Goal: Book appointment/travel/reservation

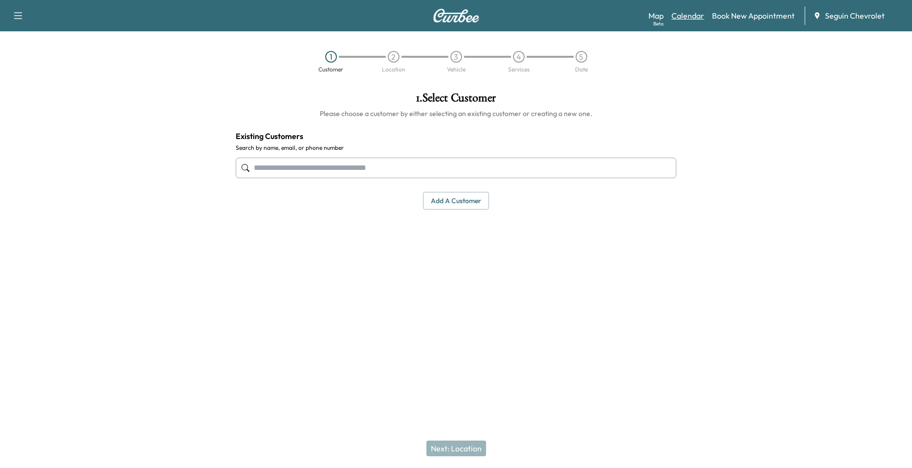
click at [697, 19] on link "Calendar" at bounding box center [687, 16] width 33 height 12
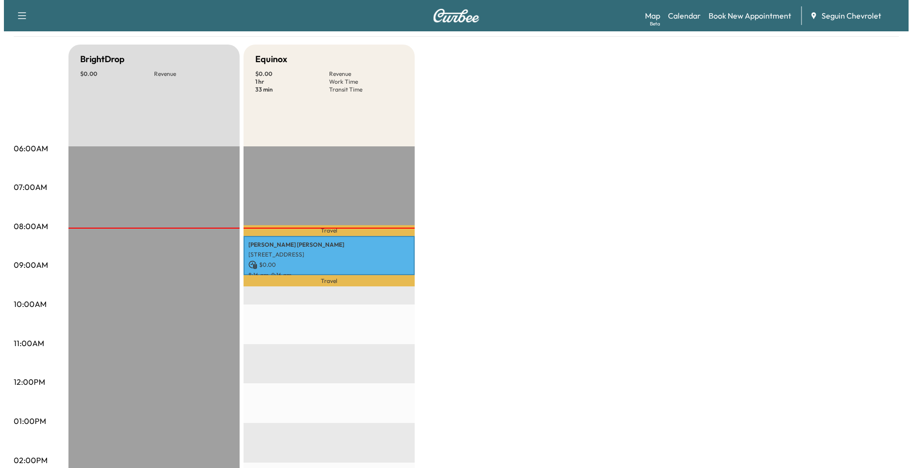
scroll to position [49, 0]
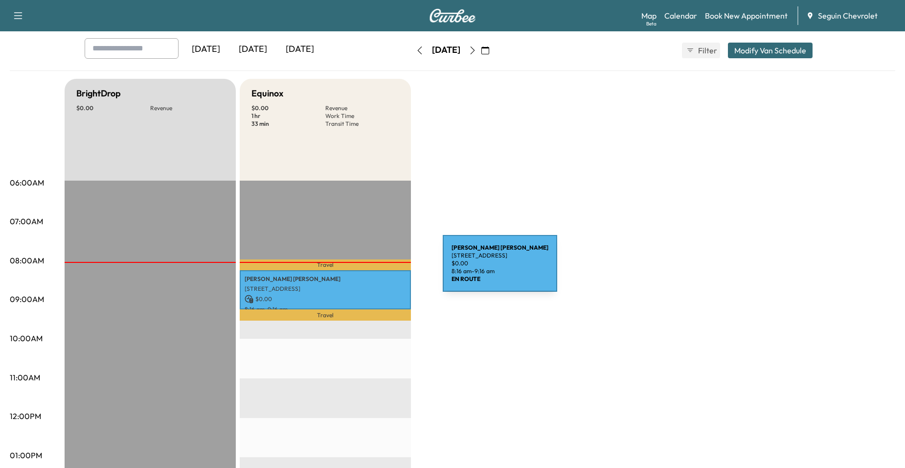
click at [368, 270] on div "[PERSON_NAME] [STREET_ADDRESS] $ 0.00 8:16 am - 9:16 am" at bounding box center [325, 290] width 171 height 40
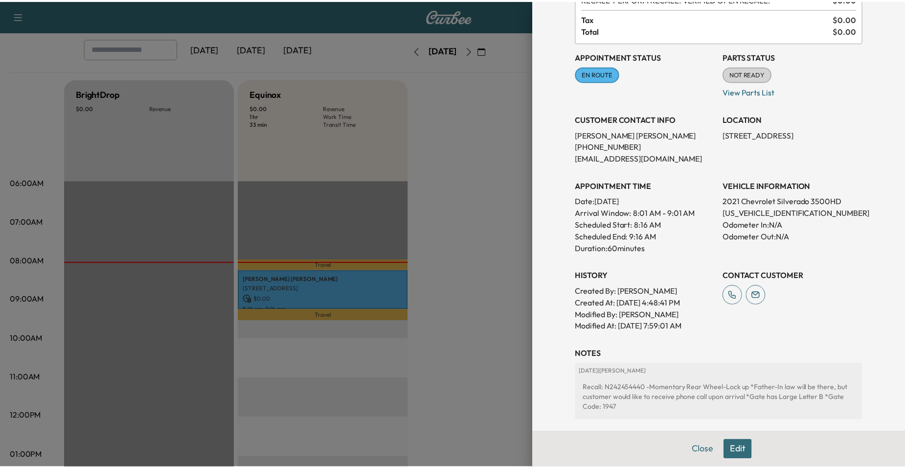
scroll to position [172, 0]
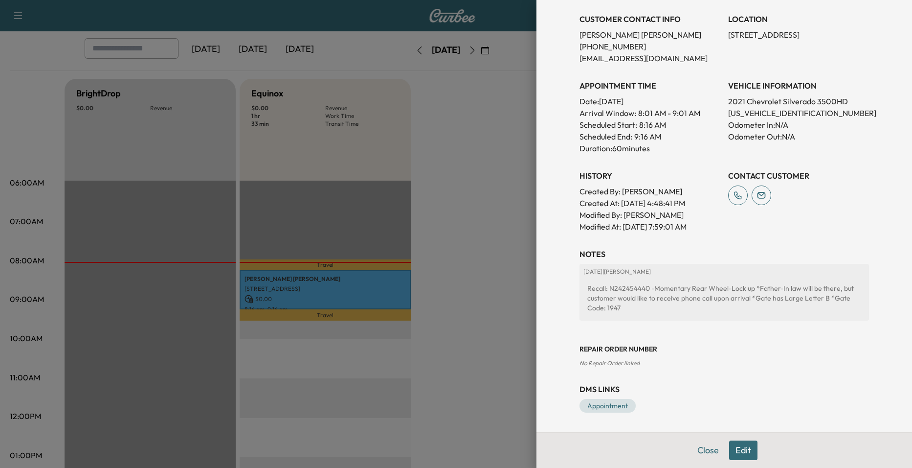
click at [443, 224] on div at bounding box center [456, 234] width 912 height 468
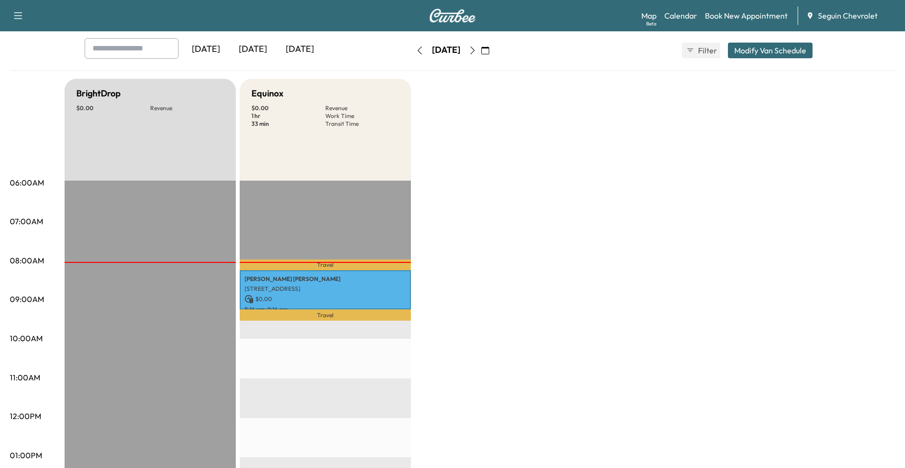
click at [481, 48] on button "button" at bounding box center [472, 51] width 17 height 16
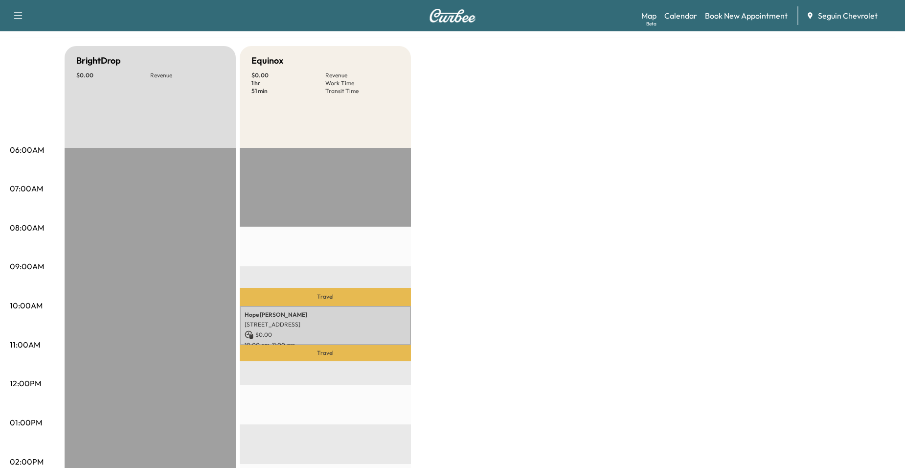
scroll to position [49, 0]
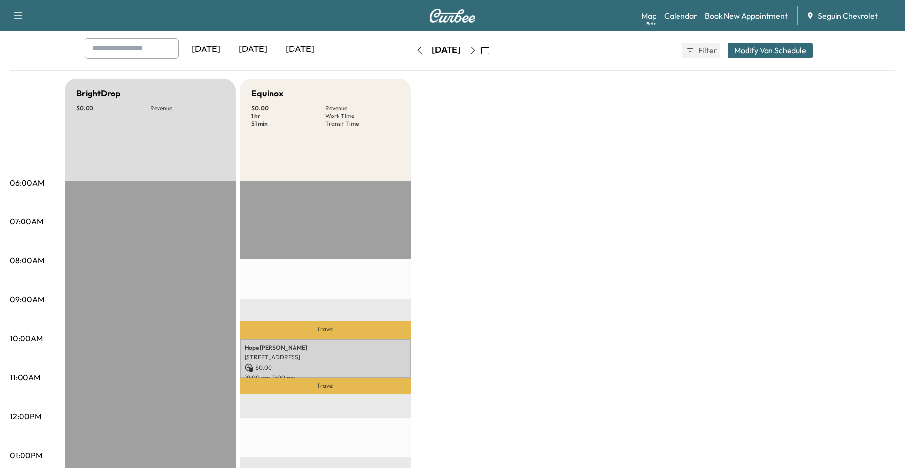
click at [481, 51] on button "button" at bounding box center [472, 51] width 17 height 16
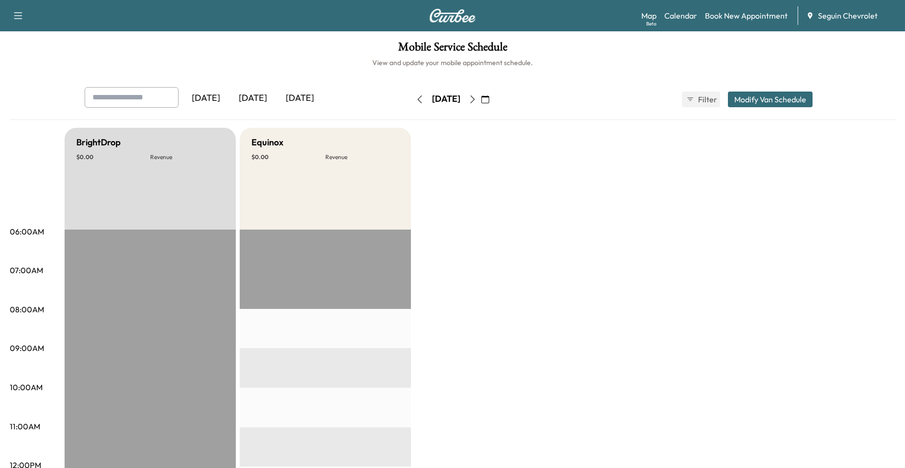
click at [476, 102] on icon "button" at bounding box center [472, 99] width 8 height 8
click at [476, 98] on icon "button" at bounding box center [472, 99] width 8 height 8
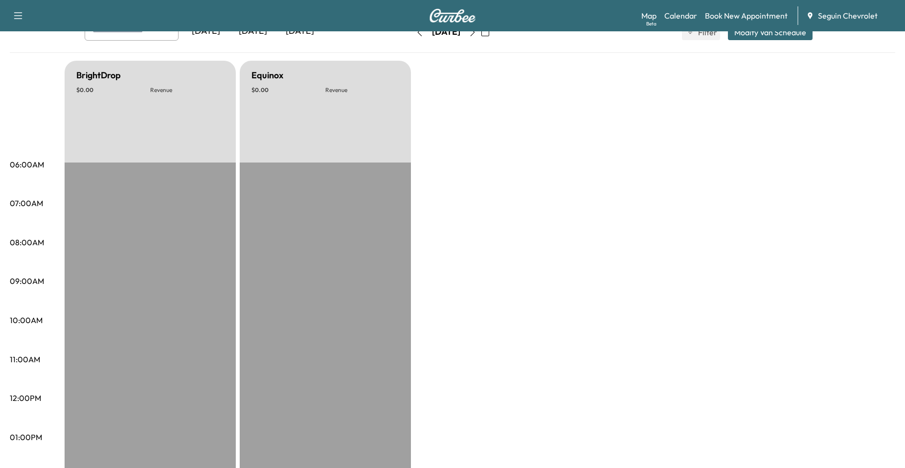
scroll to position [49, 0]
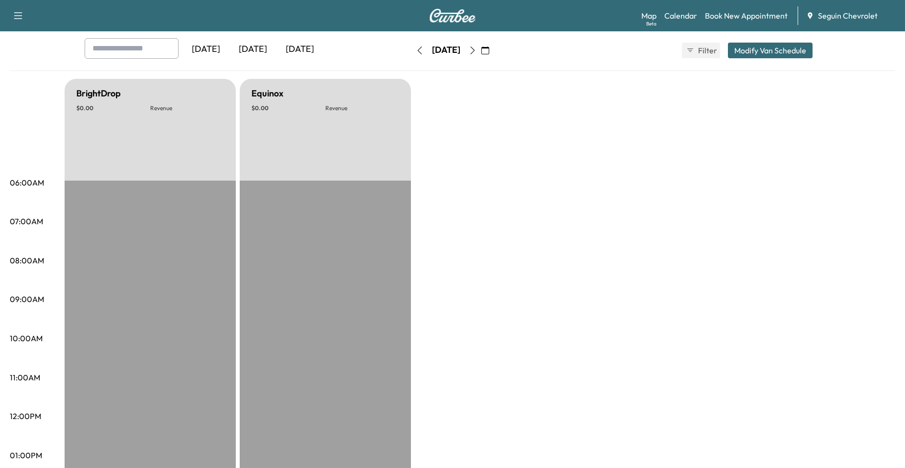
click at [481, 49] on div "Saturday, September 13" at bounding box center [445, 51] width 69 height 16
click at [481, 49] on button "button" at bounding box center [472, 51] width 17 height 16
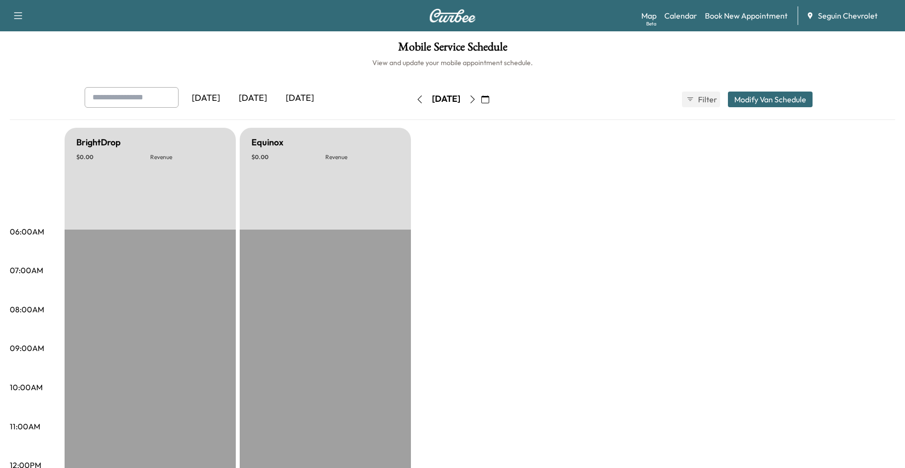
click at [481, 92] on button "button" at bounding box center [472, 99] width 17 height 16
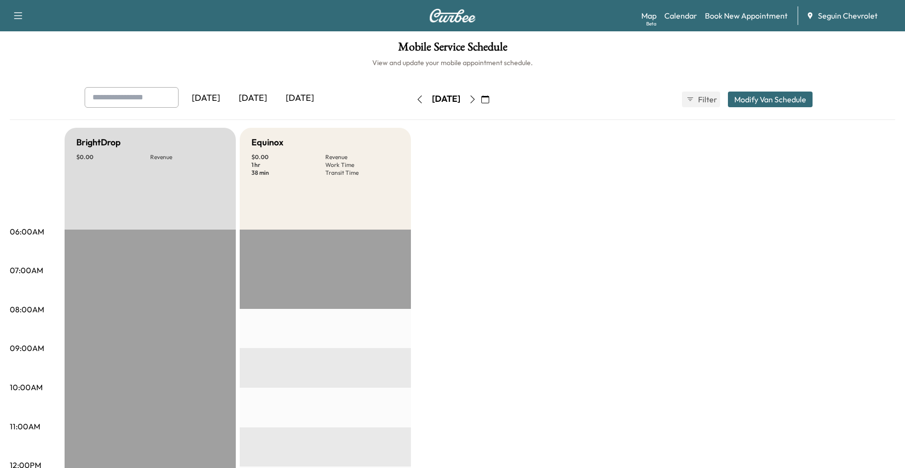
click at [476, 100] on icon "button" at bounding box center [472, 99] width 8 height 8
click at [481, 93] on button "button" at bounding box center [472, 99] width 17 height 16
click at [481, 103] on button "button" at bounding box center [472, 99] width 17 height 16
click at [476, 97] on icon "button" at bounding box center [472, 99] width 8 height 8
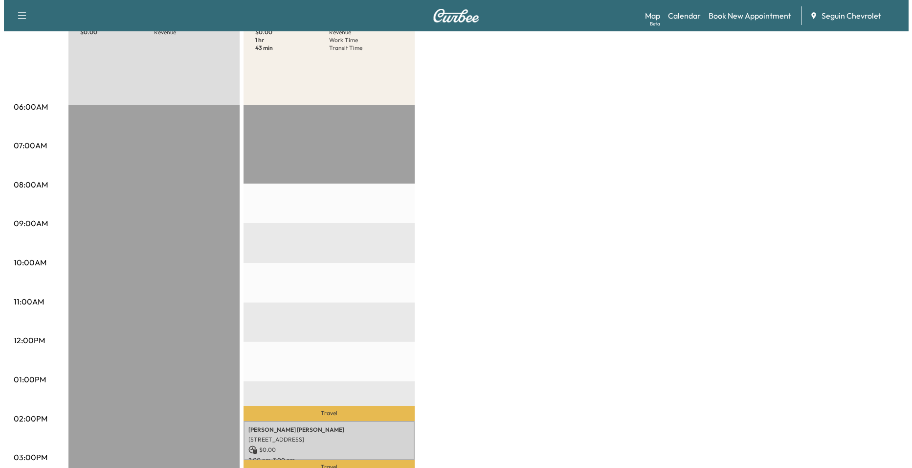
scroll to position [147, 0]
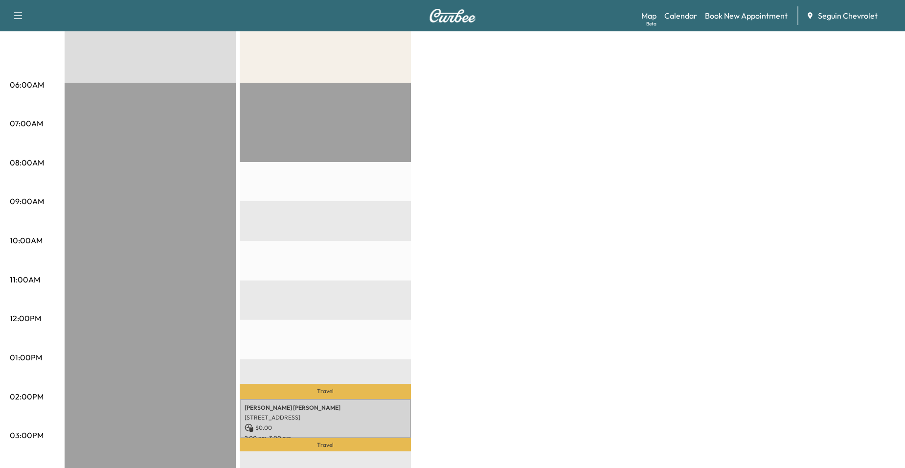
click at [329, 427] on p "$ 0.00" at bounding box center [325, 427] width 161 height 9
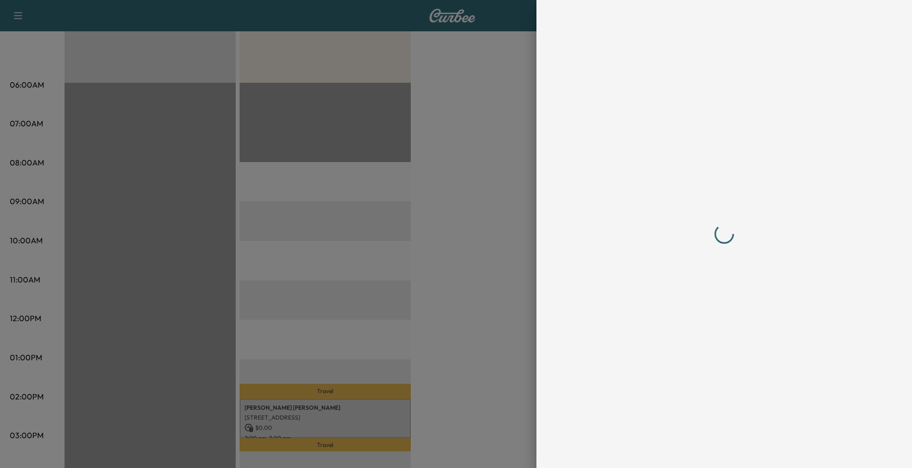
click at [329, 427] on div at bounding box center [456, 234] width 912 height 468
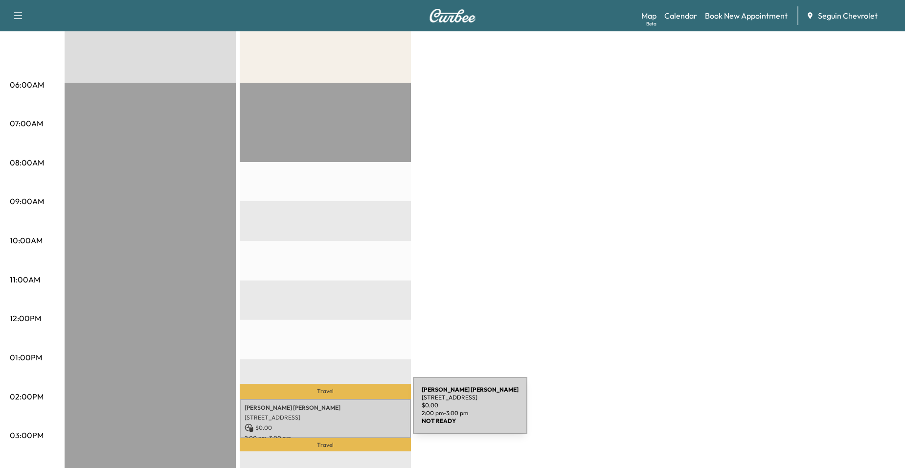
click at [339, 413] on p "[STREET_ADDRESS]" at bounding box center [325, 417] width 161 height 8
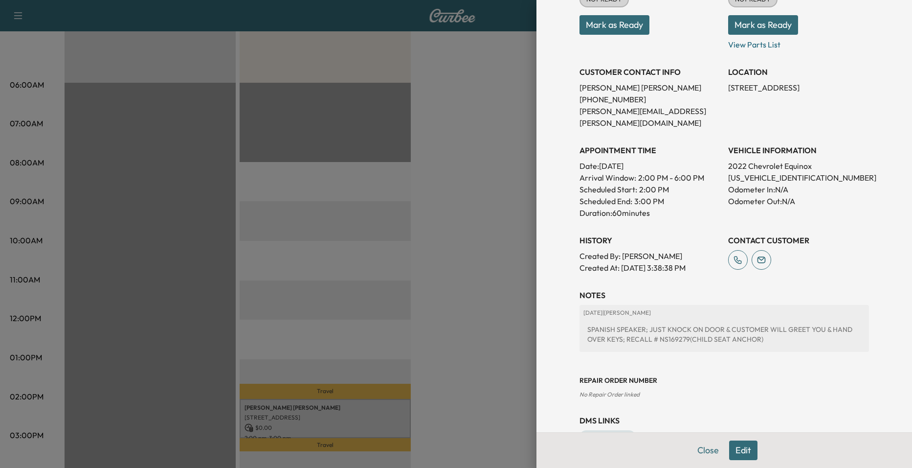
click at [486, 264] on div at bounding box center [456, 234] width 912 height 468
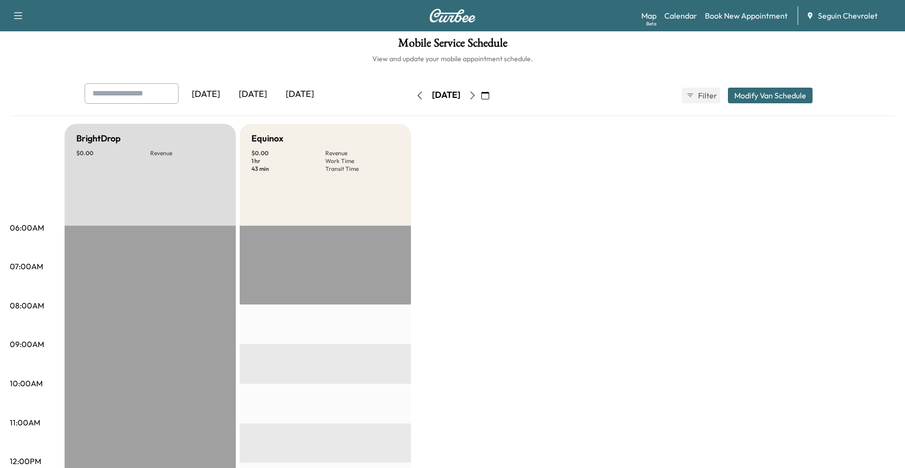
scroll to position [0, 0]
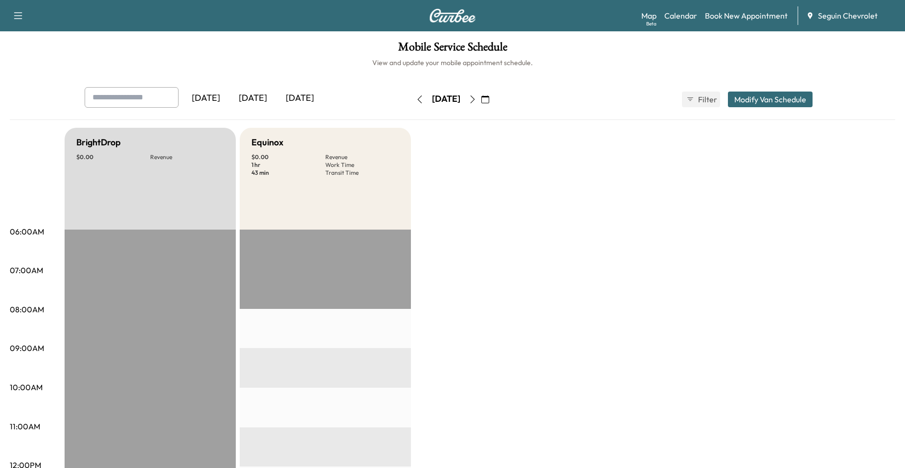
click at [481, 103] on button "button" at bounding box center [472, 99] width 17 height 16
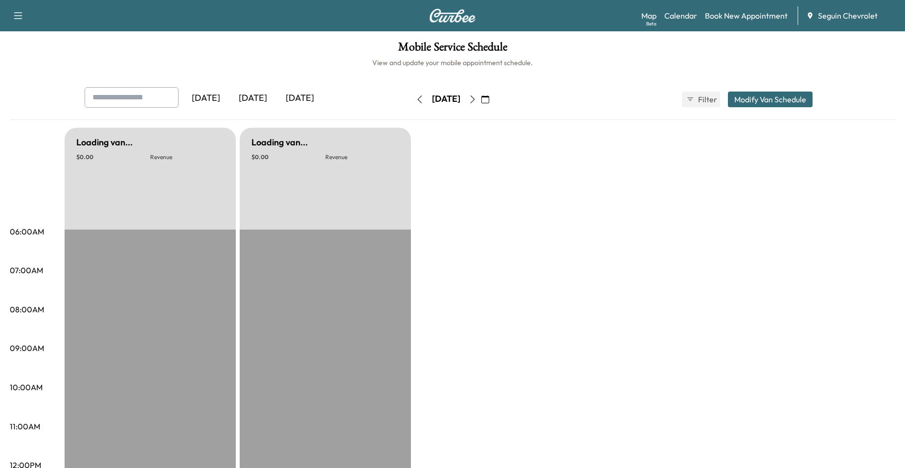
click at [481, 103] on button "button" at bounding box center [472, 99] width 17 height 16
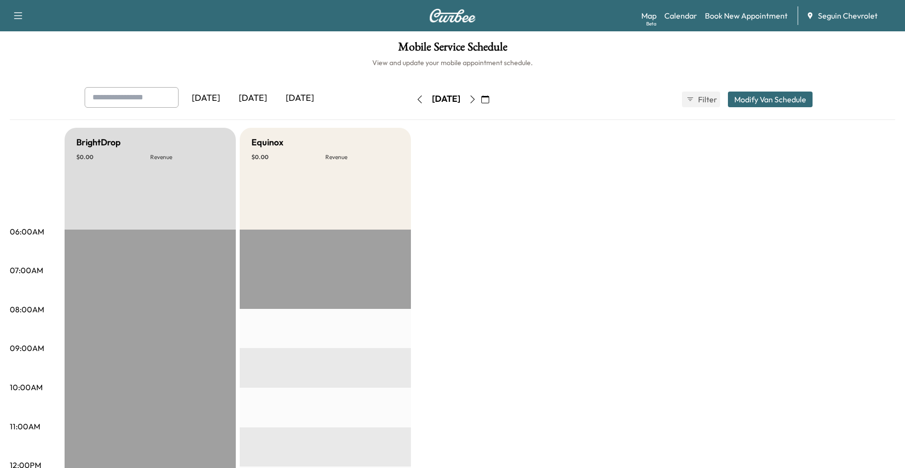
click at [476, 102] on icon "button" at bounding box center [472, 99] width 8 height 8
click at [481, 107] on button "button" at bounding box center [472, 99] width 17 height 16
click at [481, 106] on div "[DATE]" at bounding box center [445, 99] width 69 height 16
click at [481, 104] on button "button" at bounding box center [472, 99] width 17 height 16
click at [493, 101] on button "button" at bounding box center [485, 99] width 17 height 16
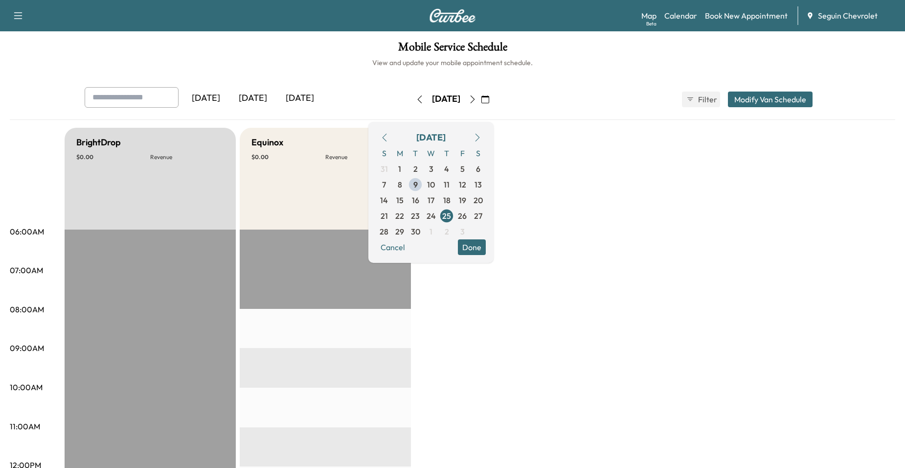
click at [476, 102] on icon "button" at bounding box center [472, 99] width 8 height 8
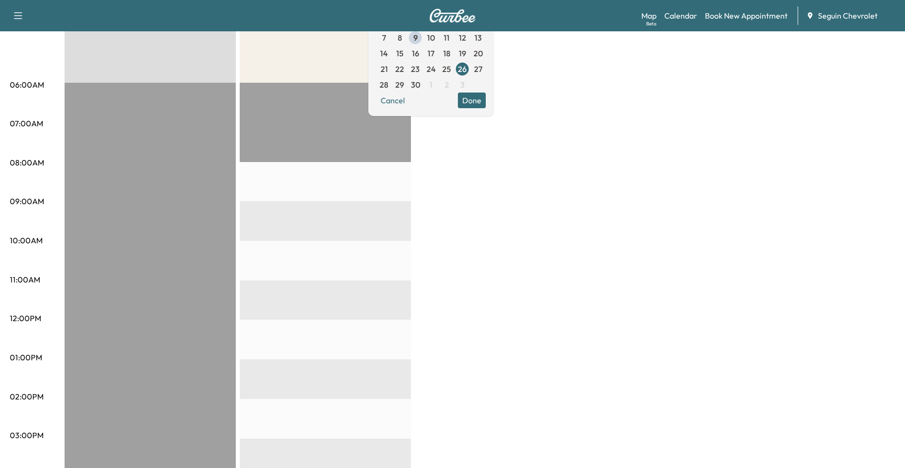
click at [486, 101] on button "Done" at bounding box center [472, 100] width 28 height 16
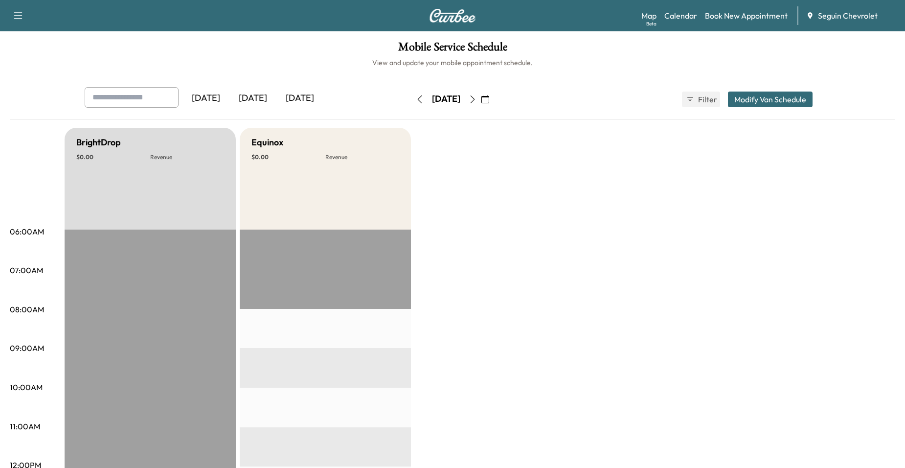
click at [481, 98] on button "button" at bounding box center [472, 99] width 17 height 16
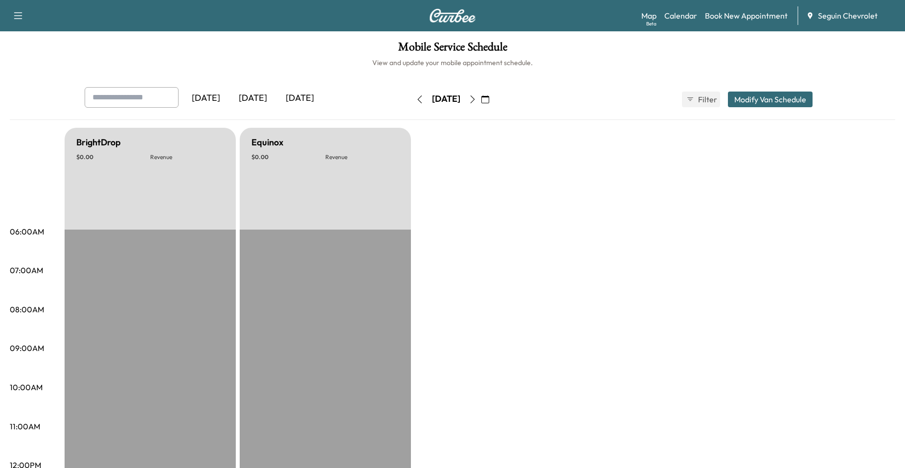
click at [476, 102] on icon "button" at bounding box center [472, 99] width 8 height 8
click at [481, 100] on div "Sunday, September 28" at bounding box center [445, 99] width 69 height 16
click at [481, 97] on button "button" at bounding box center [472, 99] width 17 height 16
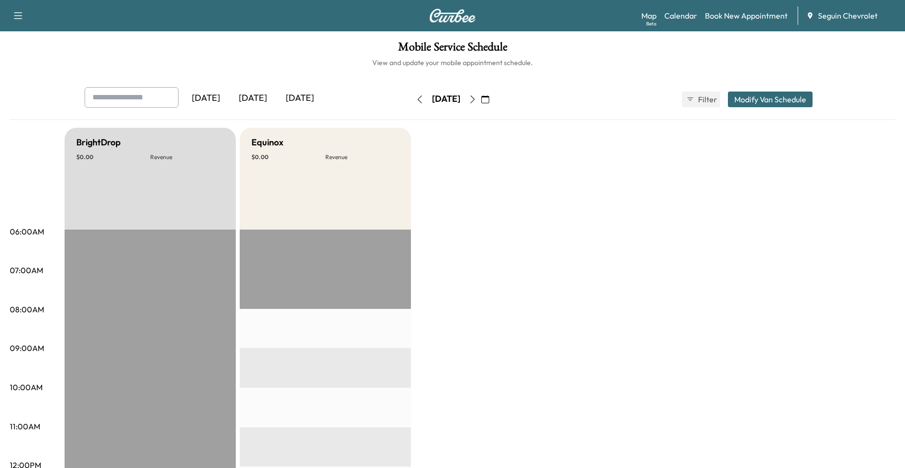
click at [481, 104] on button "button" at bounding box center [472, 99] width 17 height 16
click at [476, 102] on icon "button" at bounding box center [472, 99] width 8 height 8
click at [524, 97] on div "Yesterday Today Tomorrow Thursday, October 2 October 2025 S M T W T F S 28 29 3…" at bounding box center [452, 99] width 751 height 24
click at [493, 101] on button "button" at bounding box center [485, 99] width 17 height 16
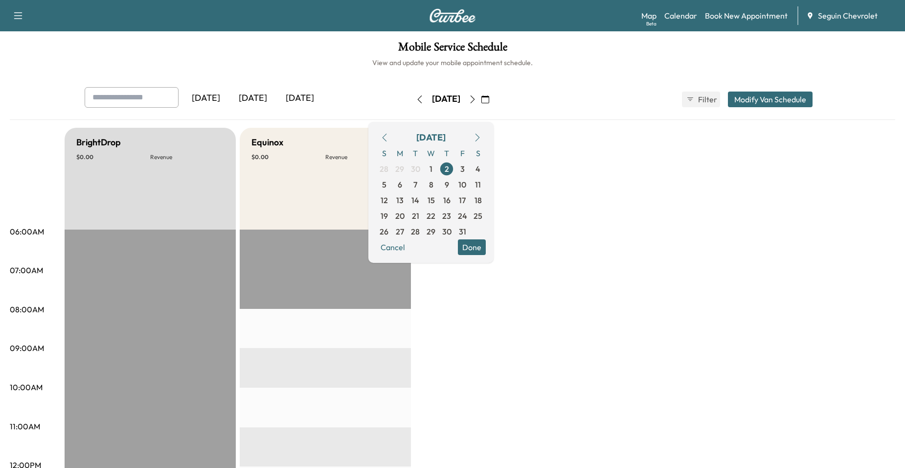
click at [393, 138] on button "button" at bounding box center [384, 138] width 17 height 16
click at [388, 140] on icon "button" at bounding box center [384, 138] width 8 height 8
click at [423, 186] on span "9" at bounding box center [415, 185] width 16 height 16
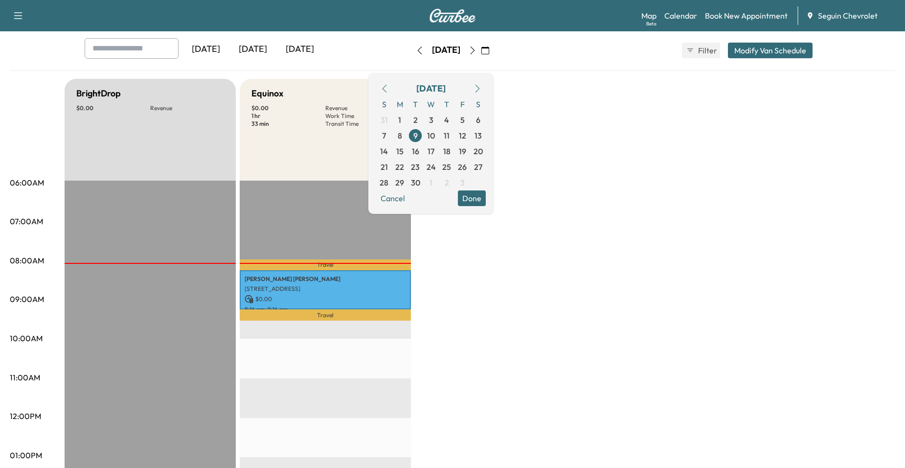
click at [472, 257] on div "BrightDrop $ 0.00 Revenue EST Start Equinox $ 0.00 Revenue 1 hr Work Time 33 mi…" at bounding box center [480, 446] width 830 height 734
click at [409, 201] on button "Cancel" at bounding box center [392, 198] width 33 height 16
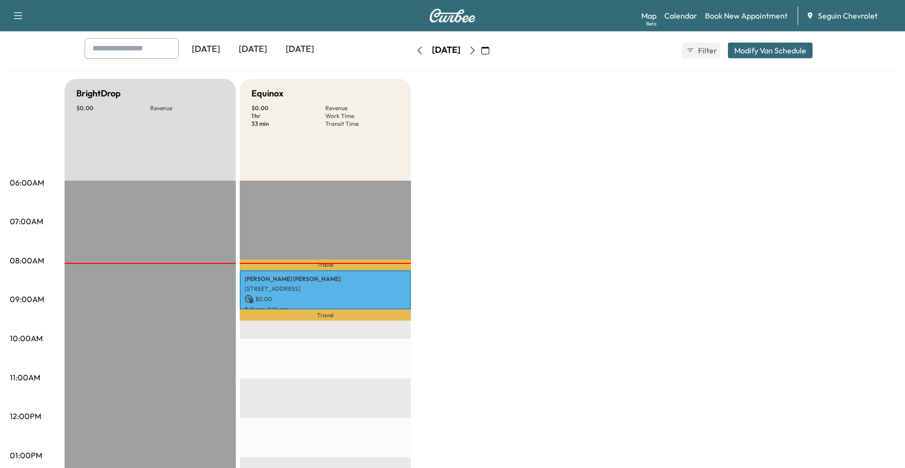
click at [476, 49] on icon "button" at bounding box center [472, 50] width 8 height 8
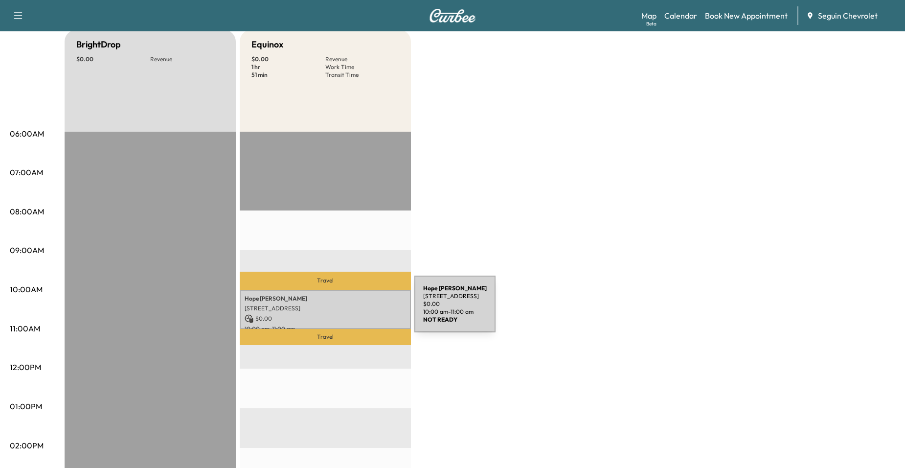
click at [335, 315] on p "$ 0.00" at bounding box center [325, 318] width 161 height 9
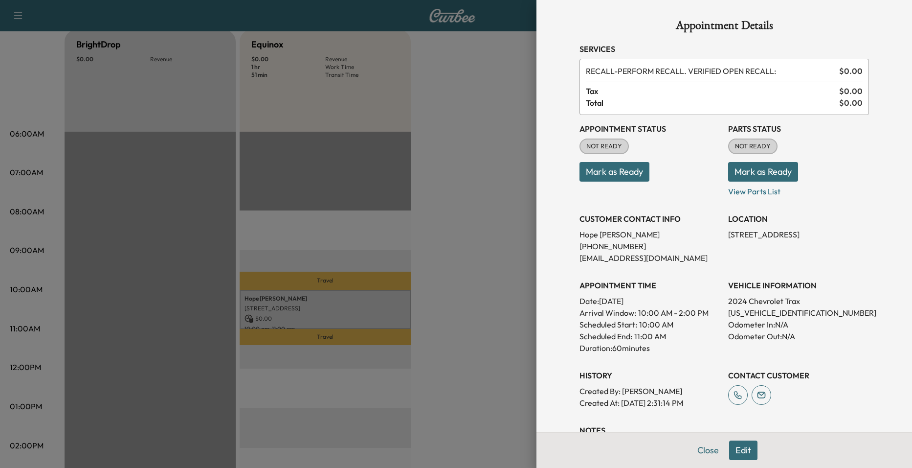
click at [461, 231] on div at bounding box center [456, 234] width 912 height 468
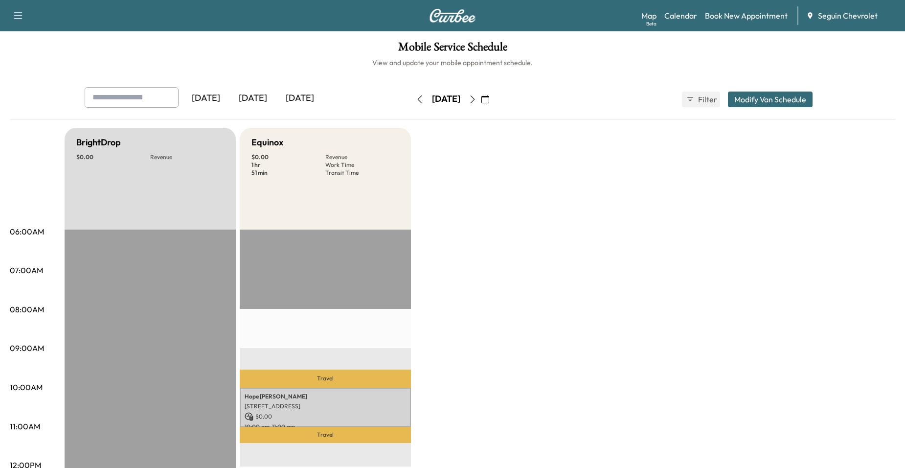
click at [476, 101] on icon "button" at bounding box center [472, 99] width 8 height 8
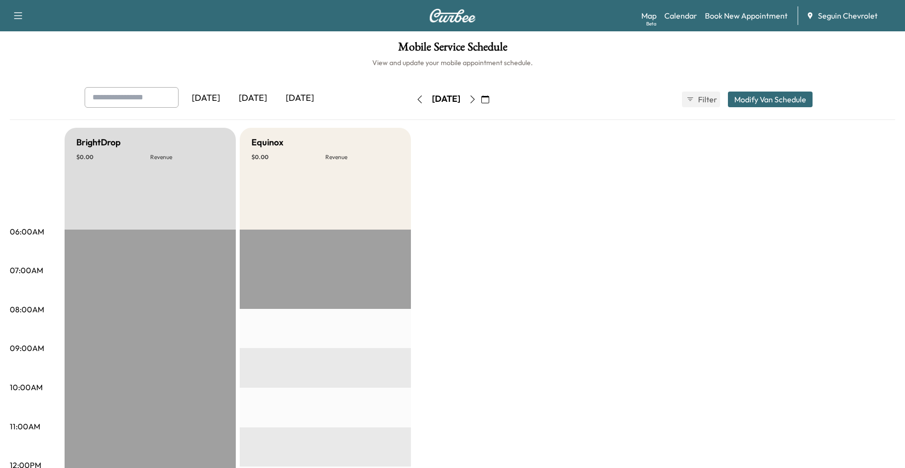
click at [481, 97] on button "button" at bounding box center [472, 99] width 17 height 16
click at [481, 94] on button "button" at bounding box center [472, 99] width 17 height 16
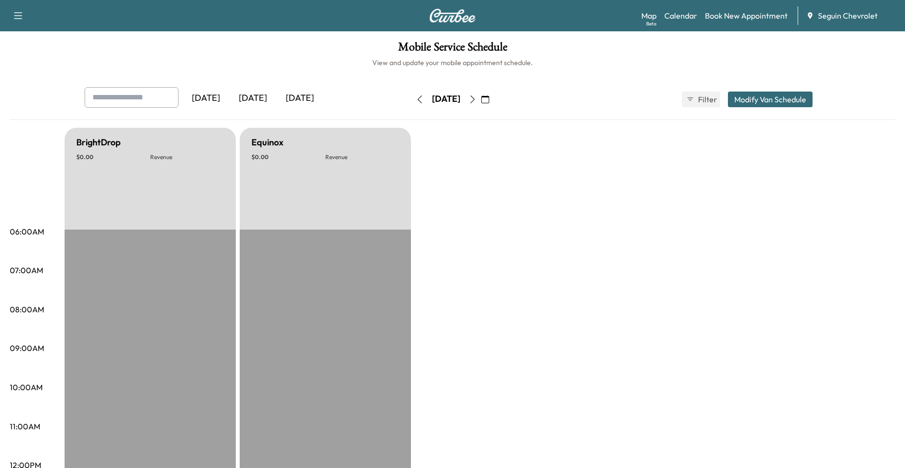
click at [481, 104] on button "button" at bounding box center [472, 99] width 17 height 16
click at [476, 98] on icon "button" at bounding box center [472, 99] width 8 height 8
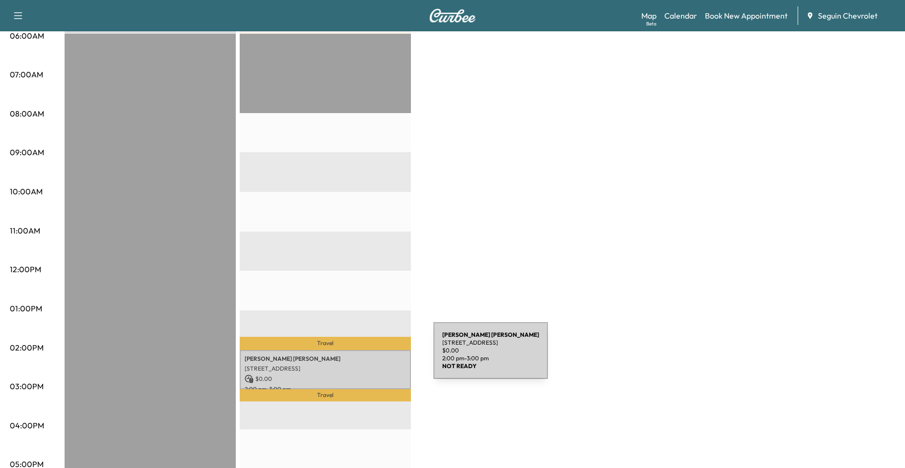
click at [360, 356] on p "Ismael Perez" at bounding box center [325, 359] width 161 height 8
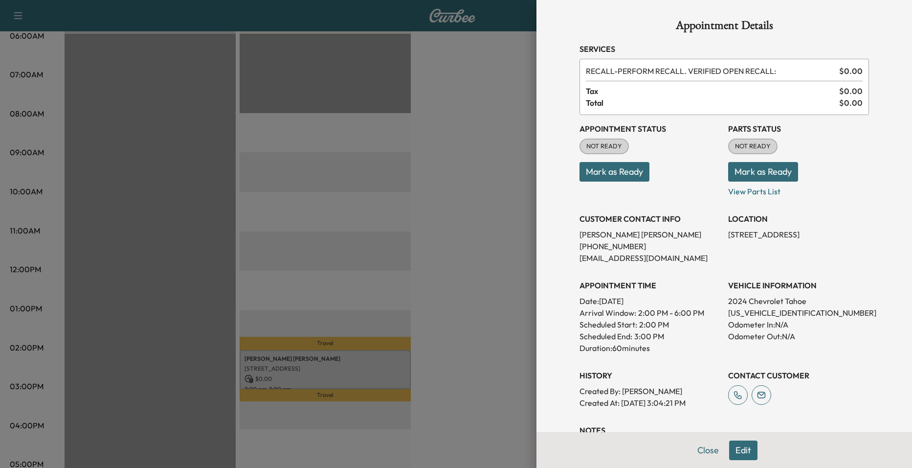
click at [394, 293] on div at bounding box center [456, 234] width 912 height 468
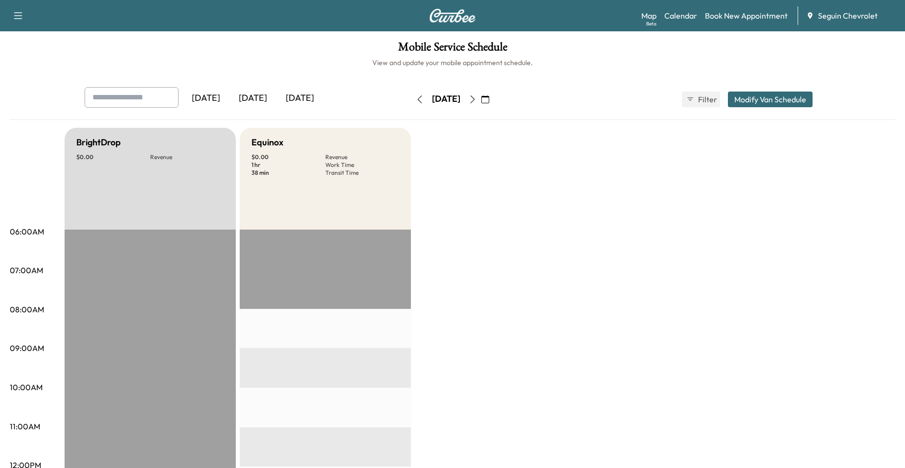
click at [493, 98] on button "button" at bounding box center [485, 99] width 17 height 16
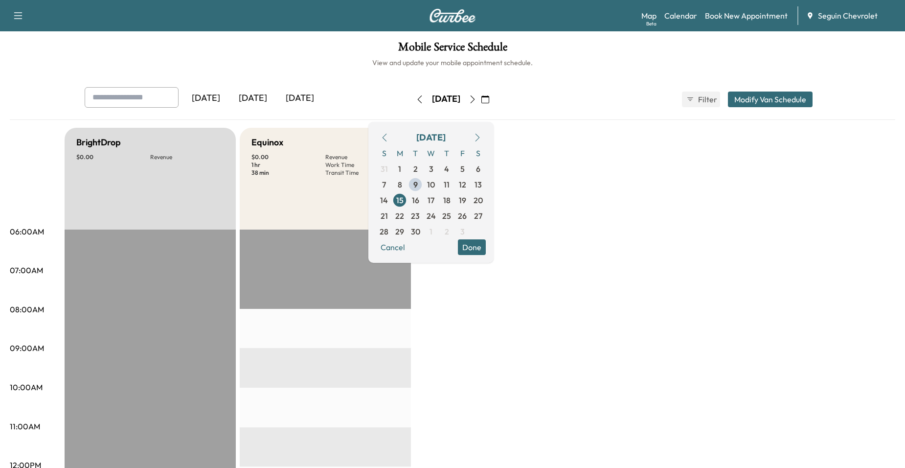
click at [476, 98] on icon "button" at bounding box center [472, 99] width 8 height 8
click at [439, 197] on span "17" at bounding box center [431, 200] width 16 height 16
click at [454, 203] on span "18" at bounding box center [447, 200] width 16 height 16
click at [466, 199] on span "19" at bounding box center [462, 200] width 7 height 12
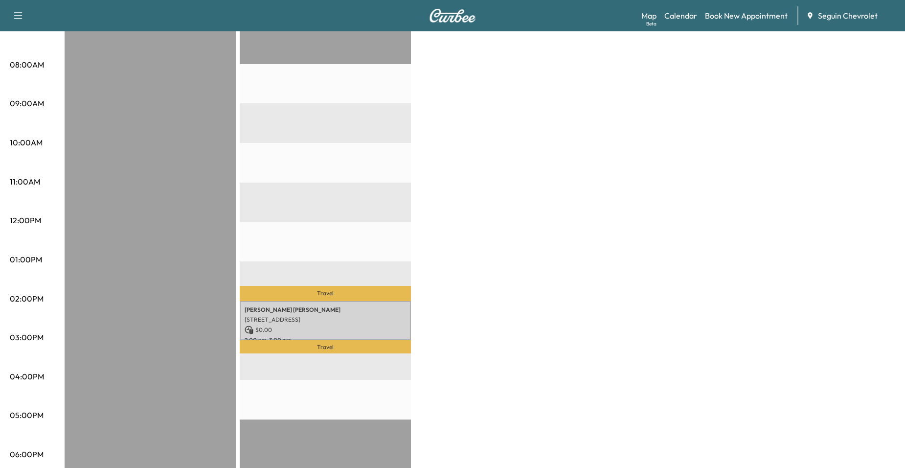
click at [379, 296] on p "Travel" at bounding box center [325, 293] width 171 height 15
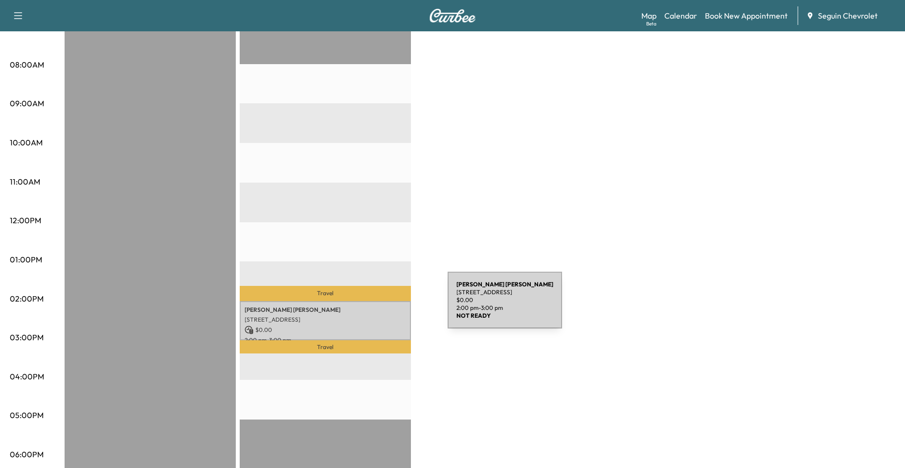
click at [374, 306] on p "Jose Granados Jimenez" at bounding box center [325, 310] width 161 height 8
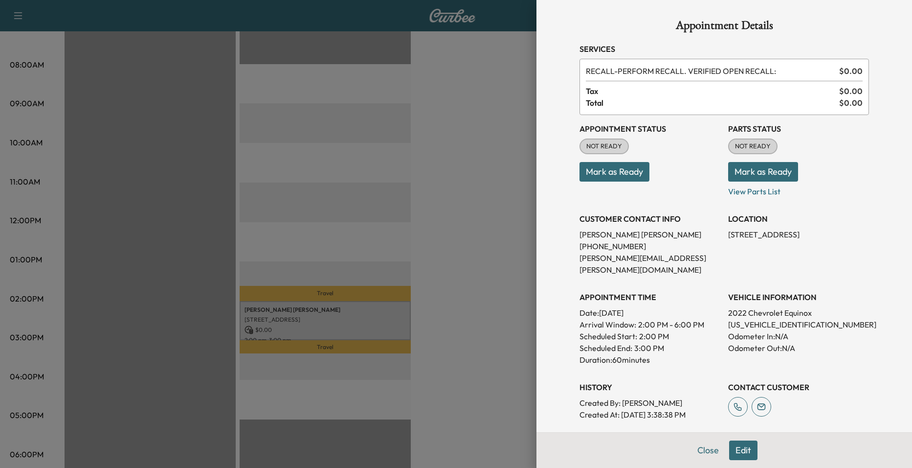
click at [411, 245] on div at bounding box center [456, 234] width 912 height 468
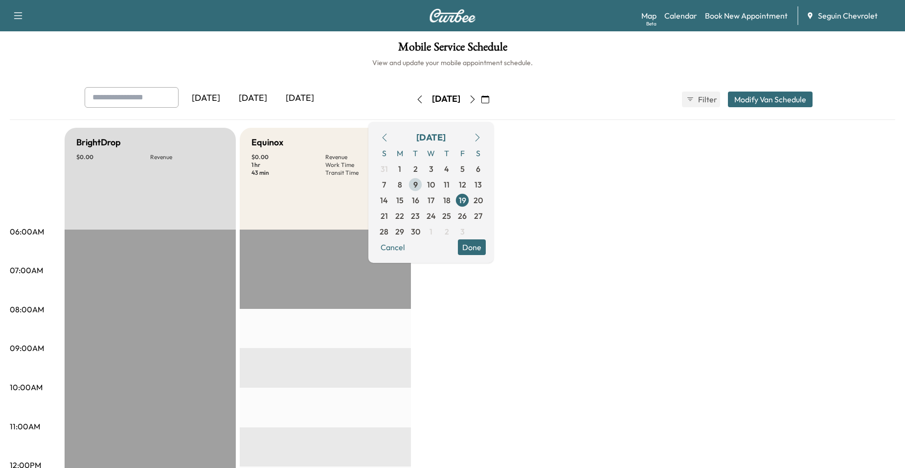
click at [423, 182] on span "9" at bounding box center [415, 185] width 16 height 16
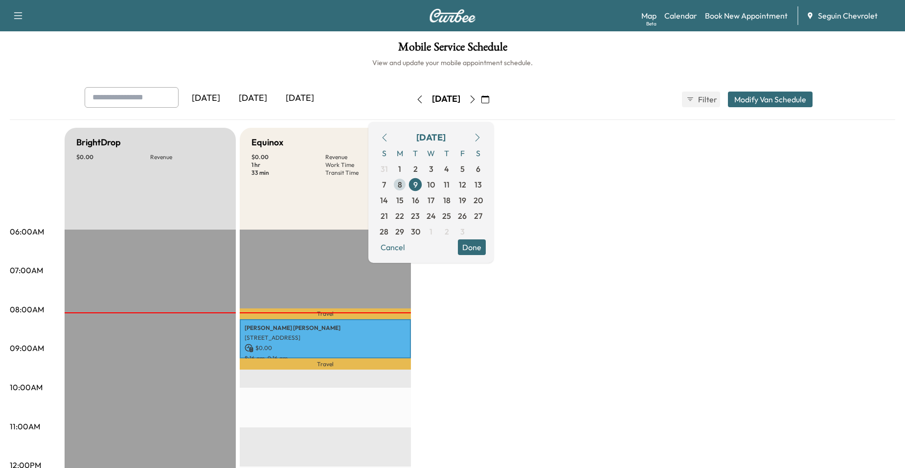
click at [407, 185] on span "8" at bounding box center [400, 185] width 16 height 16
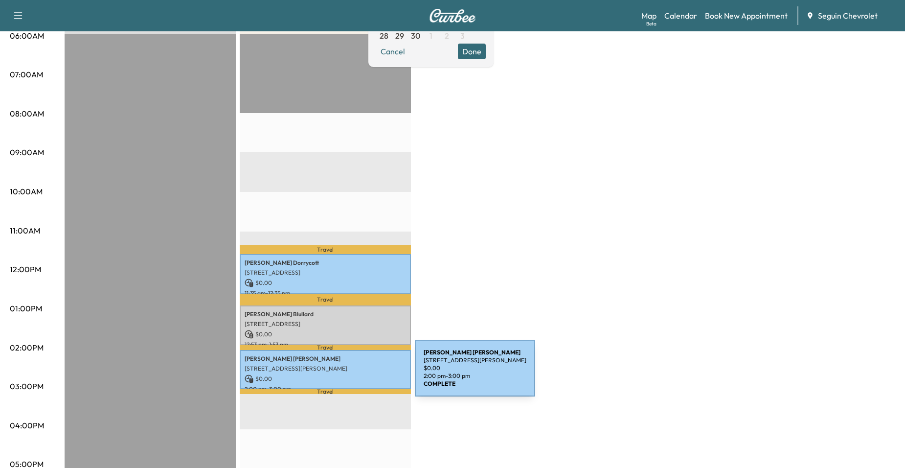
click at [341, 374] on p "$ 0.00" at bounding box center [325, 378] width 161 height 9
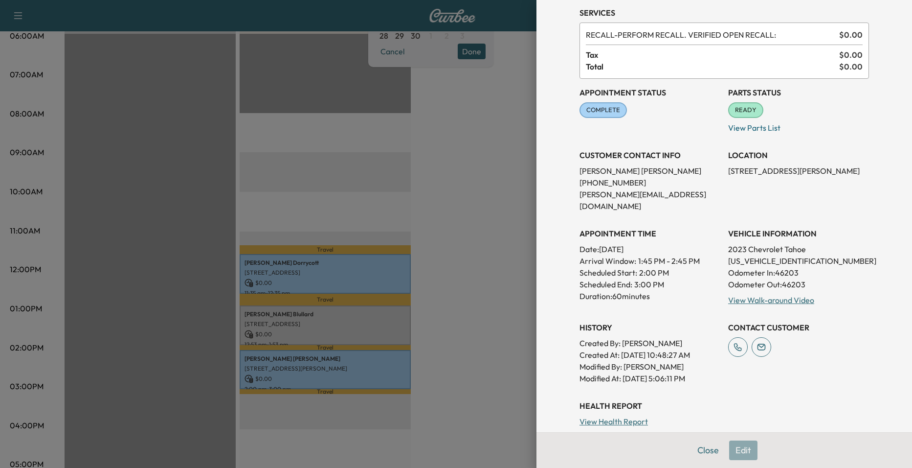
scroll to position [3, 0]
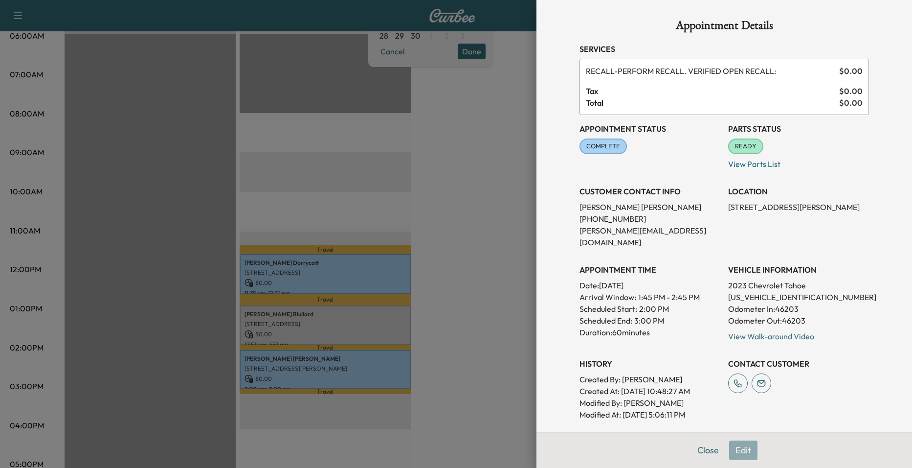
click at [497, 223] on div at bounding box center [456, 234] width 912 height 468
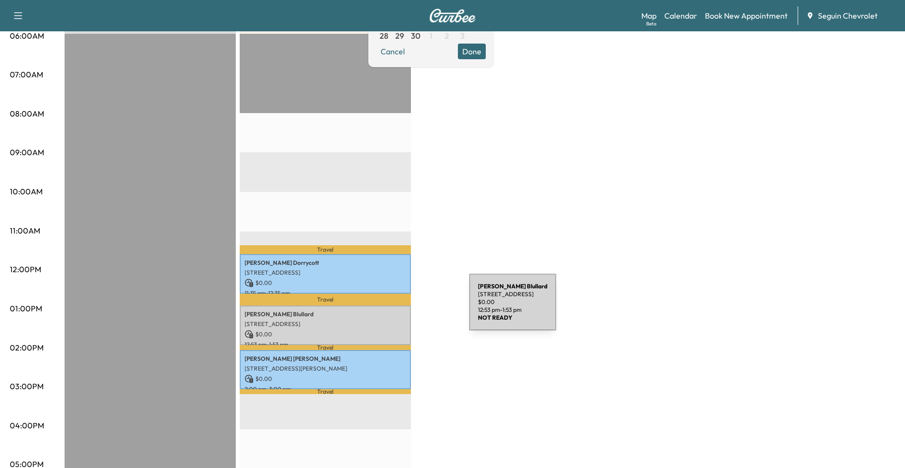
click at [391, 310] on p "Bruce Blullard" at bounding box center [325, 314] width 161 height 8
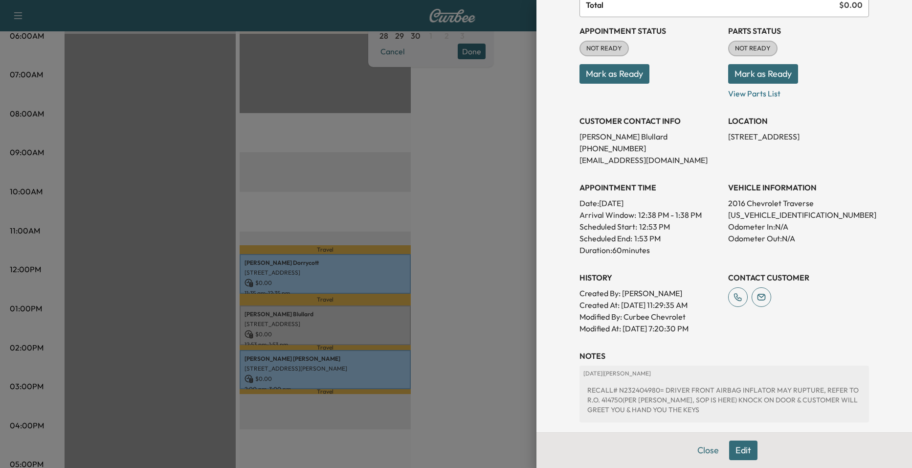
click at [518, 265] on div at bounding box center [456, 234] width 912 height 468
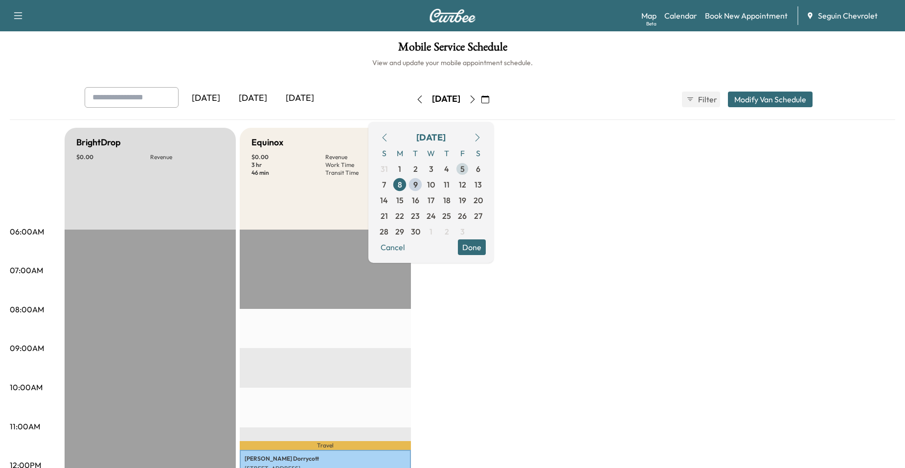
click at [465, 168] on span "5" at bounding box center [462, 169] width 4 height 12
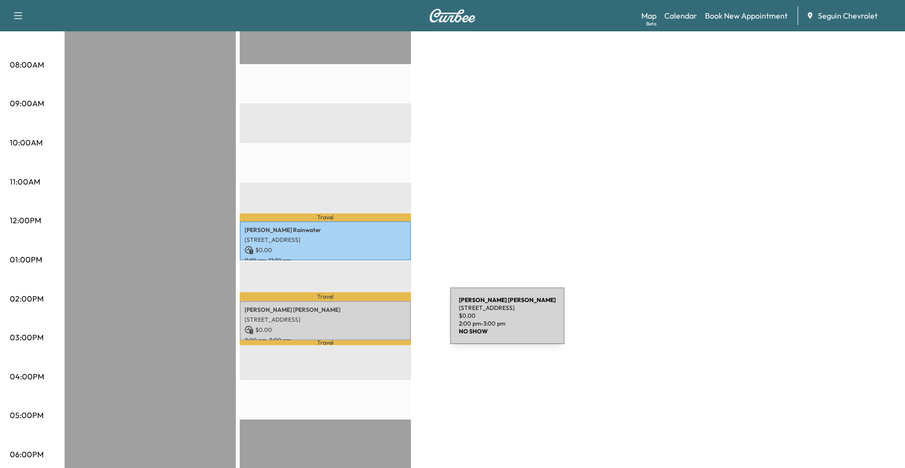
click at [377, 325] on p "$ 0.00" at bounding box center [325, 329] width 161 height 9
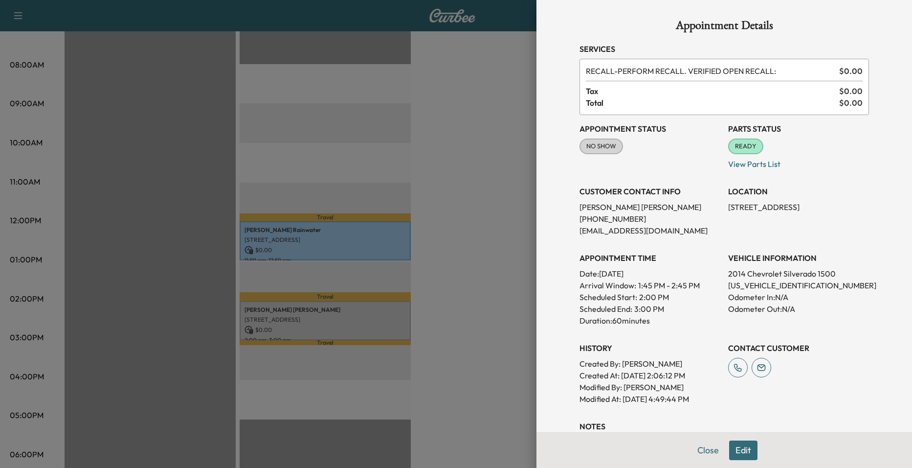
click at [498, 181] on div at bounding box center [456, 234] width 912 height 468
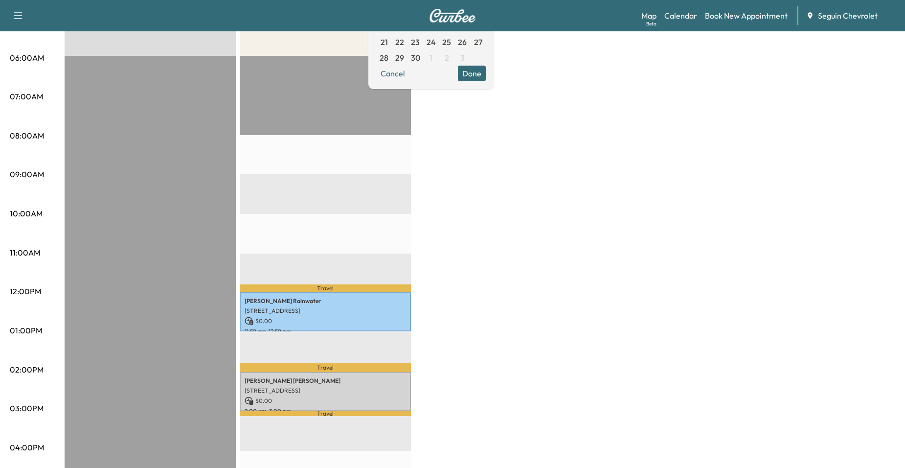
scroll to position [196, 0]
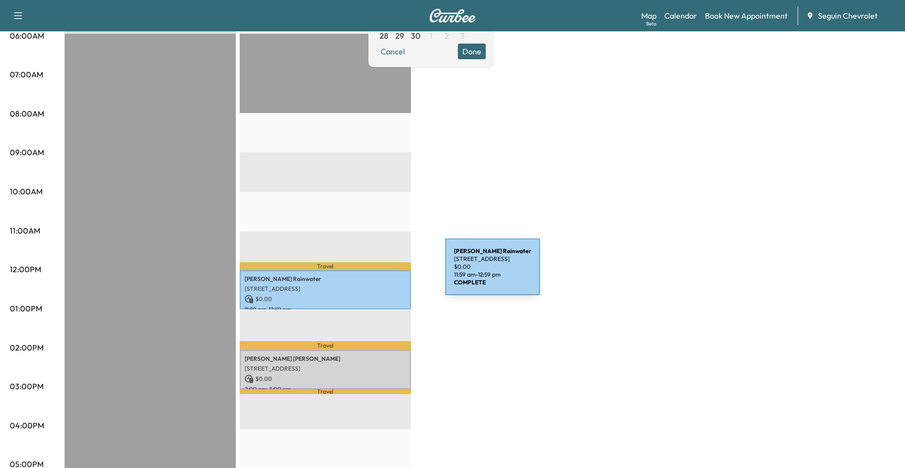
click at [372, 275] on p "Michael Rainwater" at bounding box center [325, 279] width 161 height 8
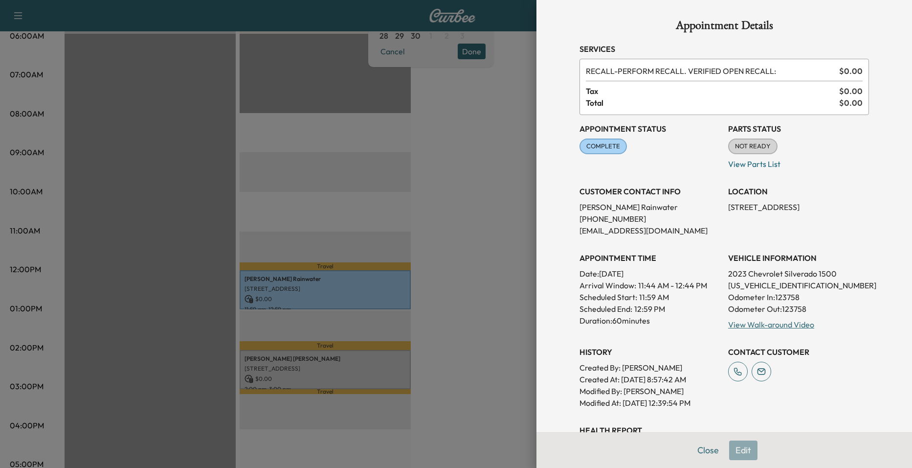
click at [379, 238] on div at bounding box center [456, 234] width 912 height 468
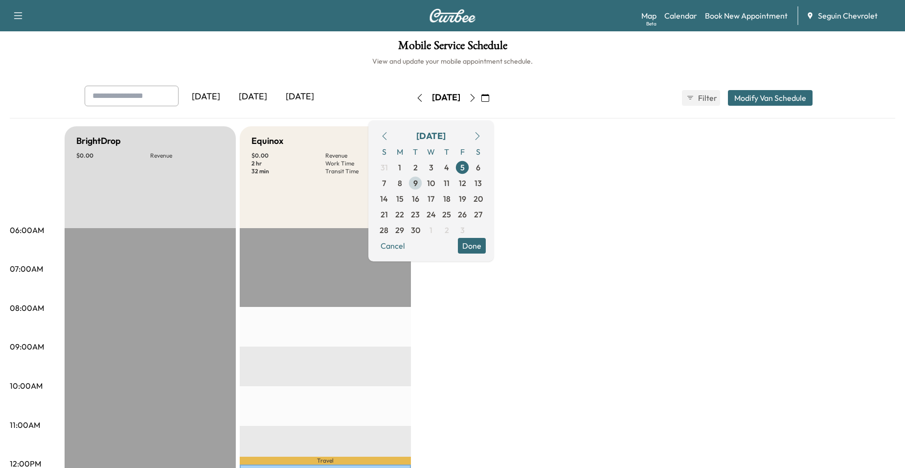
scroll to position [0, 0]
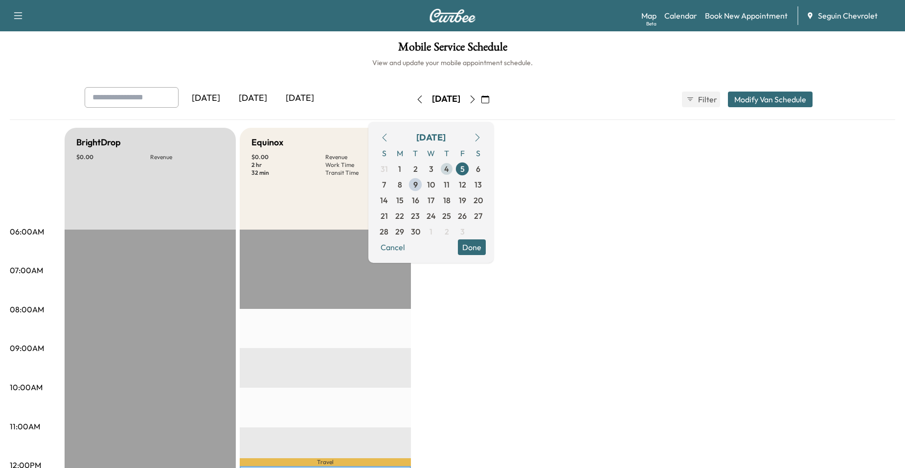
click at [449, 170] on span "4" at bounding box center [446, 169] width 5 height 12
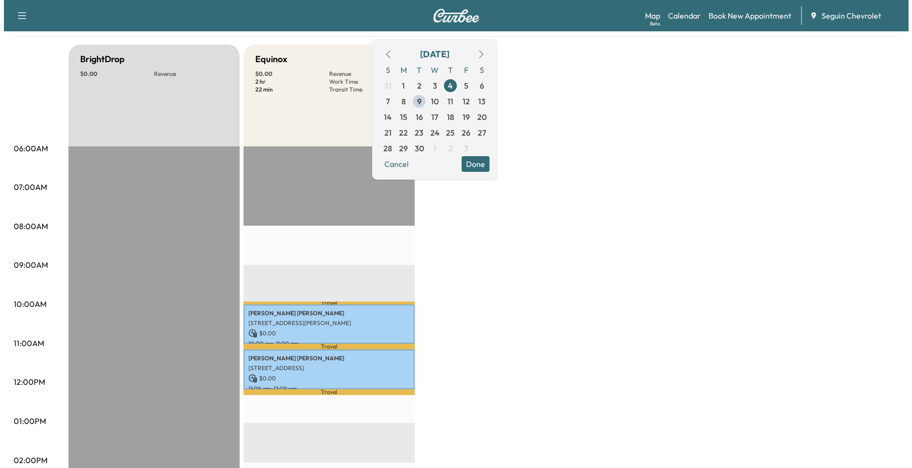
scroll to position [196, 0]
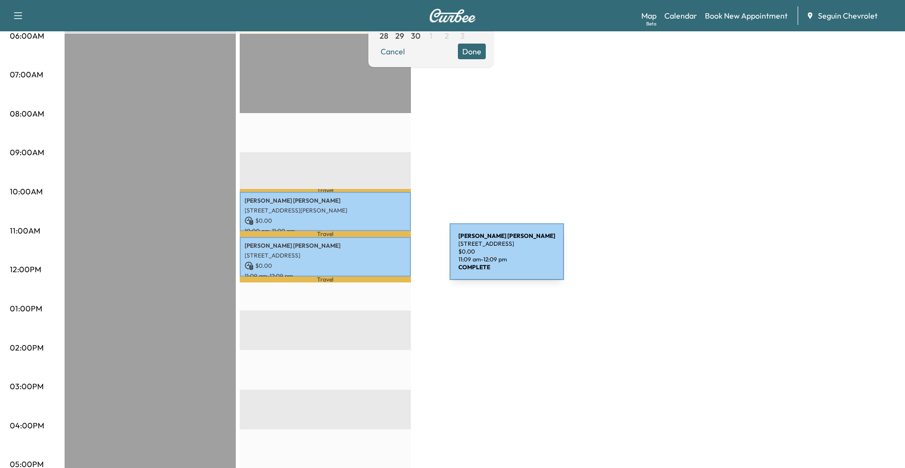
click at [376, 257] on div "Valeria Santos 3216 Ridge Rover, New Berlin, TX 78155, USA $ 0.00 11:09 am - 12…" at bounding box center [325, 257] width 171 height 40
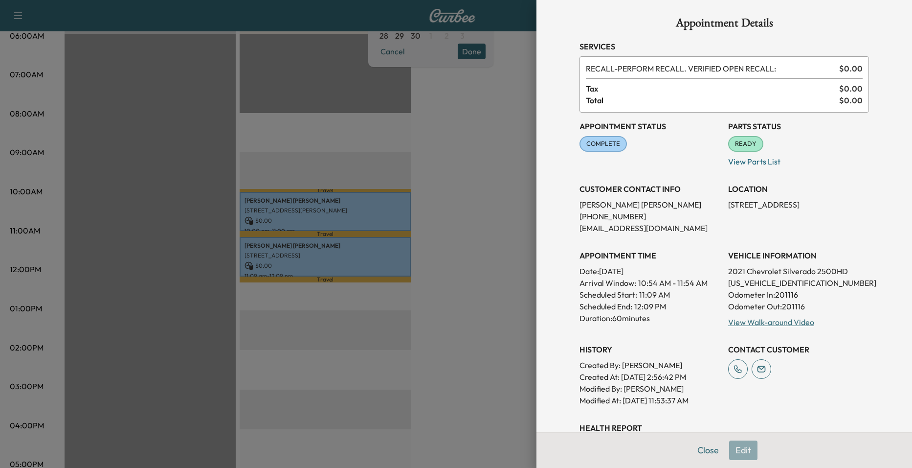
scroll to position [0, 0]
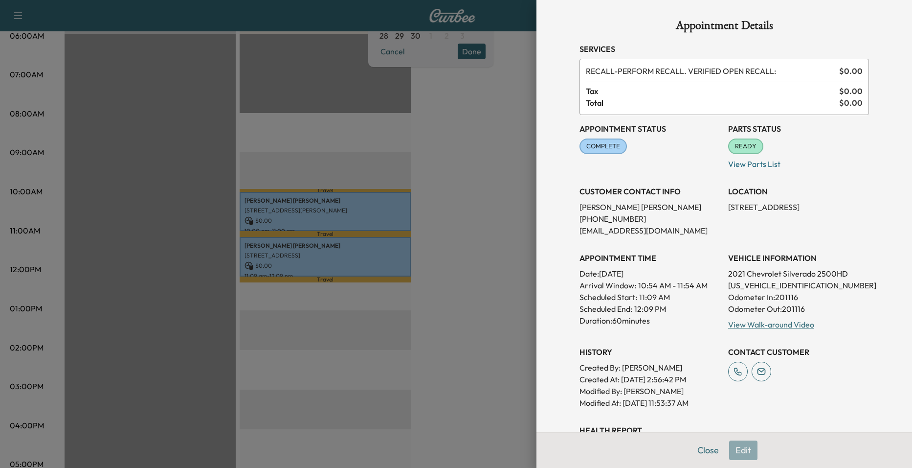
click at [502, 224] on div at bounding box center [456, 234] width 912 height 468
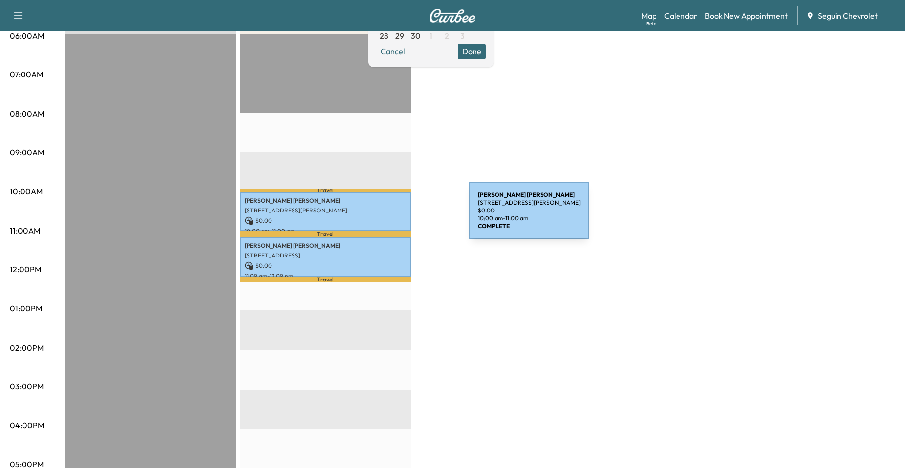
click at [396, 216] on p "$ 0.00" at bounding box center [325, 220] width 161 height 9
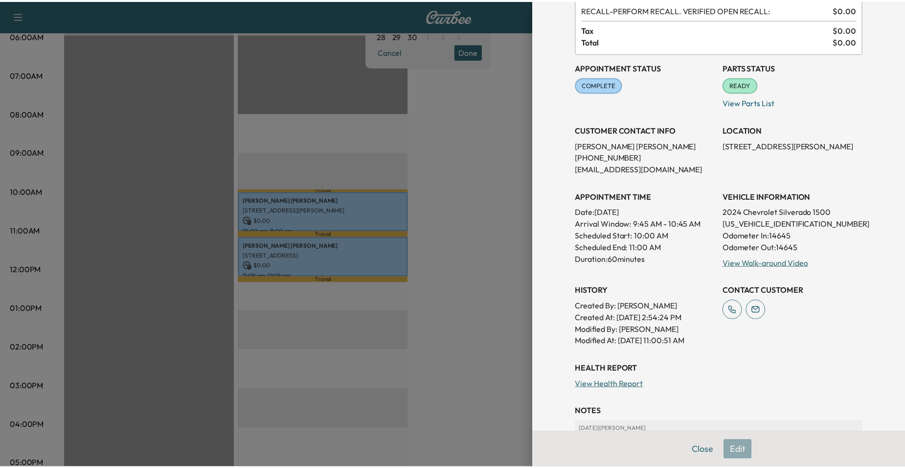
scroll to position [49, 0]
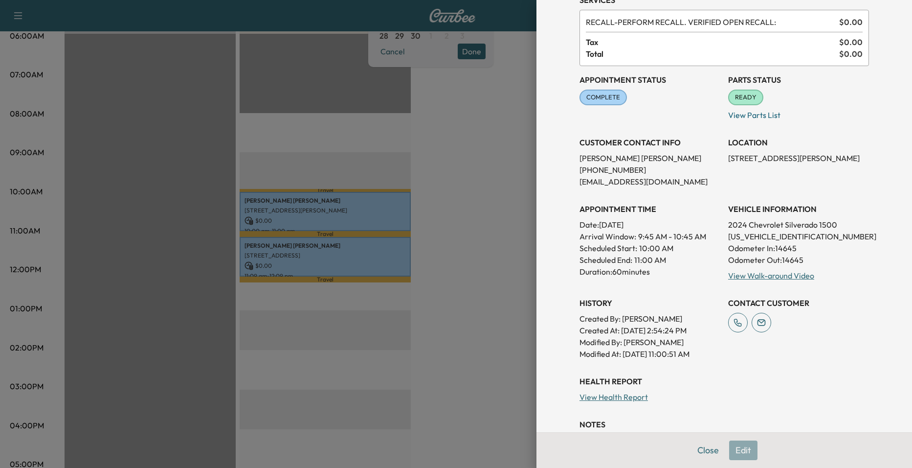
click at [468, 219] on div at bounding box center [456, 234] width 912 height 468
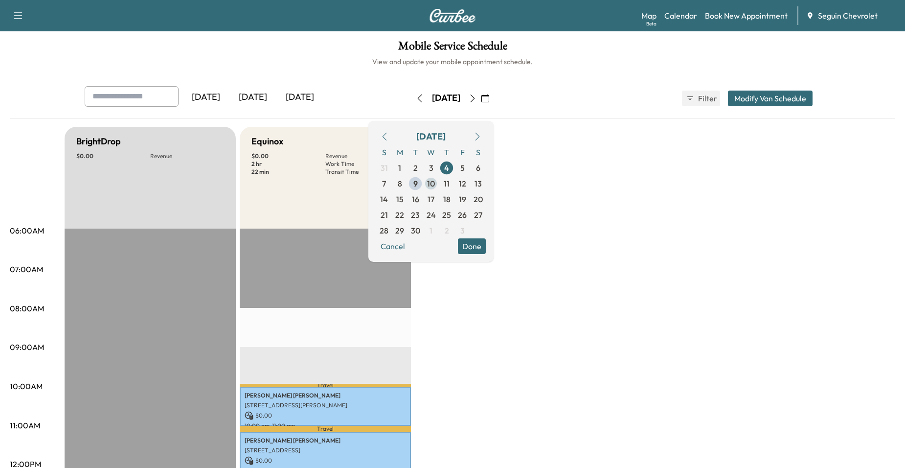
scroll to position [0, 0]
click at [433, 168] on span "3" at bounding box center [431, 169] width 4 height 12
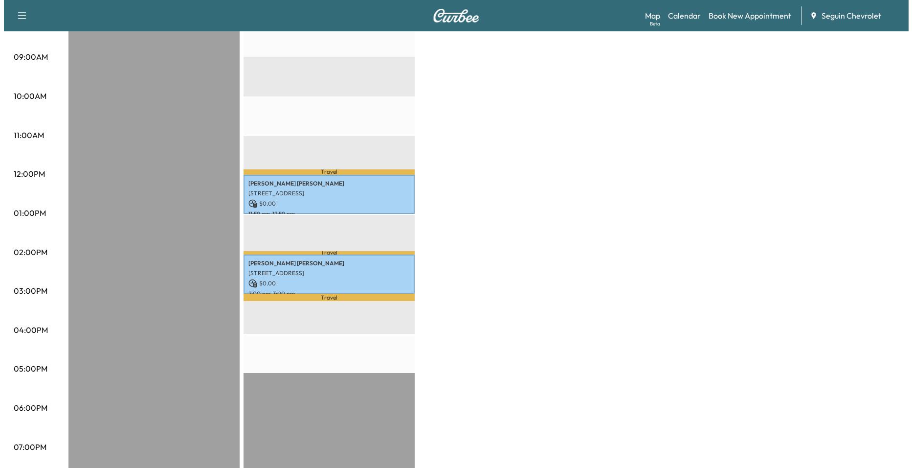
scroll to position [293, 0]
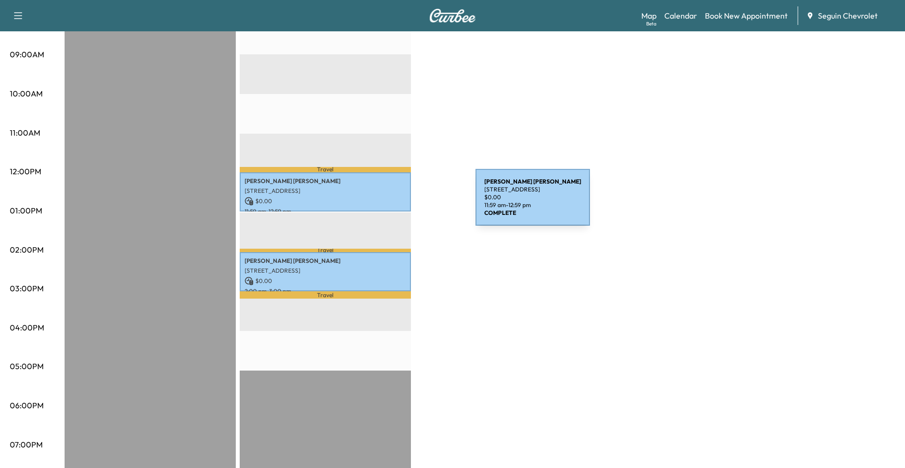
click at [402, 203] on div "Rodulfo Gomez 723 E IRELAND ST, SEGUIN, TX 78155, US $ 0.00 11:59 am - 12:59 pm" at bounding box center [325, 192] width 171 height 40
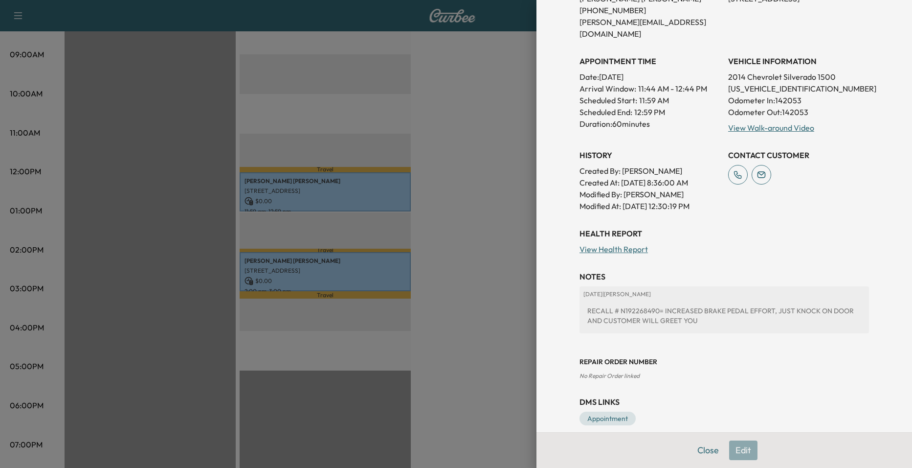
scroll to position [209, 0]
click at [432, 267] on div at bounding box center [456, 234] width 912 height 468
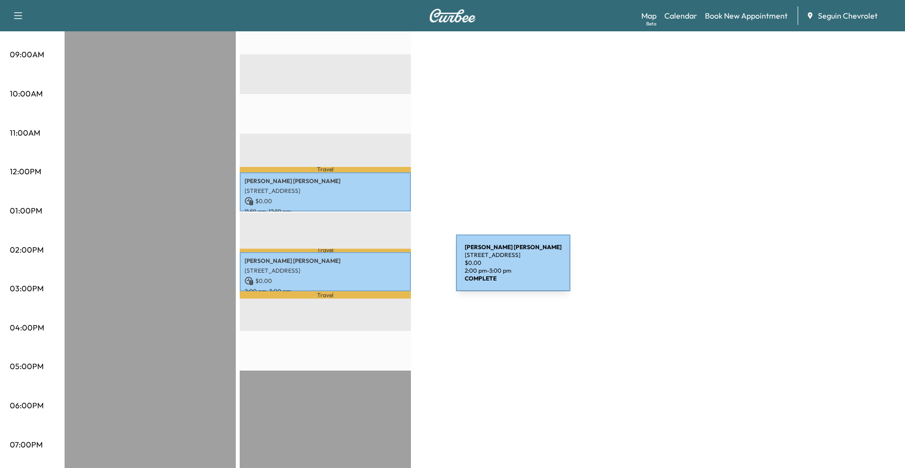
click at [382, 268] on p "804 STONE MANOR BAY, SEGUIN, TX 78155, US" at bounding box center [325, 271] width 161 height 8
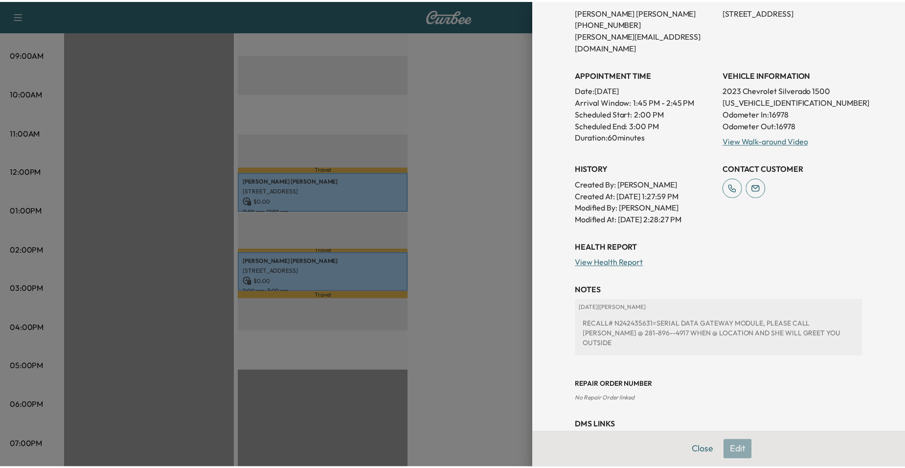
scroll to position [196, 0]
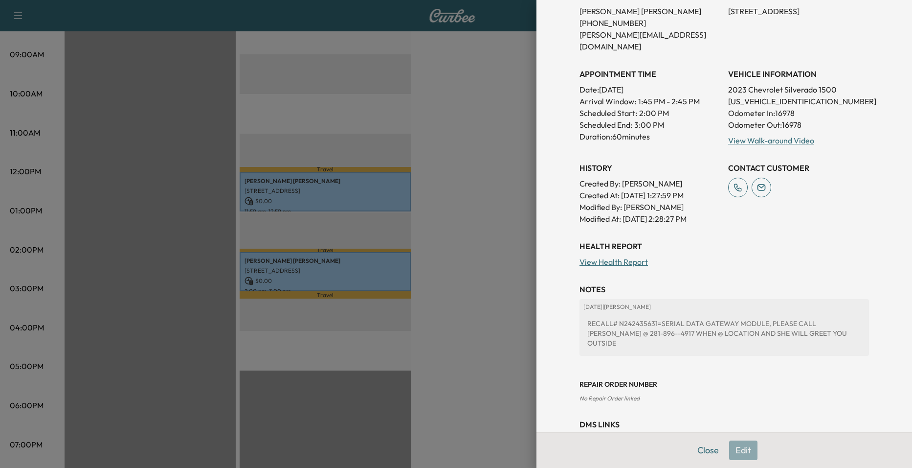
click at [513, 251] on div at bounding box center [456, 234] width 912 height 468
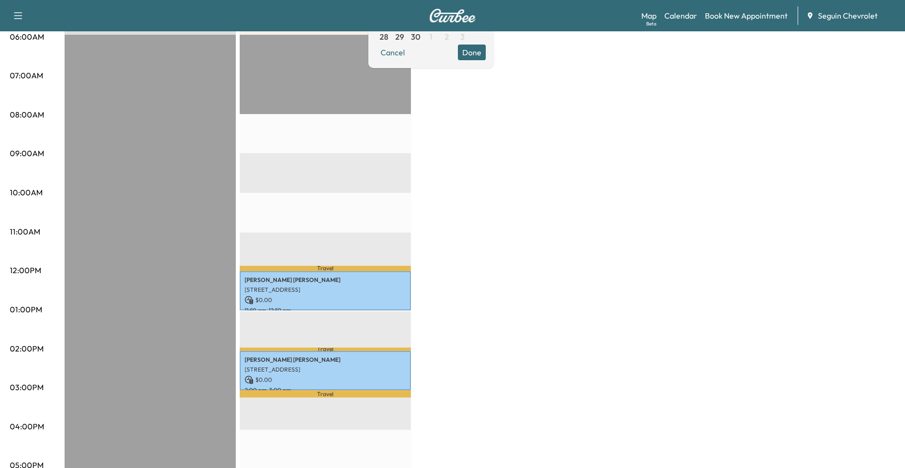
scroll to position [0, 0]
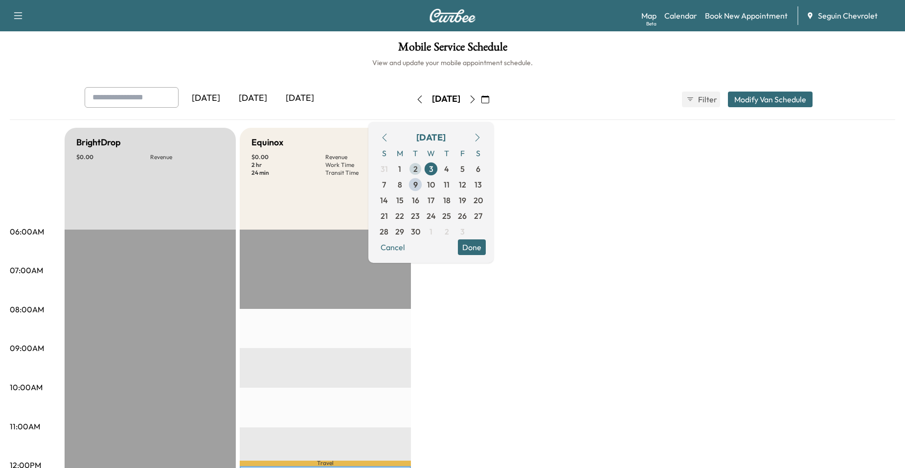
click at [418, 168] on span "2" at bounding box center [415, 169] width 4 height 12
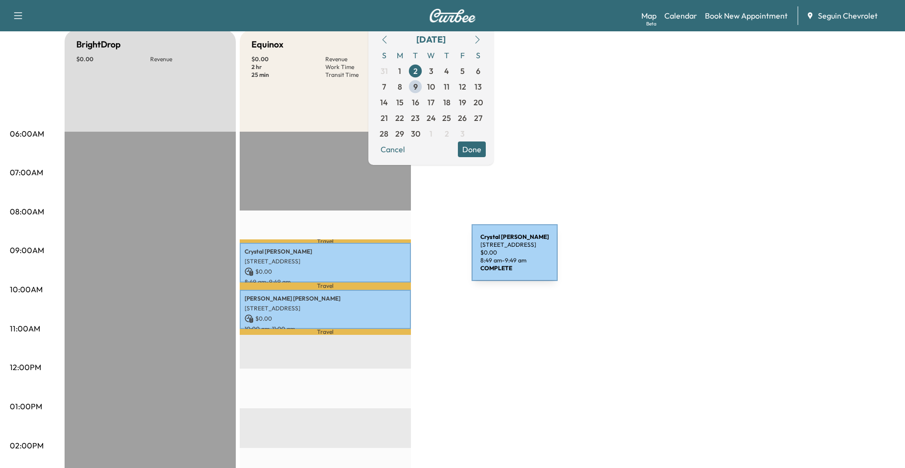
click at [398, 258] on p "408 Horizon Place, Seguin, TX 78155, US" at bounding box center [325, 261] width 161 height 8
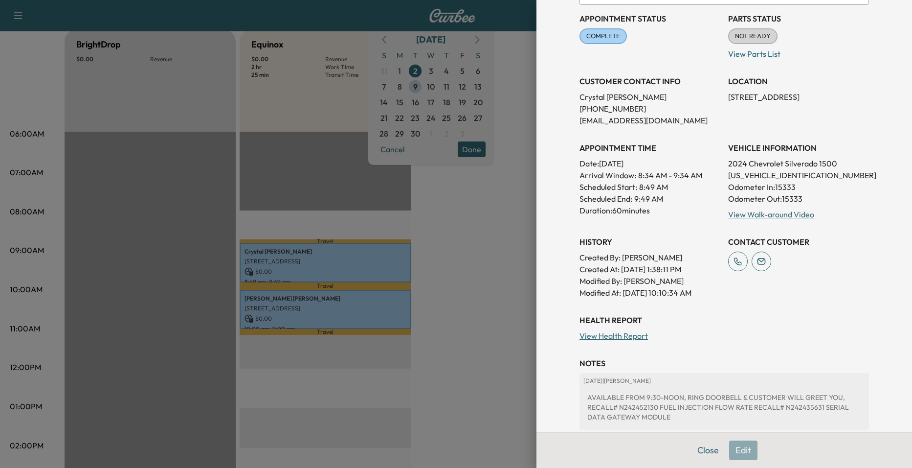
scroll to position [196, 0]
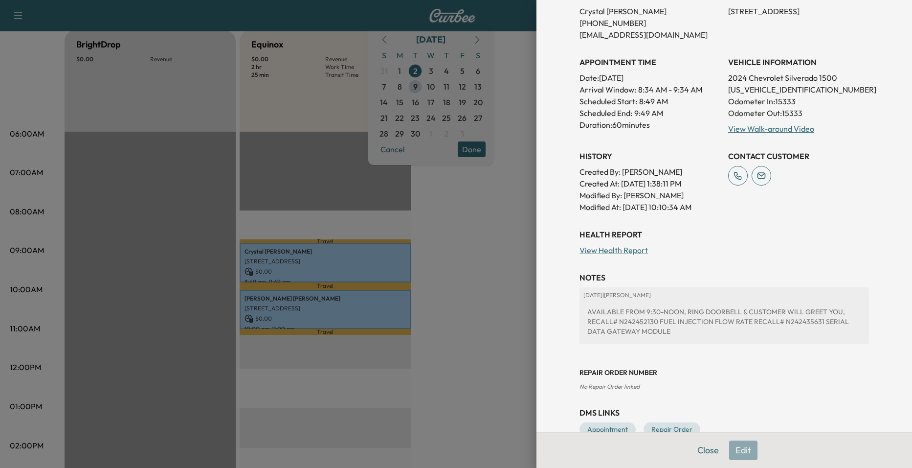
click at [395, 293] on div at bounding box center [456, 234] width 912 height 468
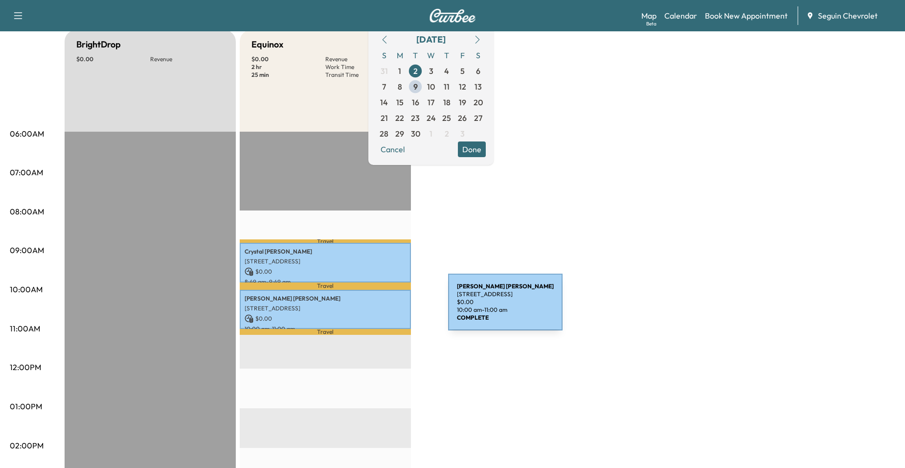
click at [374, 308] on p "1215 E Court St, Seguin, TX 78155, USA" at bounding box center [325, 308] width 161 height 8
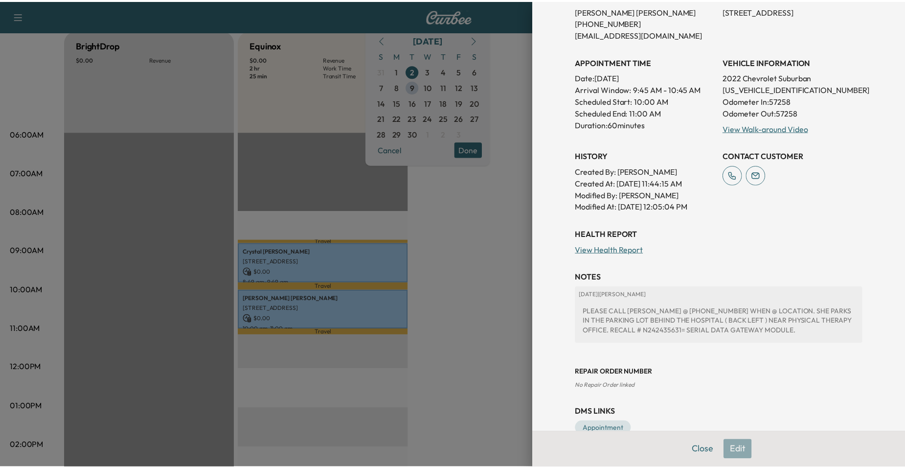
scroll to position [219, 0]
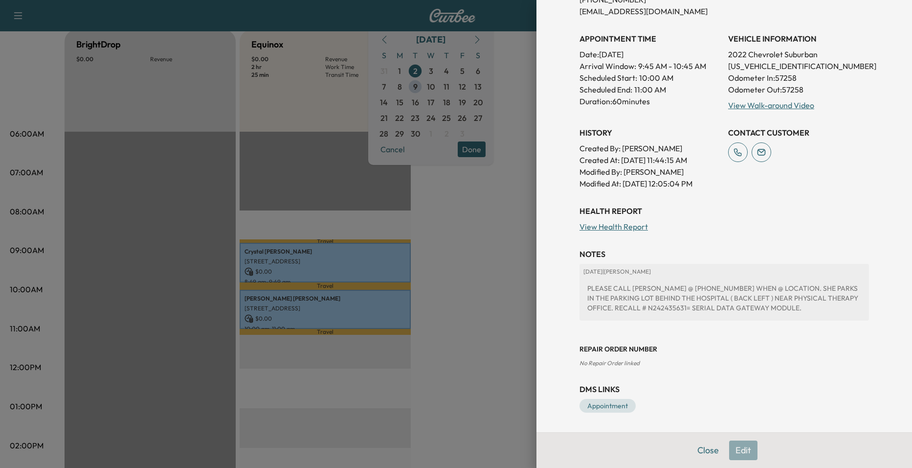
click at [508, 280] on div at bounding box center [456, 234] width 912 height 468
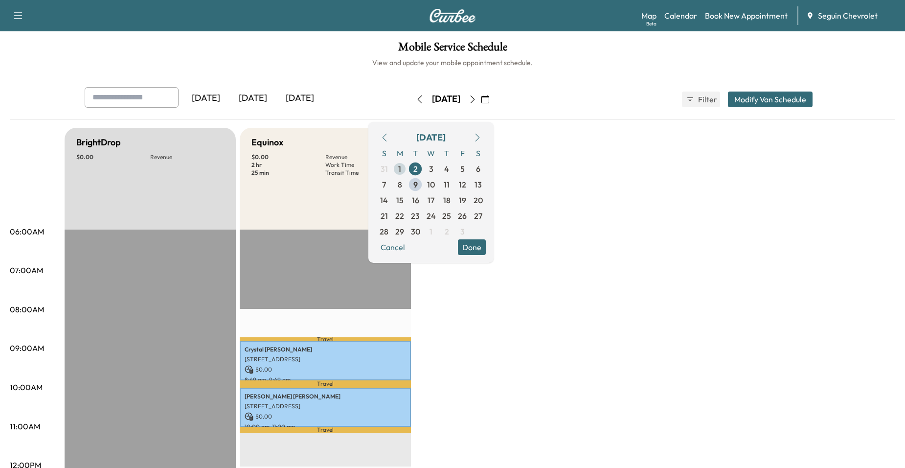
click at [401, 164] on span "1" at bounding box center [399, 169] width 3 height 12
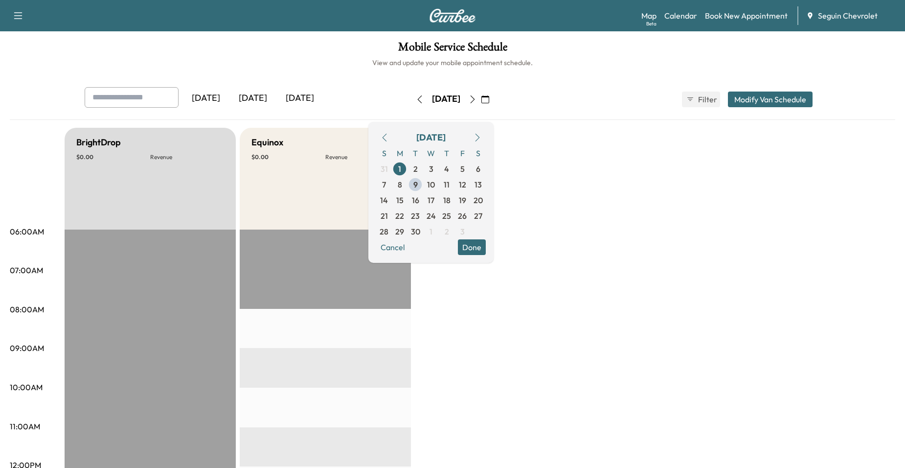
click at [388, 135] on icon "button" at bounding box center [384, 138] width 8 height 8
click at [388, 137] on icon "button" at bounding box center [384, 138] width 8 height 8
click at [470, 229] on span "29" at bounding box center [462, 231] width 16 height 16
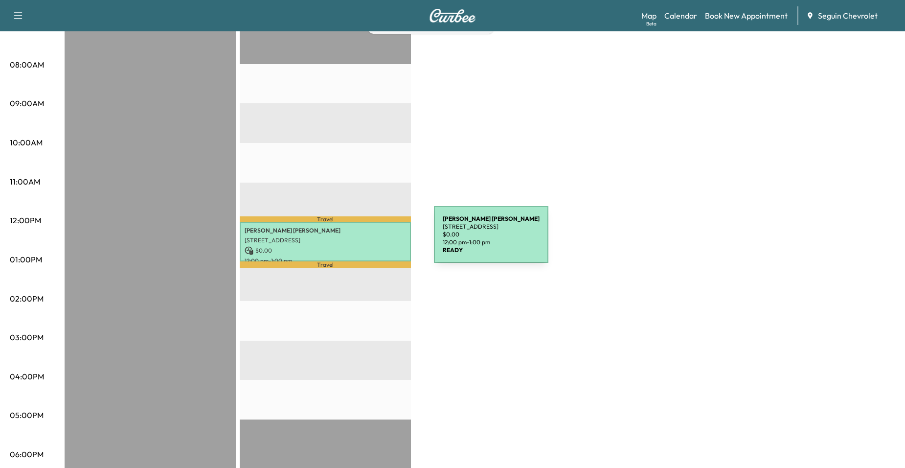
click at [360, 240] on p "1414 E Court St, Seguin, TX 78155, USA" at bounding box center [325, 240] width 161 height 8
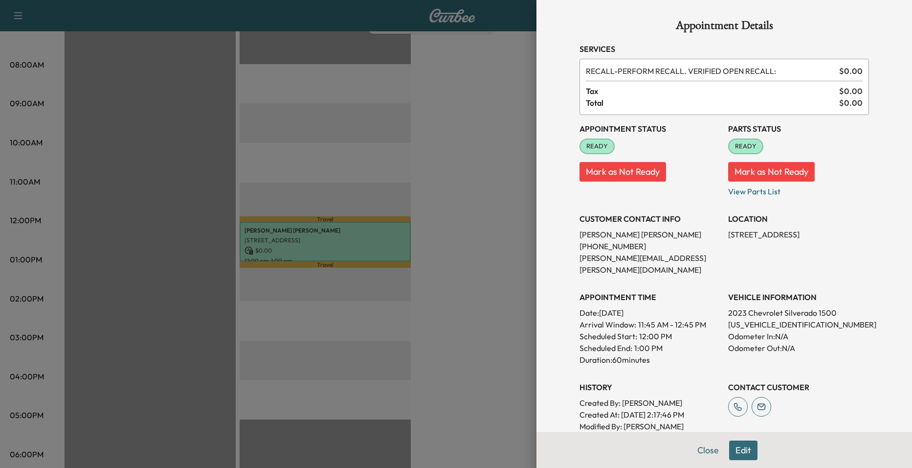
click at [396, 234] on div at bounding box center [456, 234] width 912 height 468
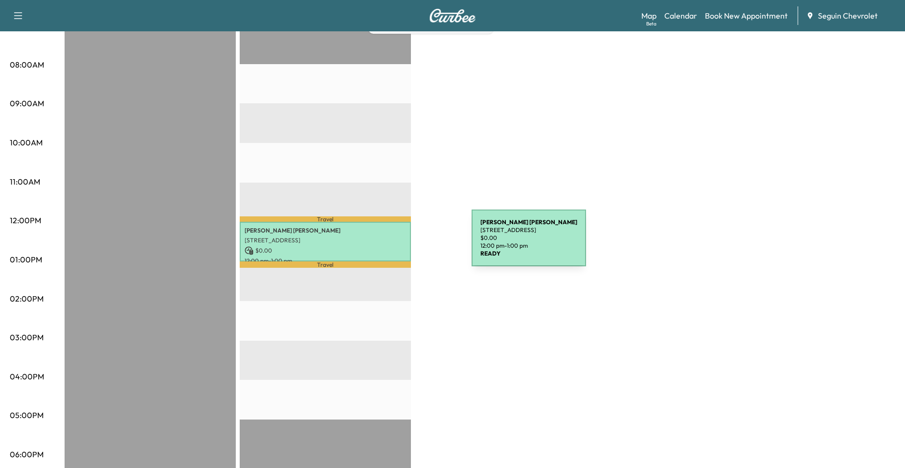
click at [398, 246] on p "$ 0.00" at bounding box center [325, 250] width 161 height 9
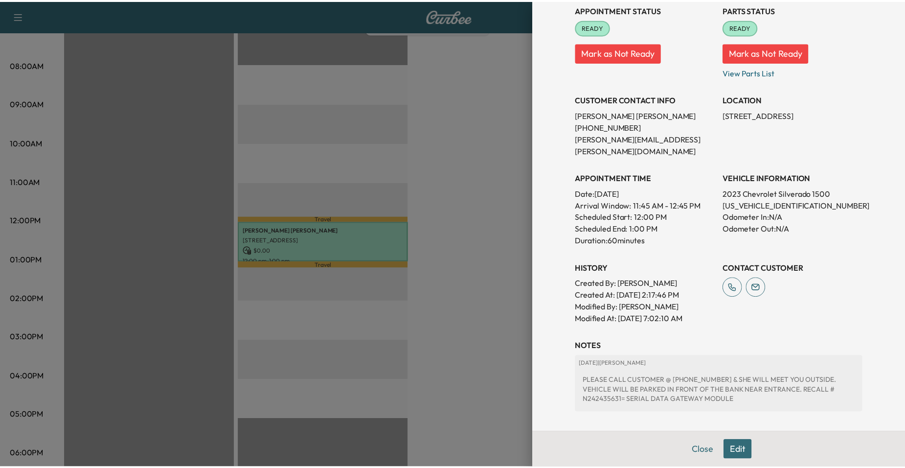
scroll to position [98, 0]
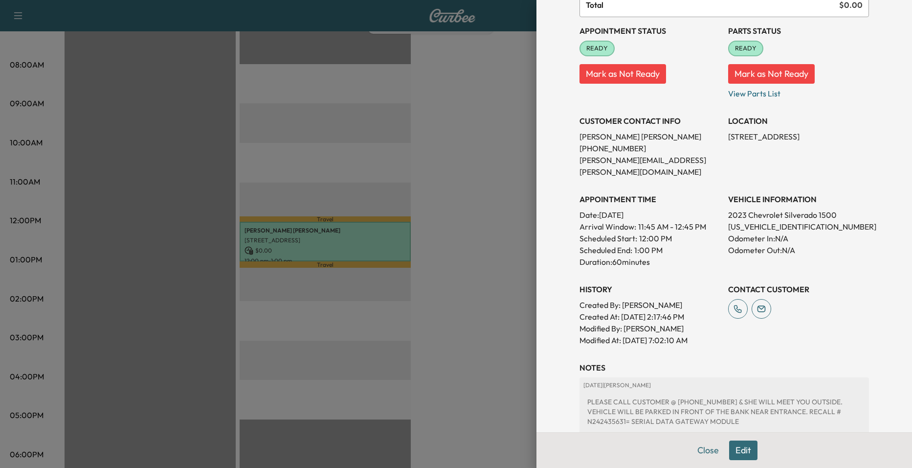
click at [525, 226] on div at bounding box center [456, 234] width 912 height 468
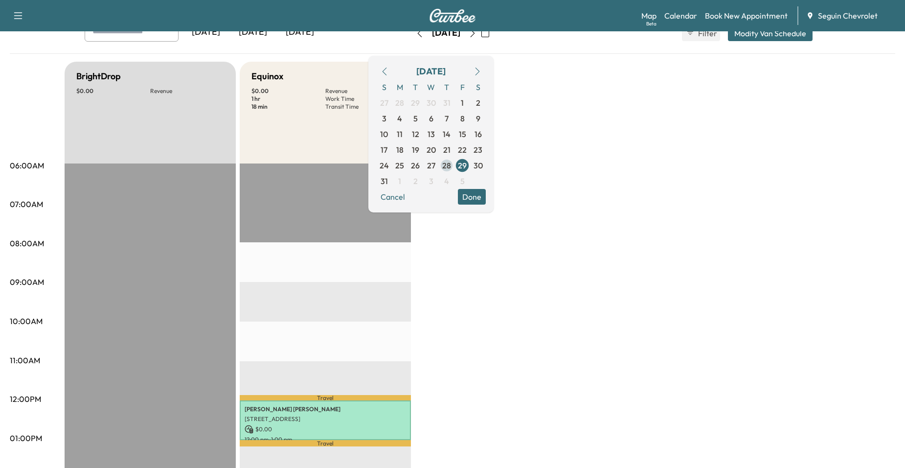
scroll to position [49, 0]
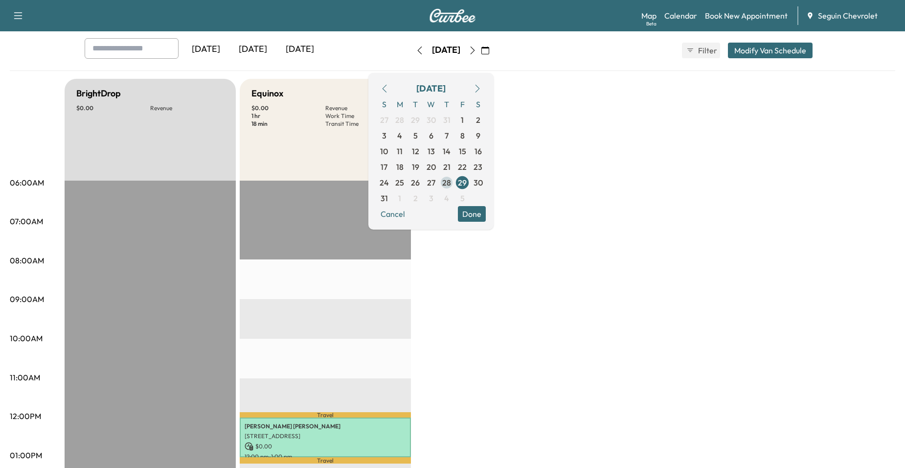
click at [451, 178] on span "28" at bounding box center [446, 183] width 9 height 12
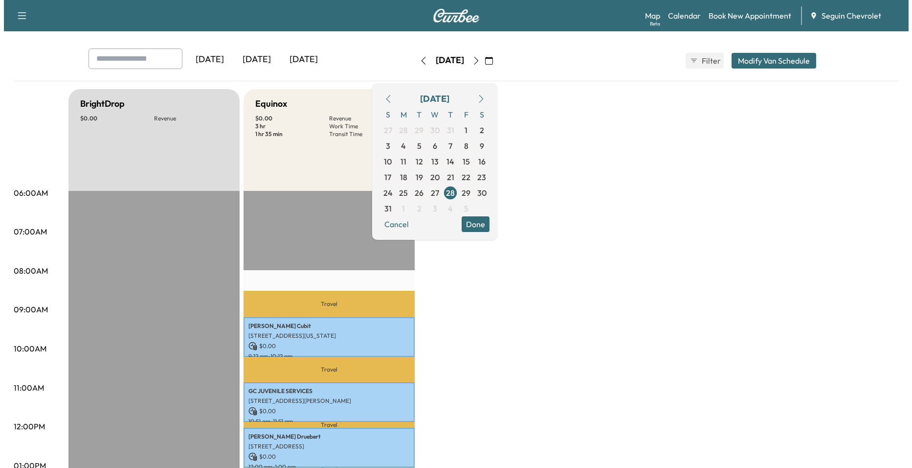
scroll to position [98, 0]
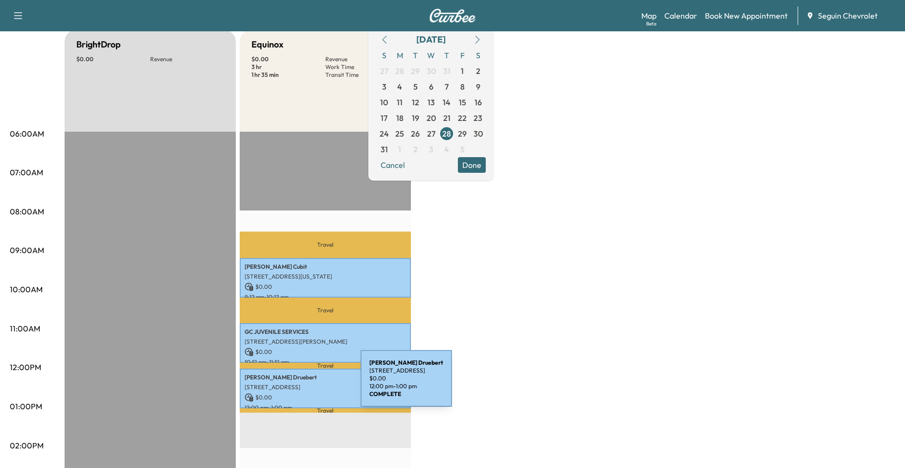
click at [287, 384] on p "80 TURTLE LANE, SEGUIN, TX 78155, US" at bounding box center [325, 387] width 161 height 8
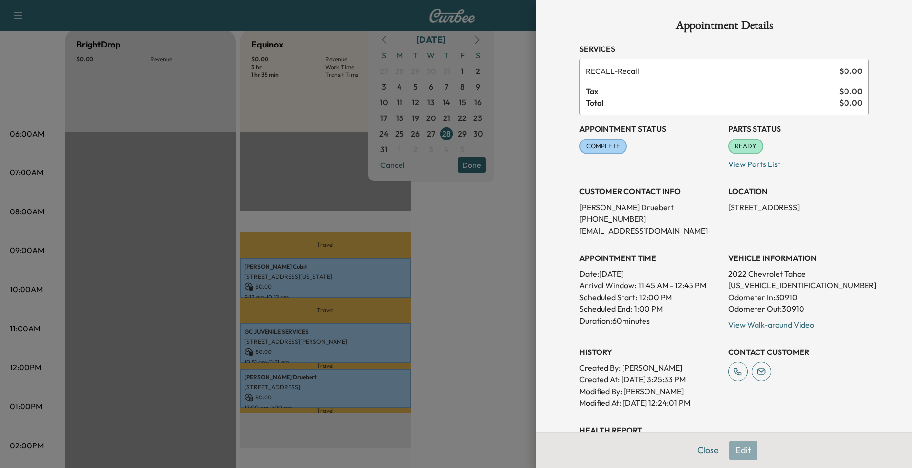
click at [297, 339] on div at bounding box center [456, 234] width 912 height 468
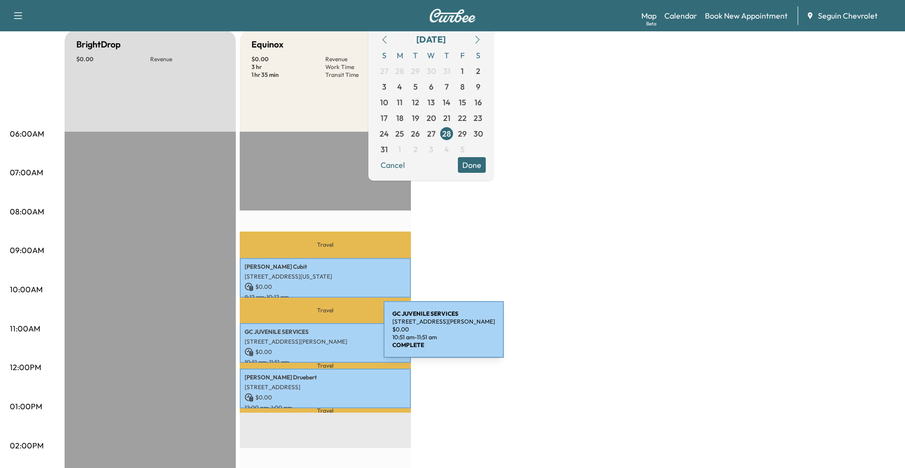
click at [311, 337] on p "2613 N Guadalupe St, Seguin, TX 78155, USA" at bounding box center [325, 341] width 161 height 8
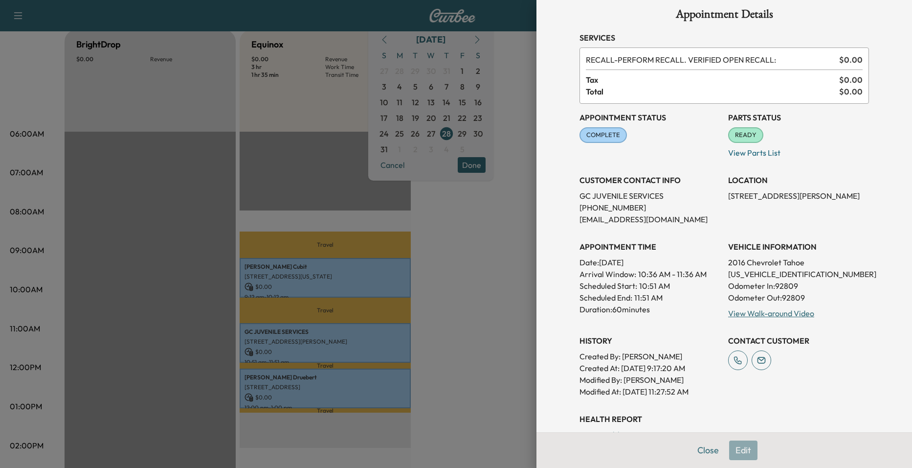
scroll to position [0, 0]
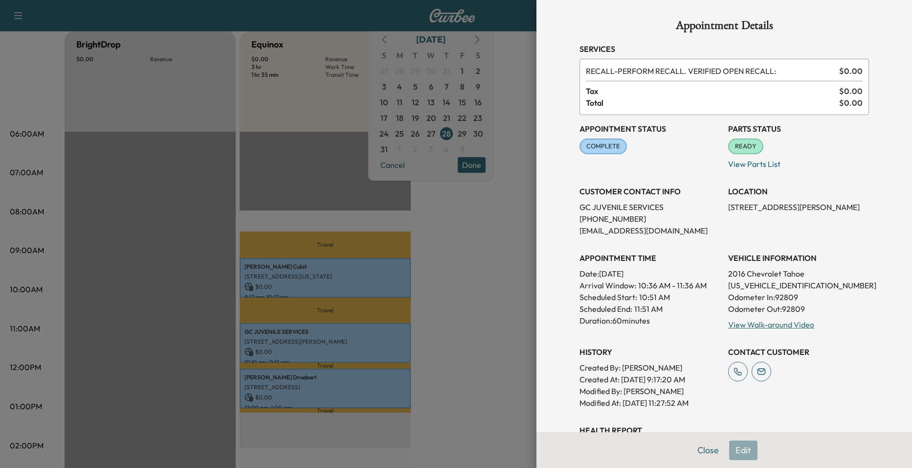
click at [431, 325] on div at bounding box center [456, 234] width 912 height 468
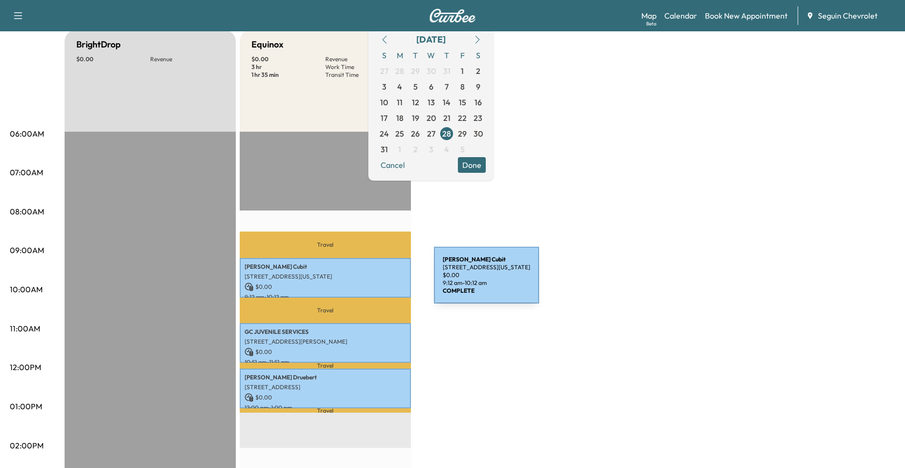
click at [360, 280] on div "Brendan Cubit 1703 S Colorado St, Lockhart, TX 78644, USA $ 0.00 9:12 am - 10:1…" at bounding box center [325, 278] width 171 height 40
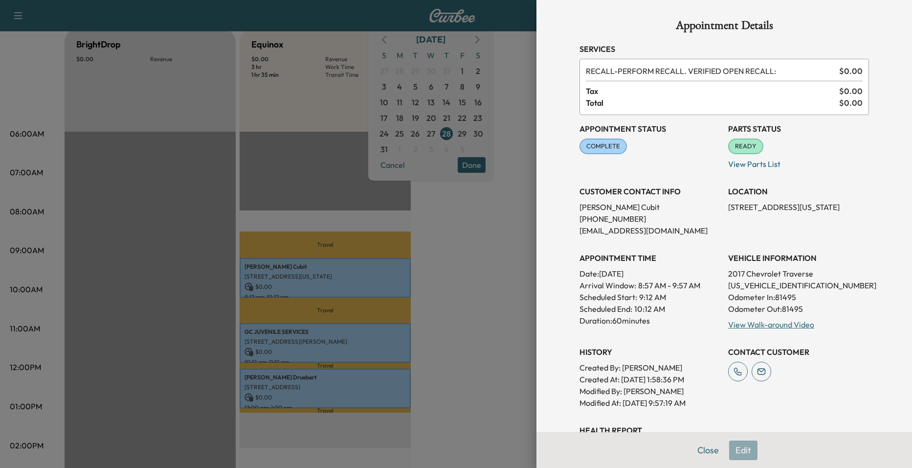
click at [453, 338] on div at bounding box center [456, 234] width 912 height 468
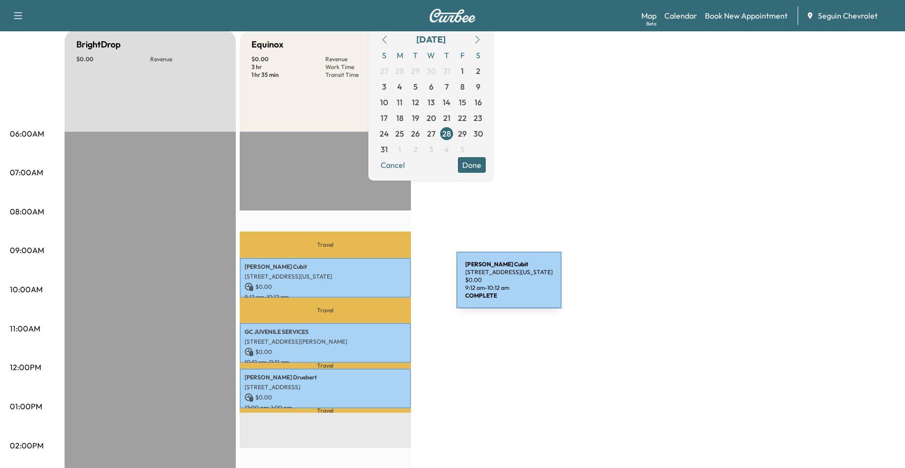
click at [375, 282] on p "$ 0.00" at bounding box center [325, 286] width 161 height 9
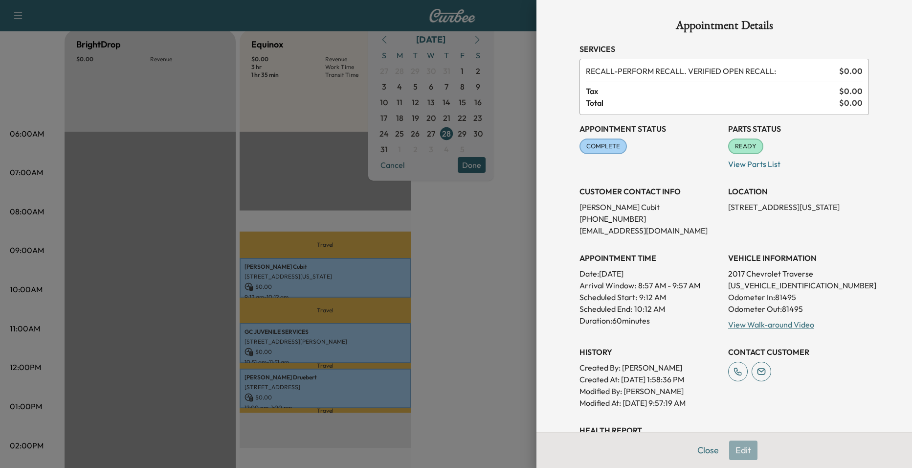
click at [451, 282] on div at bounding box center [456, 234] width 912 height 468
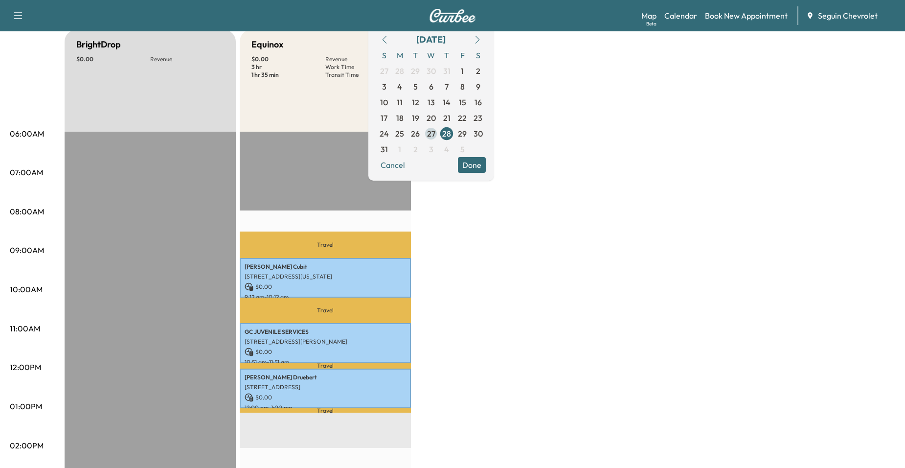
click at [435, 132] on span "27" at bounding box center [431, 134] width 8 height 12
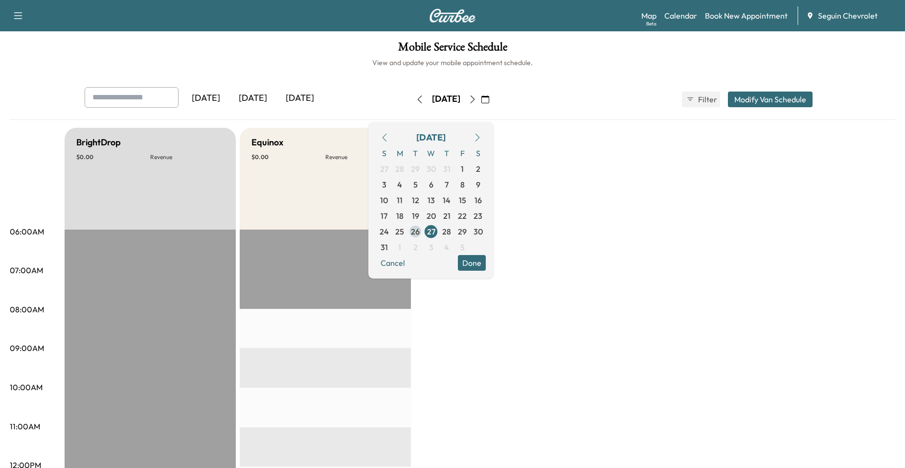
click at [423, 234] on span "26" at bounding box center [415, 231] width 16 height 16
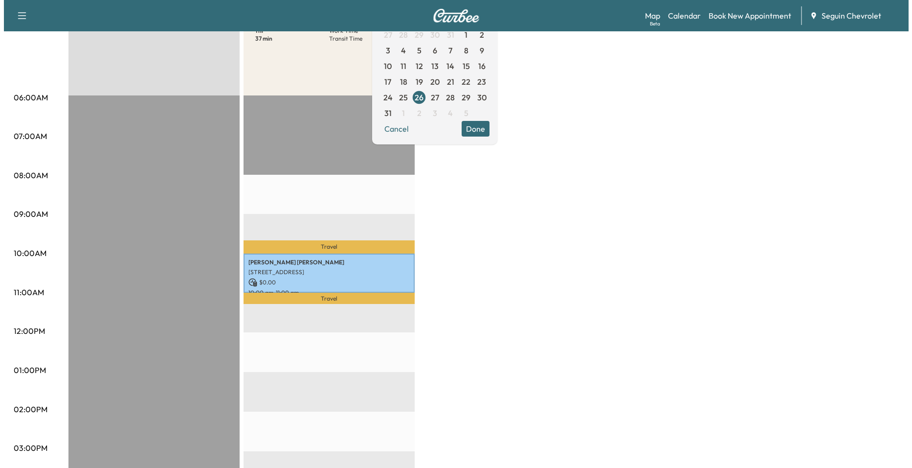
scroll to position [147, 0]
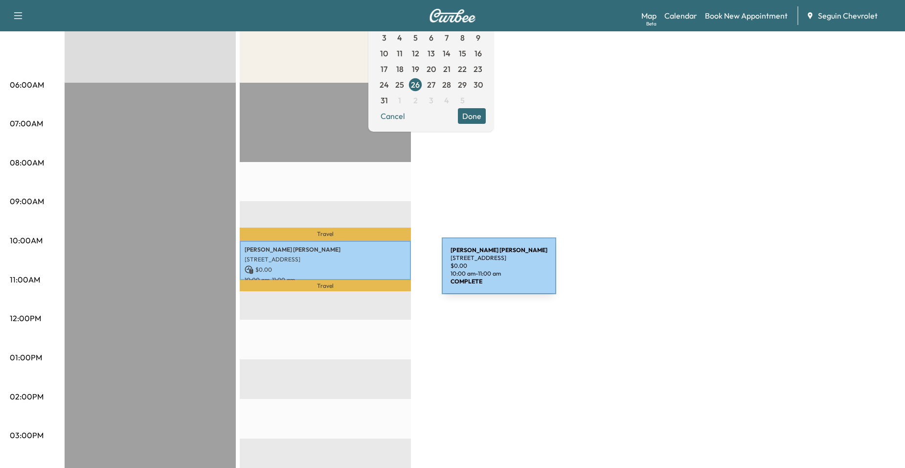
click at [368, 271] on p "$ 0.00" at bounding box center [325, 269] width 161 height 9
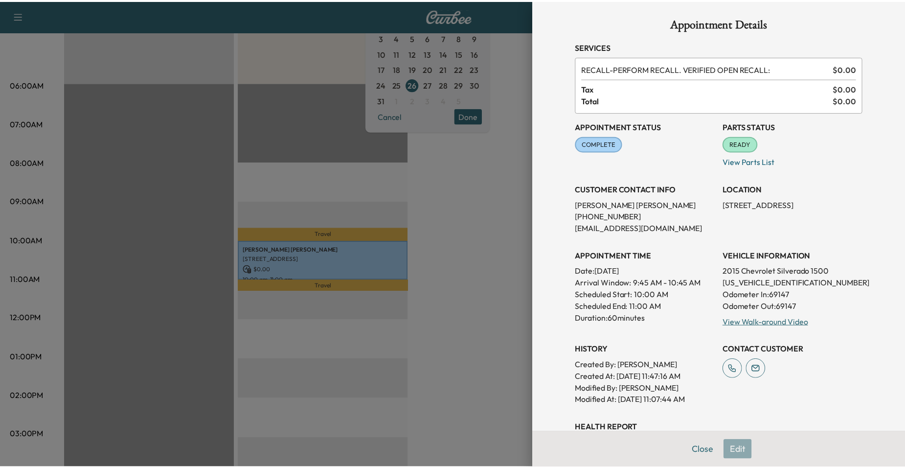
scroll to position [0, 0]
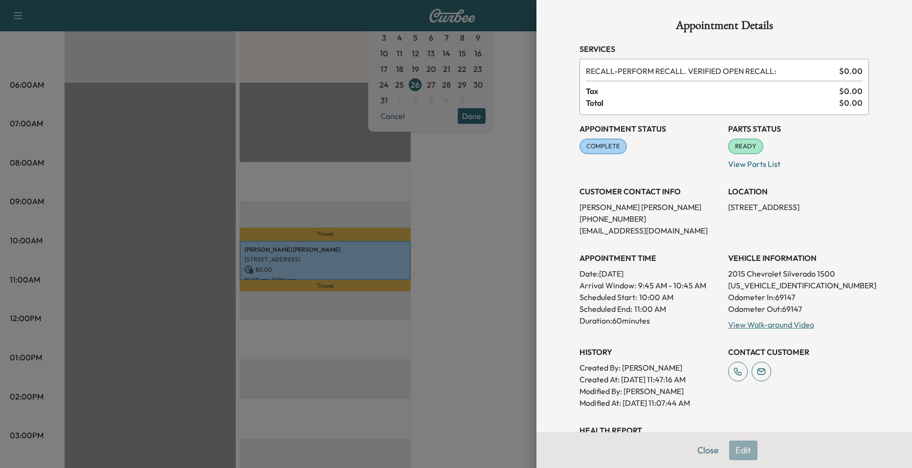
click at [503, 203] on div at bounding box center [456, 234] width 912 height 468
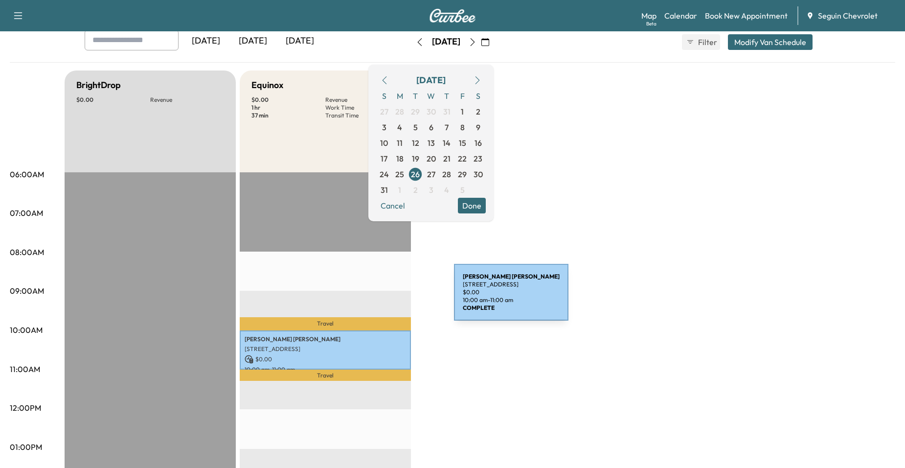
scroll to position [49, 0]
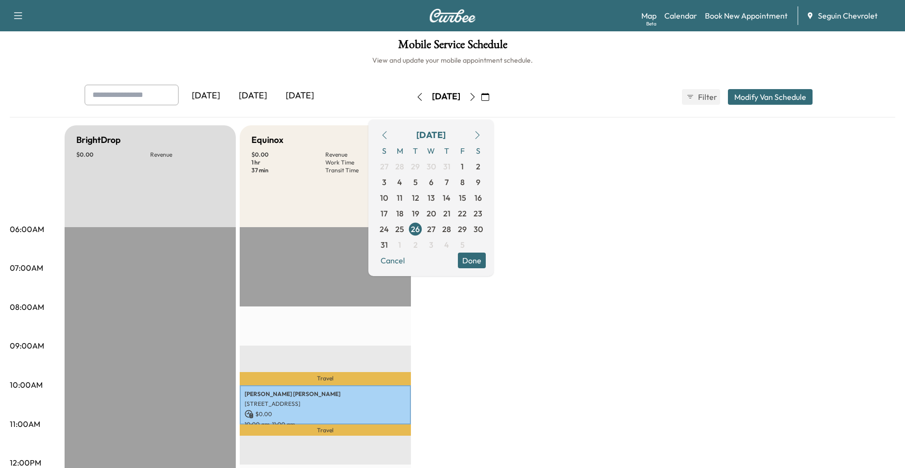
scroll to position [0, 0]
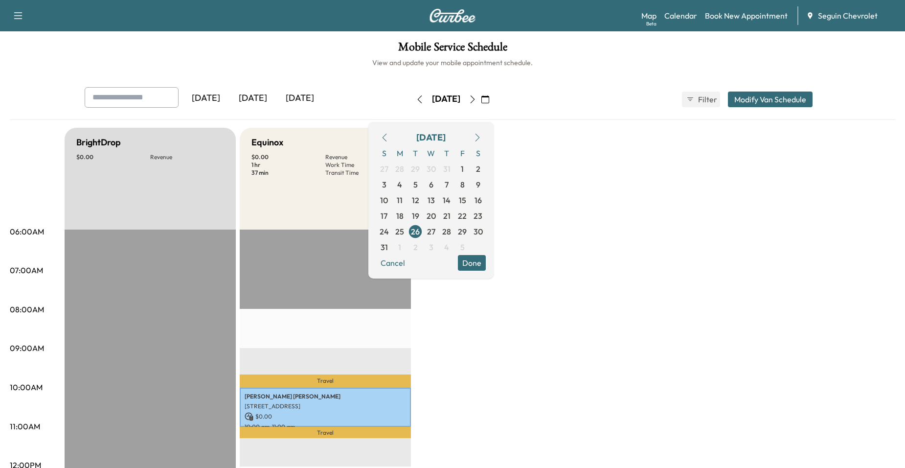
click at [275, 139] on h5 "Equinox" at bounding box center [267, 142] width 32 height 14
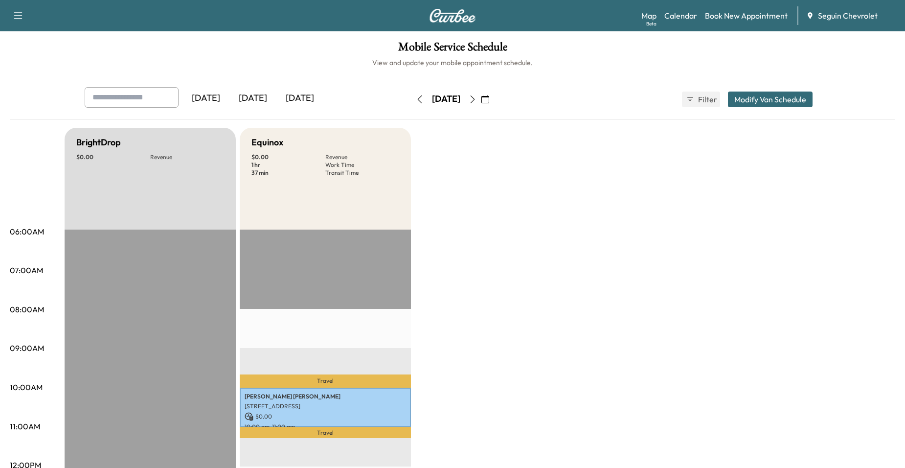
click at [493, 99] on button "button" at bounding box center [485, 99] width 17 height 16
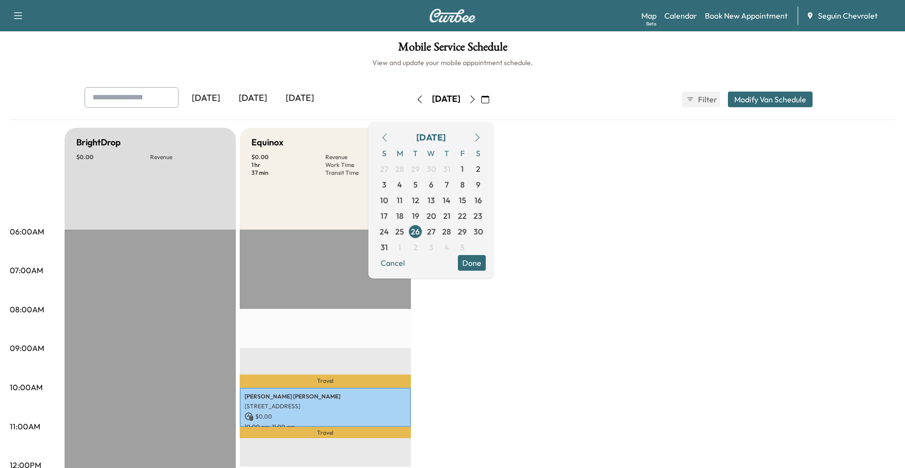
click at [486, 132] on button "button" at bounding box center [477, 138] width 17 height 16
click at [418, 183] on span "9" at bounding box center [415, 184] width 4 height 12
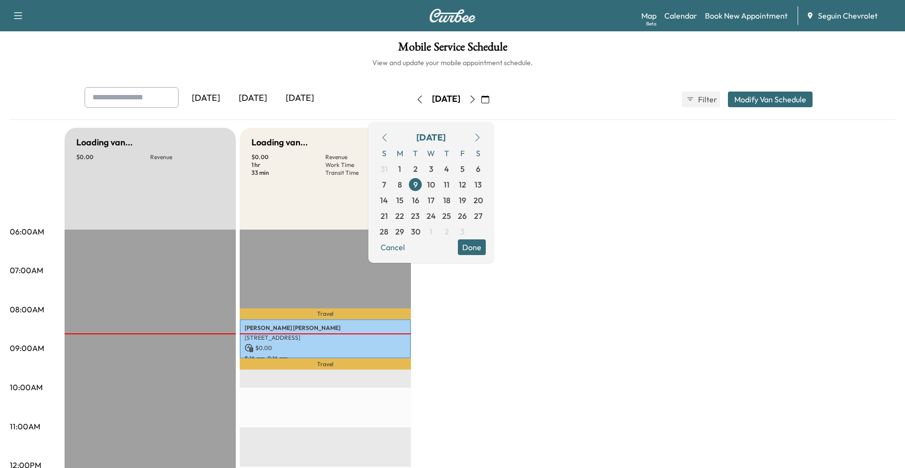
click at [435, 185] on span "10" at bounding box center [431, 184] width 8 height 12
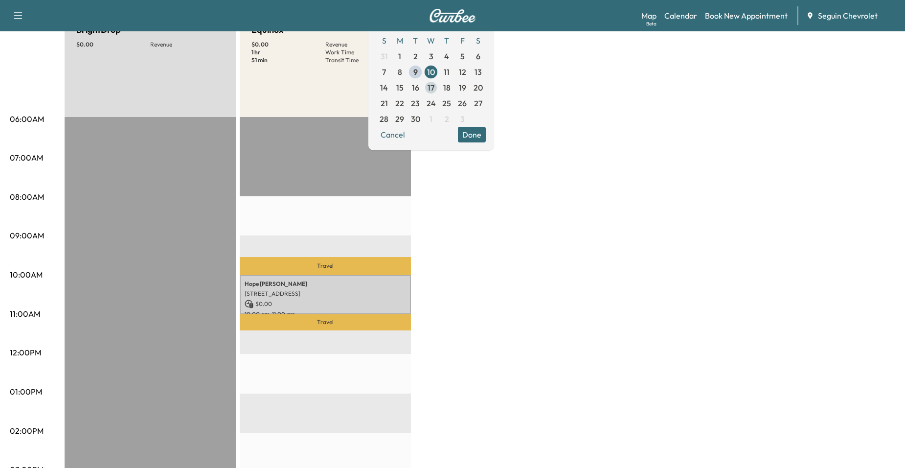
scroll to position [49, 0]
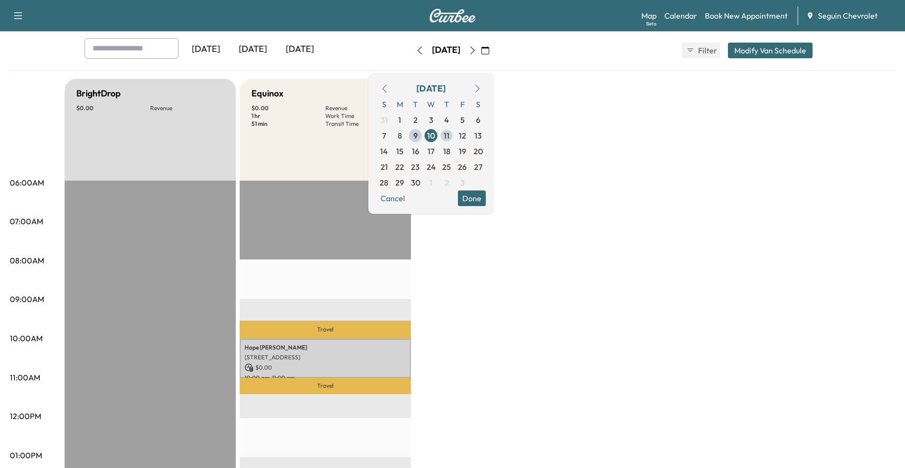
click at [449, 137] on span "11" at bounding box center [447, 136] width 6 height 12
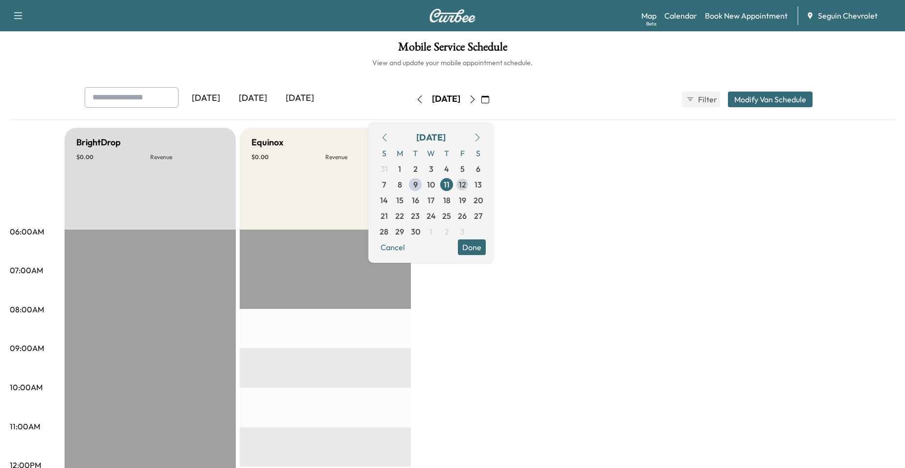
click at [466, 181] on span "12" at bounding box center [462, 184] width 7 height 12
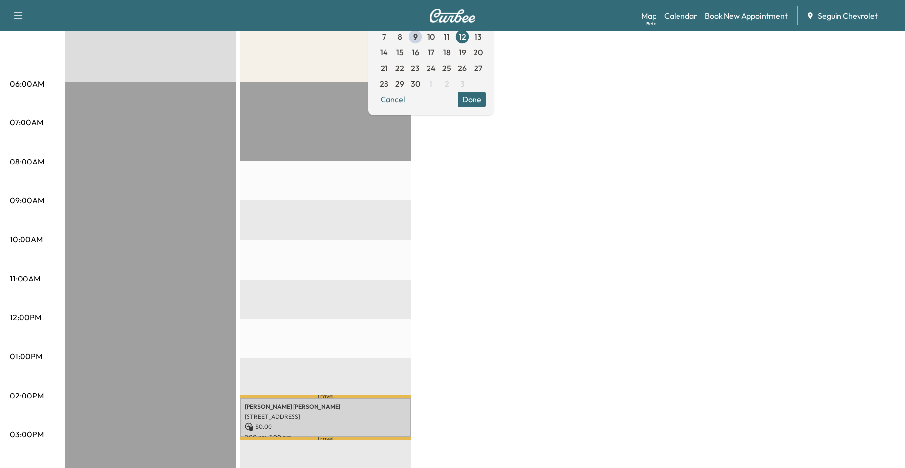
scroll to position [147, 0]
click at [403, 52] on span "15" at bounding box center [399, 53] width 7 height 12
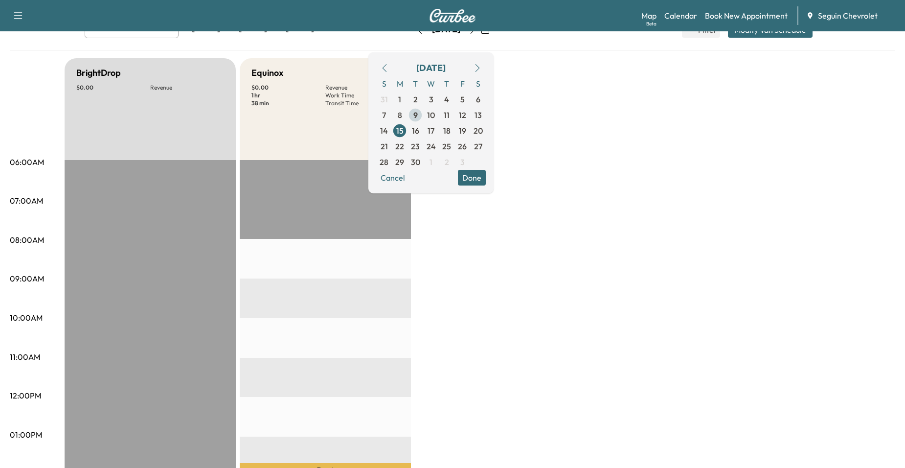
scroll to position [49, 0]
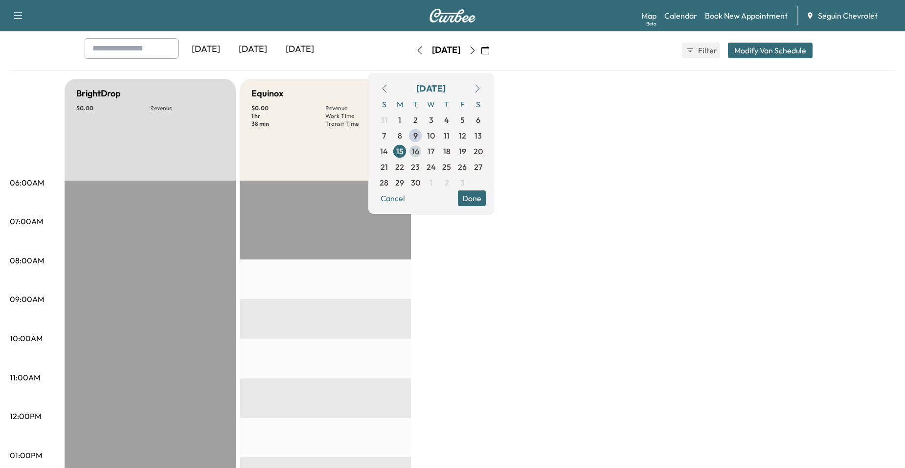
click at [419, 151] on span "16" at bounding box center [415, 151] width 7 height 12
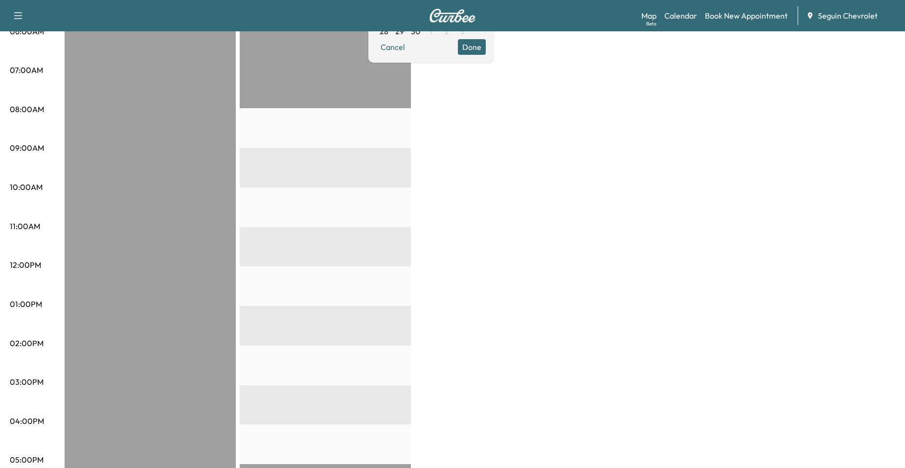
scroll to position [147, 0]
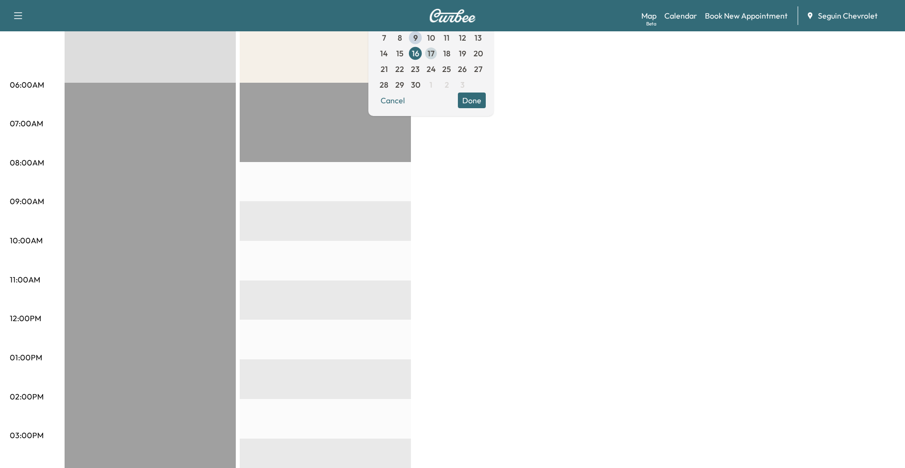
click at [439, 54] on span "17" at bounding box center [431, 53] width 16 height 16
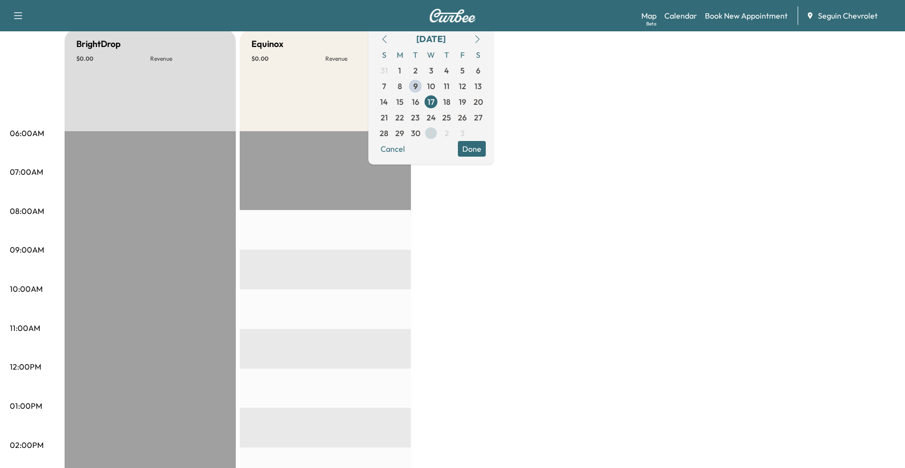
scroll to position [98, 0]
drag, startPoint x: 482, startPoint y: 95, endPoint x: 484, endPoint y: 103, distance: 8.4
click at [454, 95] on span "18" at bounding box center [447, 102] width 16 height 16
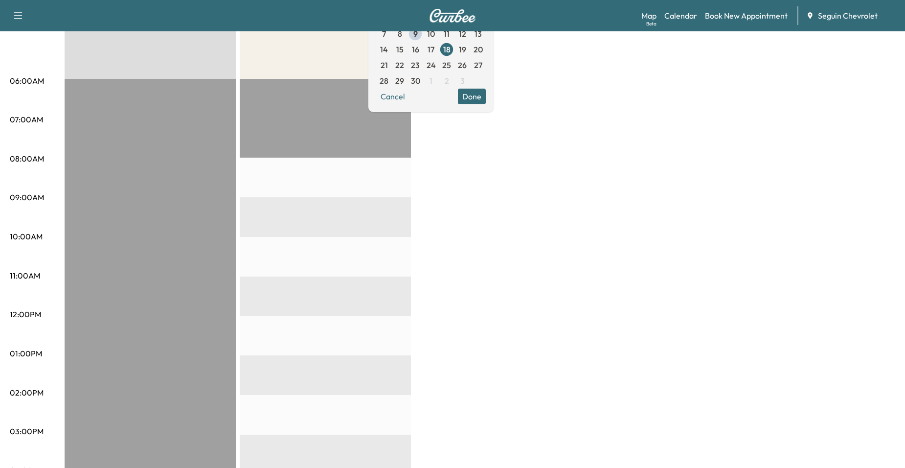
scroll to position [147, 0]
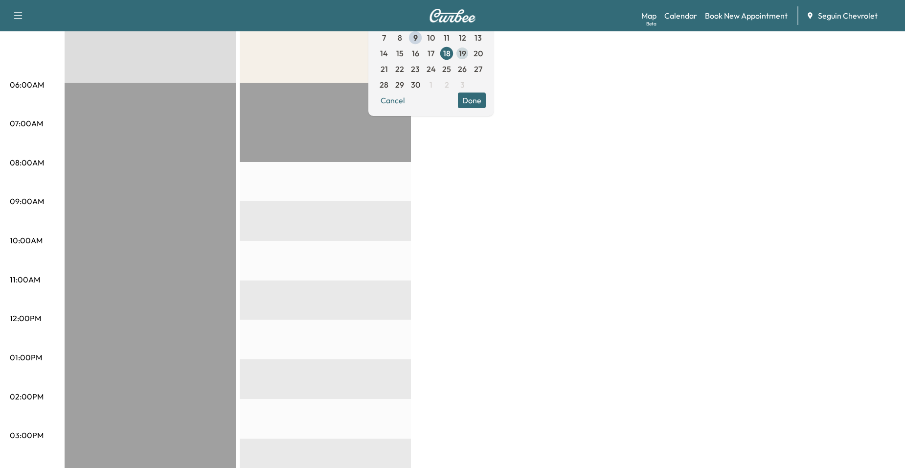
click at [466, 56] on span "19" at bounding box center [462, 53] width 7 height 12
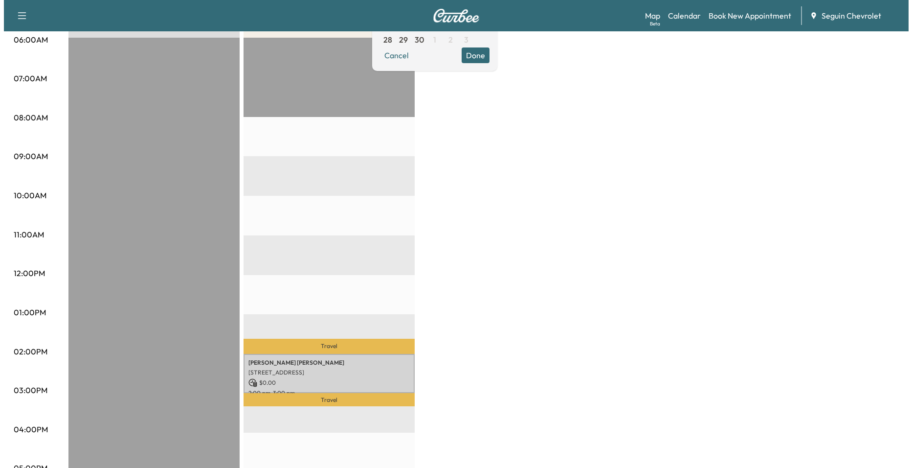
scroll to position [196, 0]
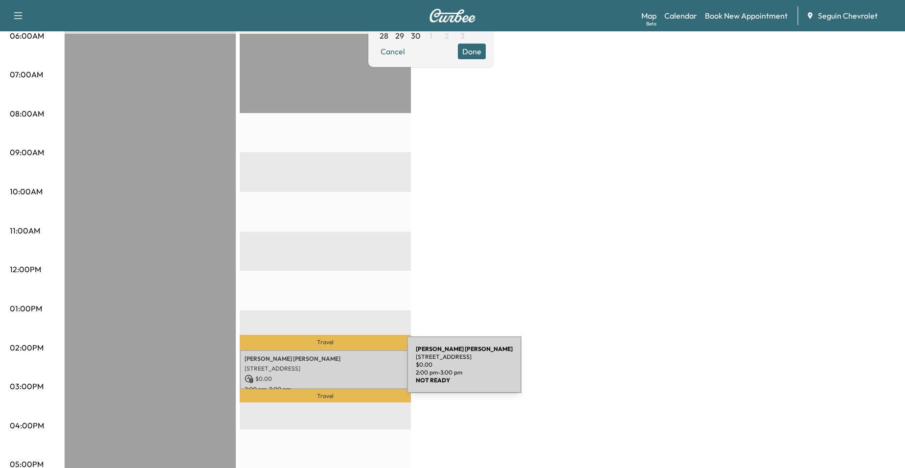
click at [334, 374] on p "$ 0.00" at bounding box center [325, 378] width 161 height 9
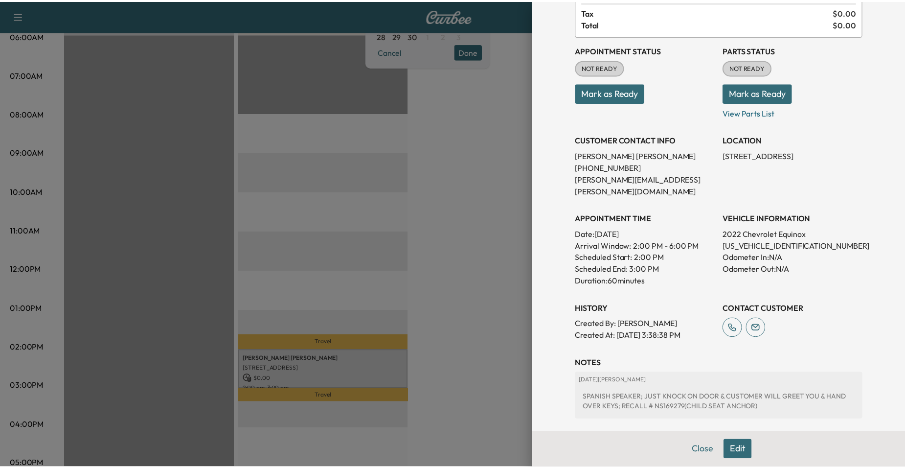
scroll to position [166, 0]
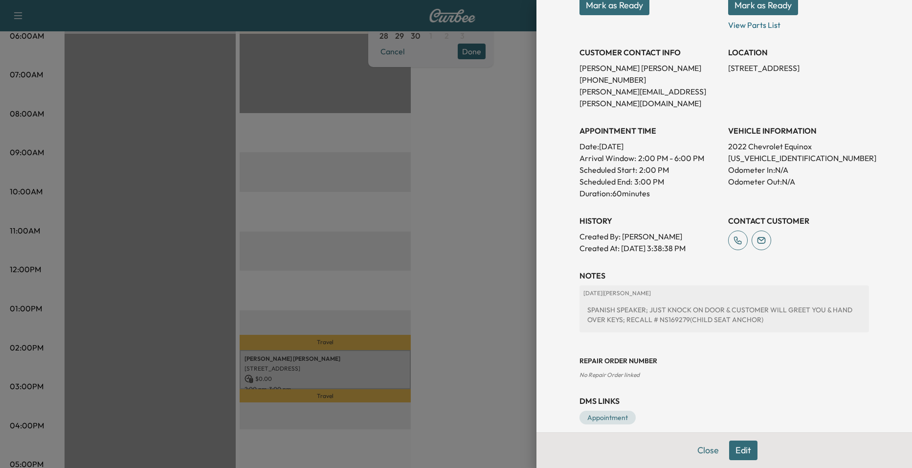
click at [487, 267] on div at bounding box center [456, 234] width 912 height 468
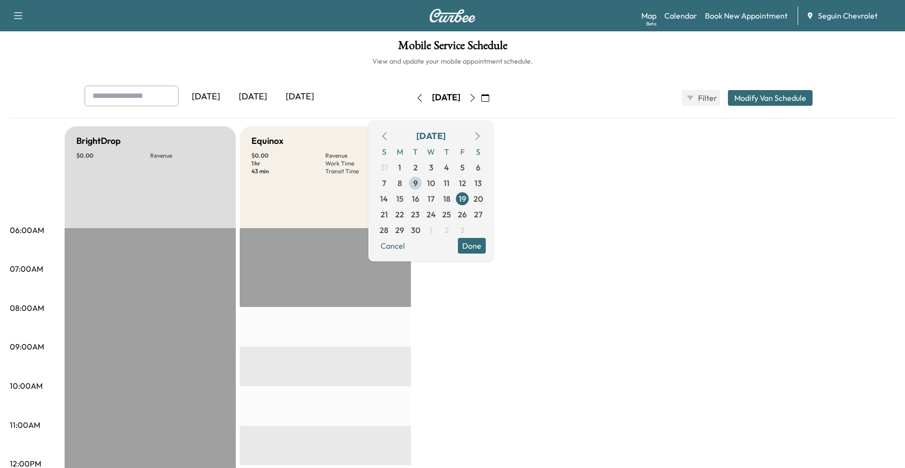
scroll to position [0, 0]
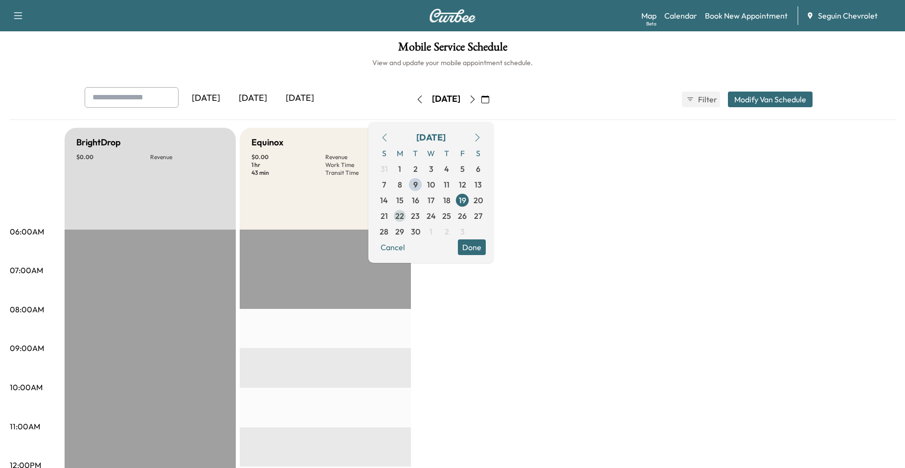
click at [404, 216] on span "22" at bounding box center [399, 216] width 9 height 12
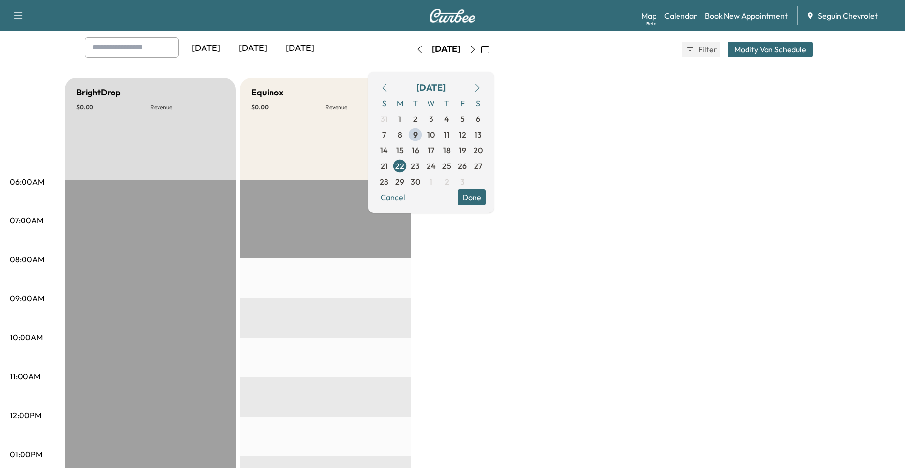
scroll to position [49, 0]
click at [420, 169] on span "23" at bounding box center [415, 167] width 9 height 12
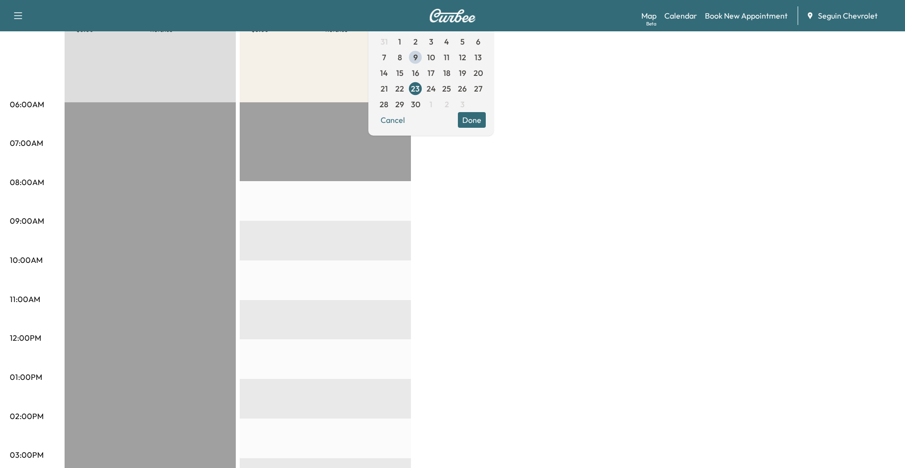
scroll to position [147, 0]
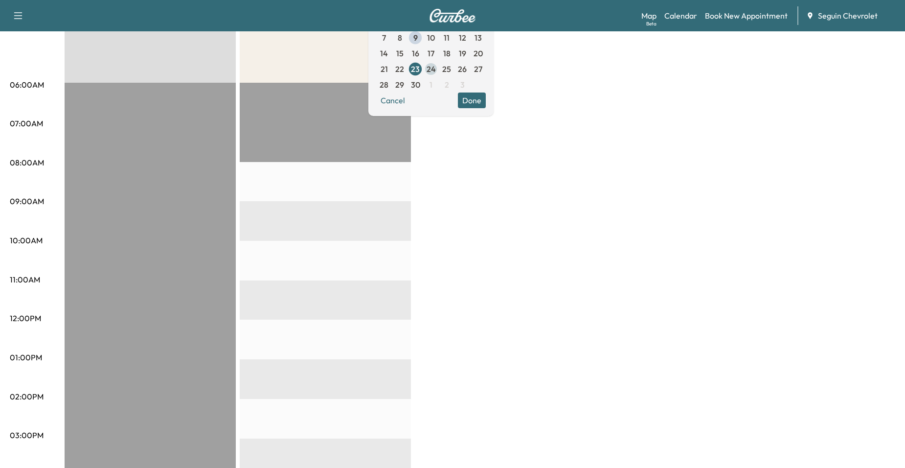
click at [436, 68] on span "24" at bounding box center [430, 69] width 9 height 12
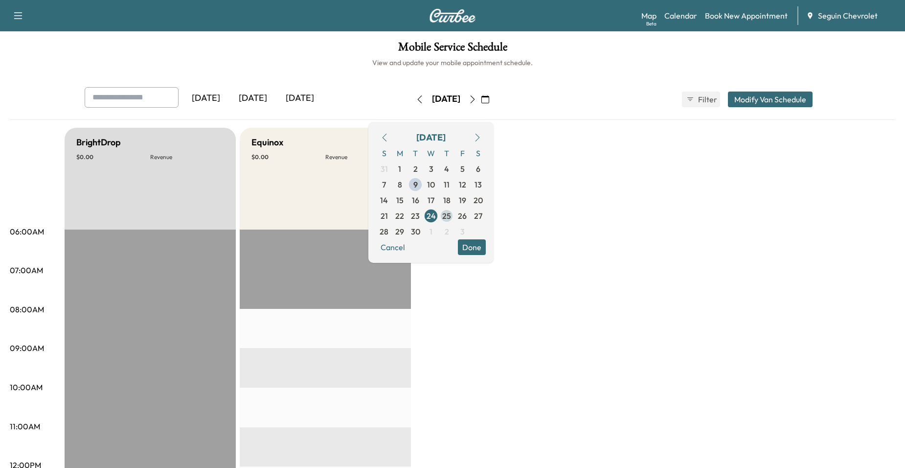
click at [454, 210] on span "25" at bounding box center [447, 216] width 16 height 16
click at [470, 213] on span "26" at bounding box center [462, 216] width 16 height 16
click at [242, 86] on div "Mobile Service Schedule View and update your mobile appointment schedule. [DATE…" at bounding box center [452, 451] width 905 height 840
click at [476, 97] on icon "button" at bounding box center [472, 99] width 8 height 8
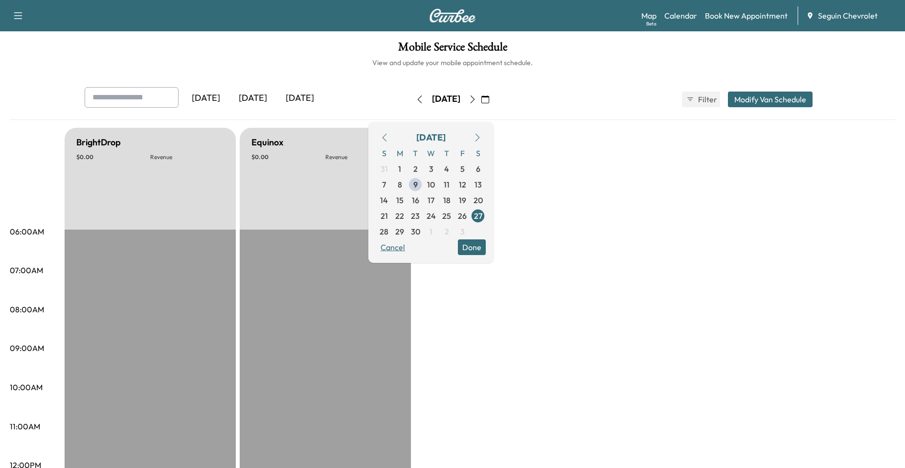
click at [409, 246] on button "Cancel" at bounding box center [392, 247] width 33 height 16
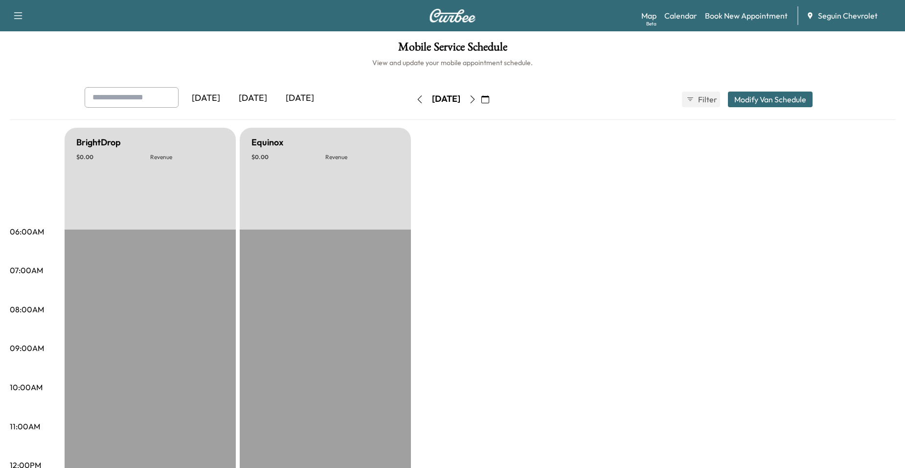
click at [493, 98] on button "button" at bounding box center [485, 99] width 17 height 16
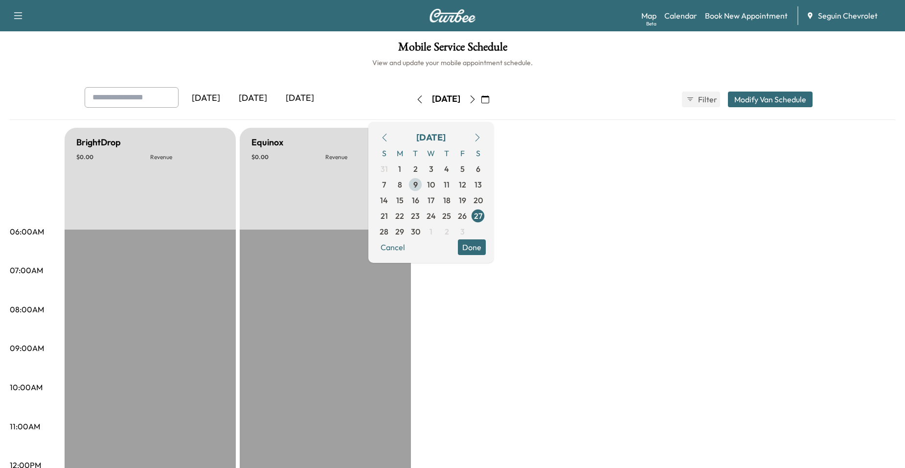
click at [423, 187] on span "9" at bounding box center [415, 185] width 16 height 16
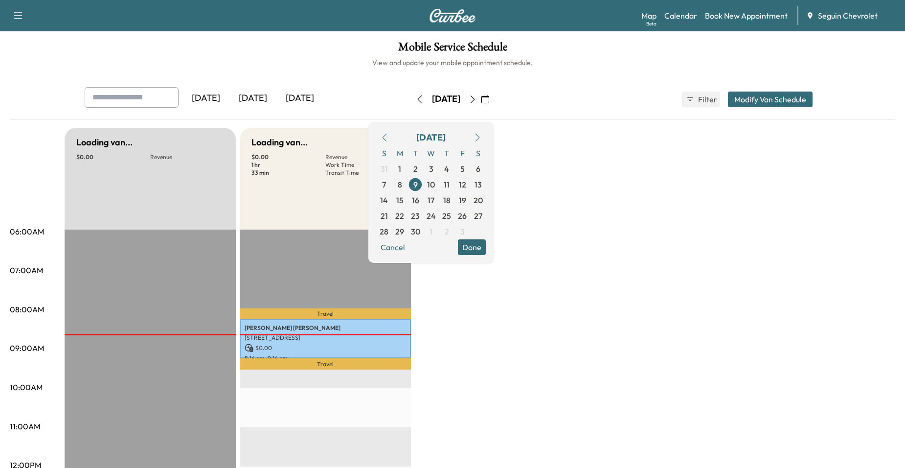
click at [486, 249] on button "Done" at bounding box center [472, 247] width 28 height 16
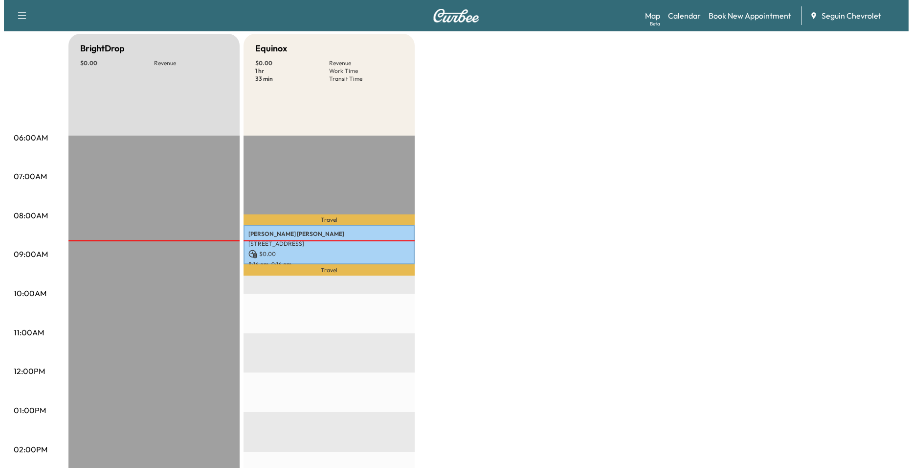
scroll to position [98, 0]
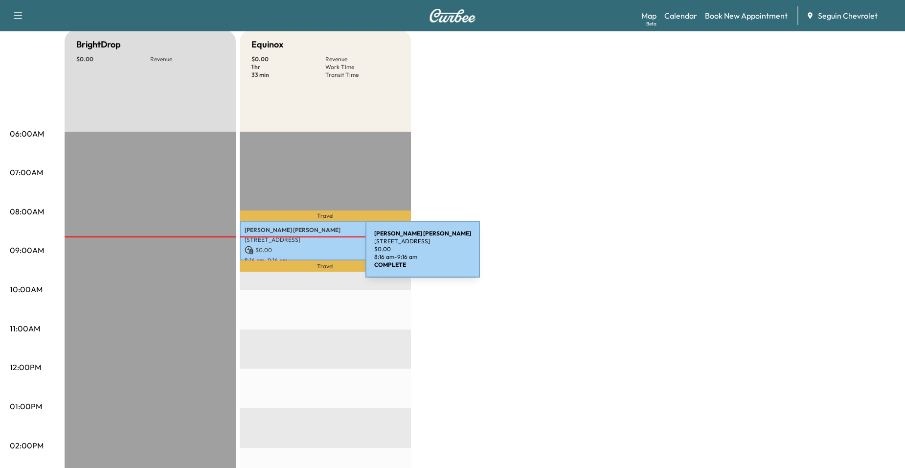
click at [292, 254] on div "[PERSON_NAME] [STREET_ADDRESS] $ 0.00 8:16 am - 9:16 am" at bounding box center [325, 241] width 171 height 40
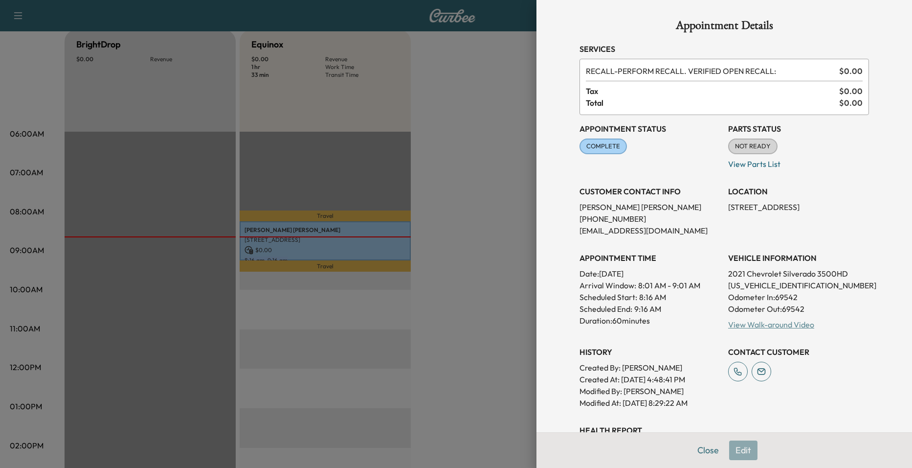
click at [752, 325] on link "View Walk-around Video" at bounding box center [771, 324] width 86 height 10
click at [418, 169] on div at bounding box center [456, 234] width 912 height 468
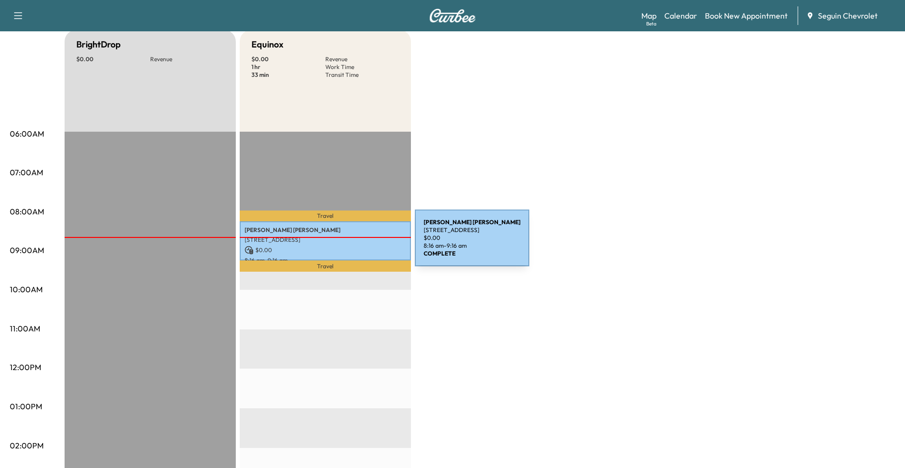
click at [473, 286] on div "BrightDrop $ 0.00 Revenue EST Start Equinox $ 0.00 Revenue 1 hr Work Time 33 mi…" at bounding box center [480, 397] width 830 height 734
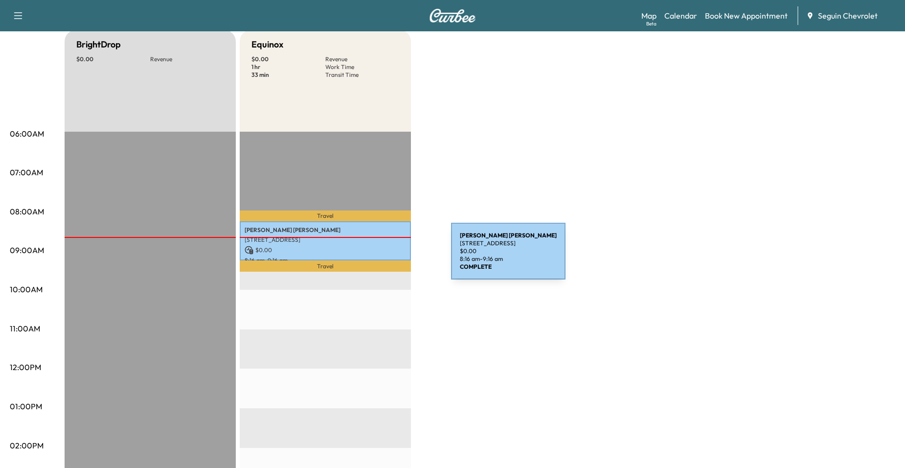
click at [357, 241] on p "[STREET_ADDRESS]" at bounding box center [325, 240] width 161 height 8
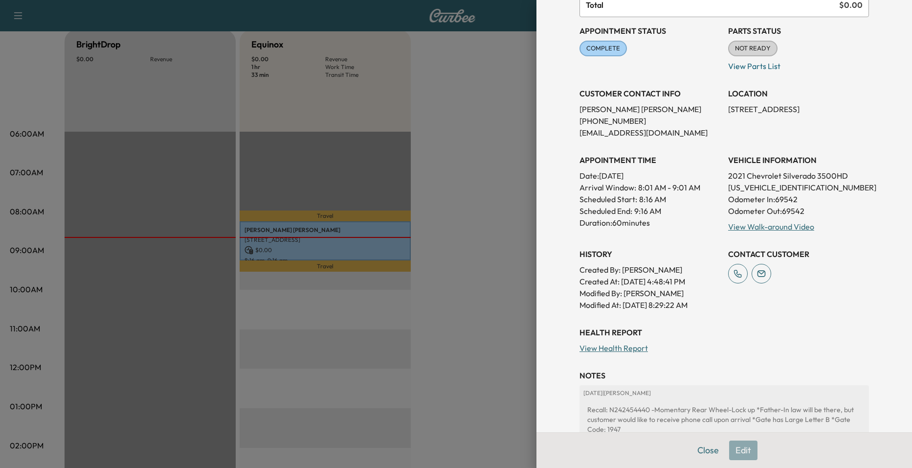
click at [554, 278] on div "Appointment Details Services RECALL - PERFORM RECALL. VERIFIED OPEN RECALL: $ 0…" at bounding box center [724, 234] width 376 height 468
click at [520, 275] on div at bounding box center [456, 234] width 912 height 468
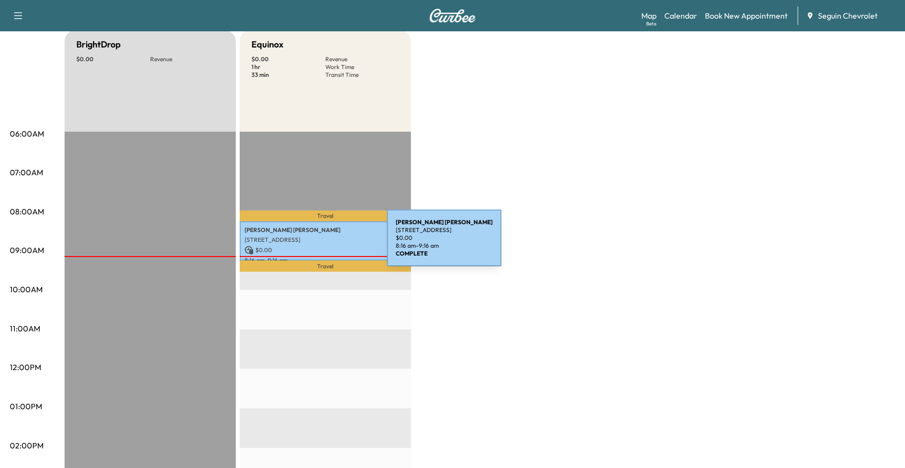
click at [313, 244] on div "[PERSON_NAME] [STREET_ADDRESS] $ 0.00 8:16 am - 9:16 am" at bounding box center [325, 241] width 171 height 40
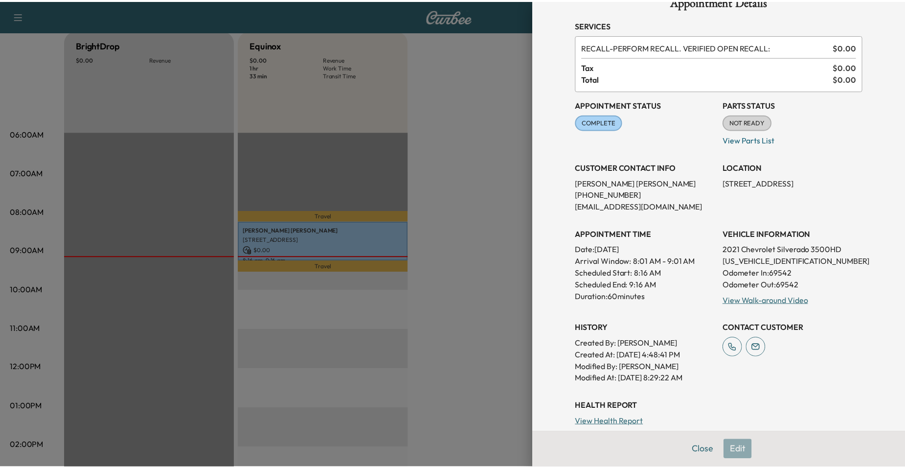
scroll to position [0, 0]
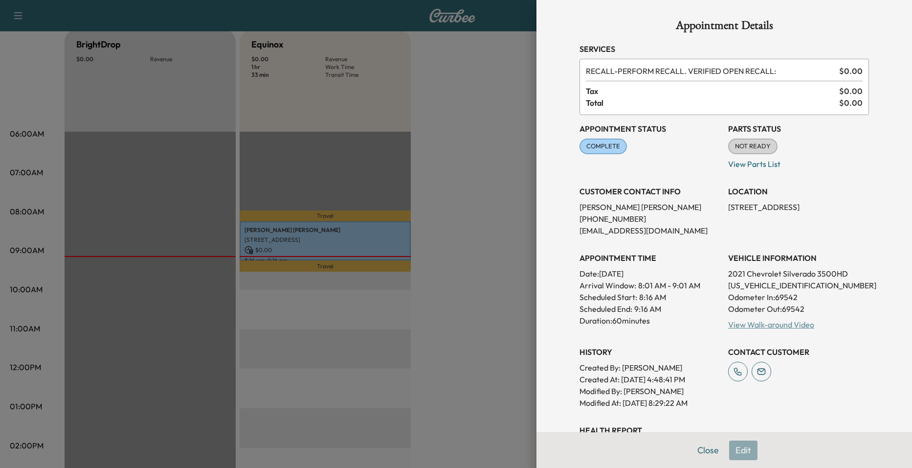
click at [748, 326] on link "View Walk-around Video" at bounding box center [771, 324] width 86 height 10
click at [252, 180] on div at bounding box center [456, 234] width 912 height 468
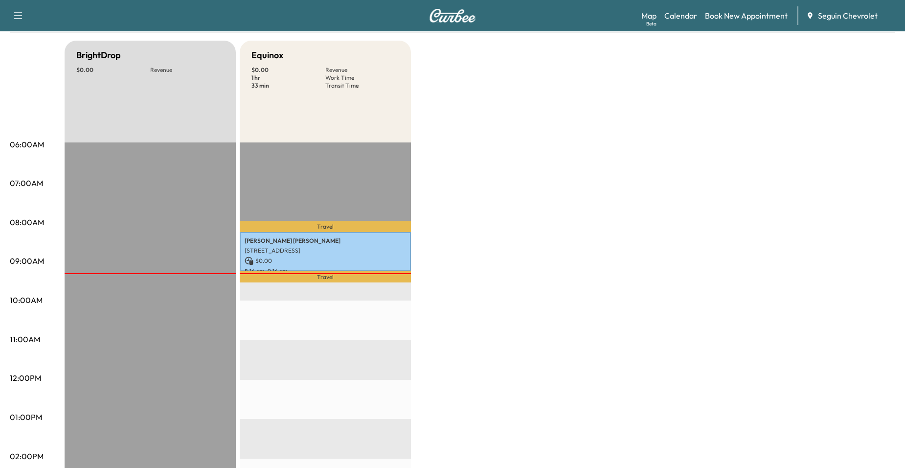
scroll to position [49, 0]
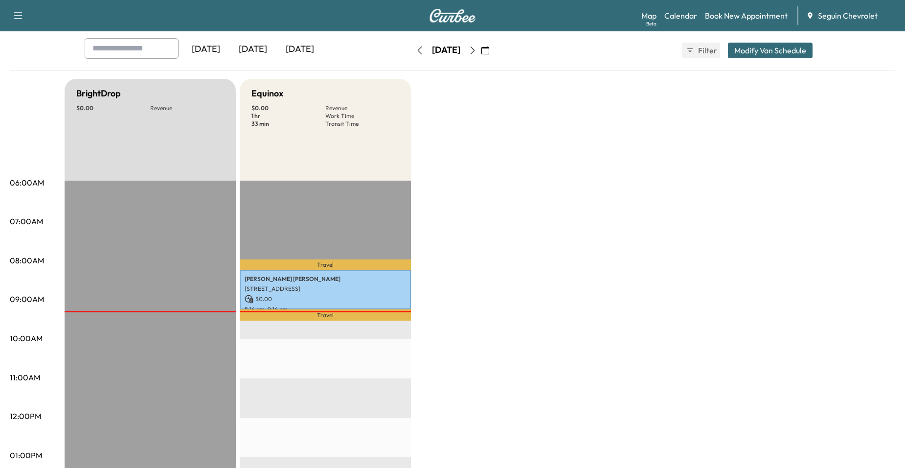
click at [476, 50] on icon "button" at bounding box center [472, 50] width 8 height 8
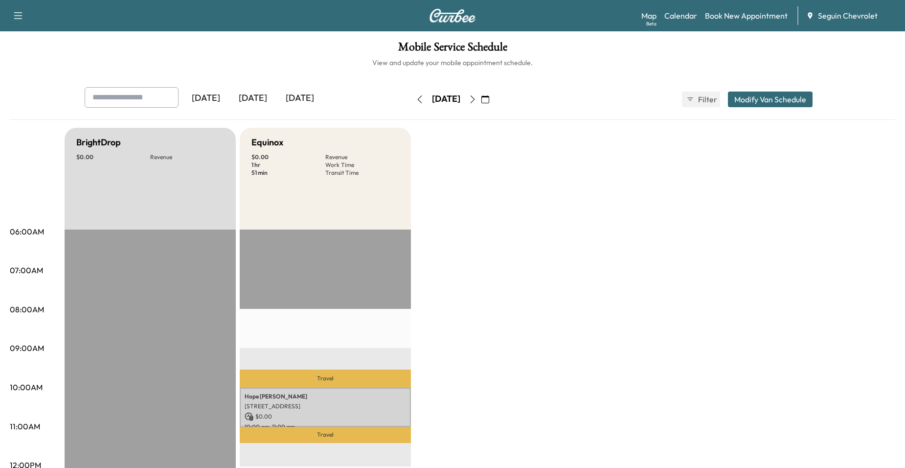
click at [481, 94] on button "button" at bounding box center [472, 99] width 17 height 16
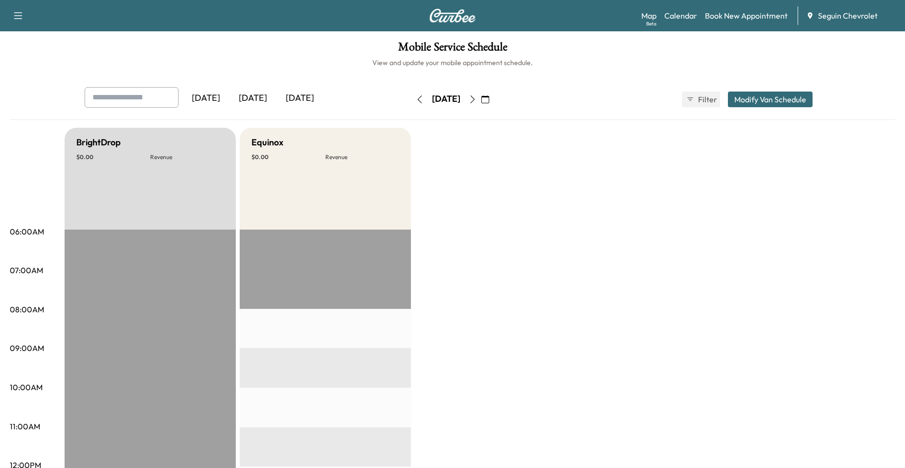
click at [476, 96] on icon "button" at bounding box center [472, 99] width 8 height 8
click at [493, 96] on button "button" at bounding box center [485, 99] width 17 height 16
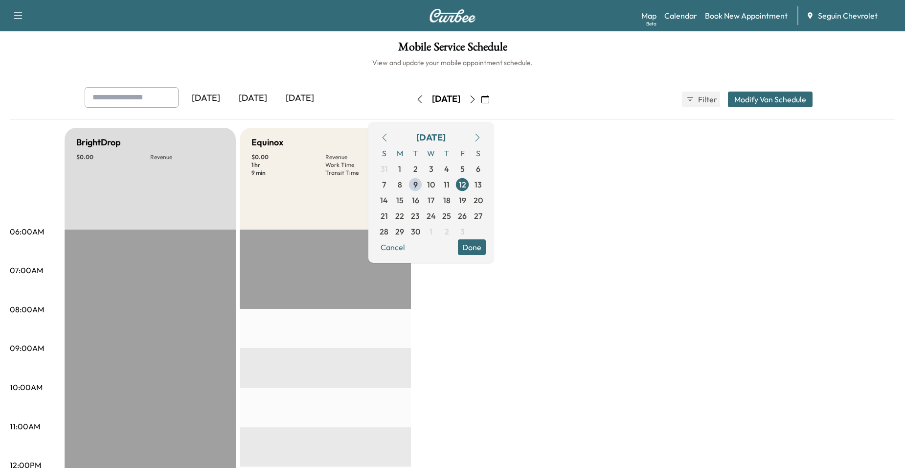
click at [333, 102] on div "Yesterday Today Tomorrow" at bounding box center [232, 99] width 294 height 24
click at [476, 98] on icon "button" at bounding box center [472, 99] width 8 height 8
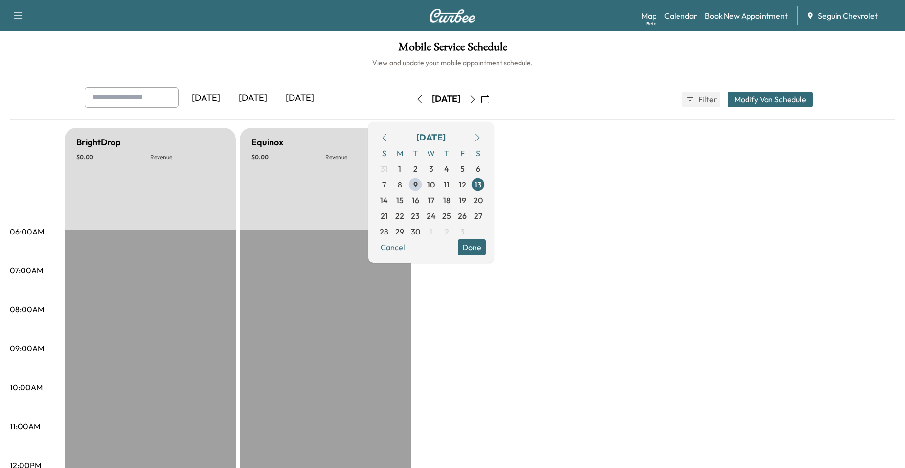
click at [481, 98] on button "button" at bounding box center [472, 99] width 17 height 16
click at [476, 98] on icon "button" at bounding box center [472, 99] width 8 height 8
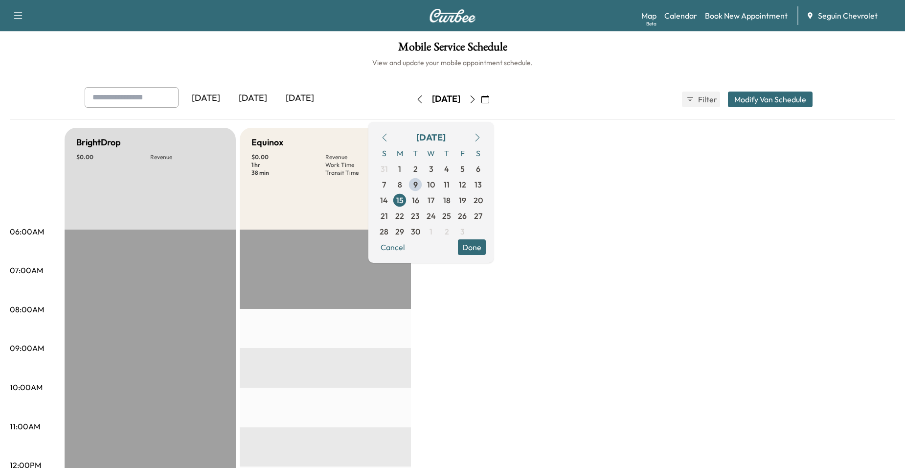
click at [349, 104] on div "Yesterday Today Tomorrow" at bounding box center [232, 99] width 294 height 24
click at [419, 197] on span "16" at bounding box center [415, 200] width 7 height 12
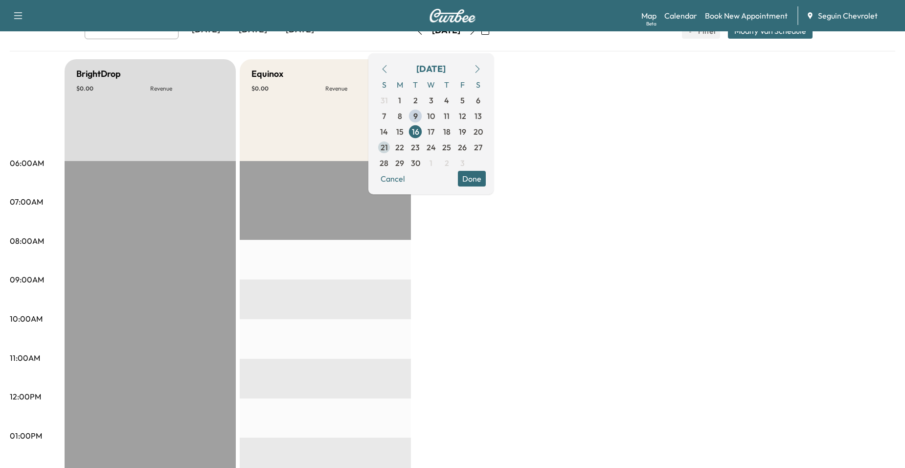
scroll to position [49, 0]
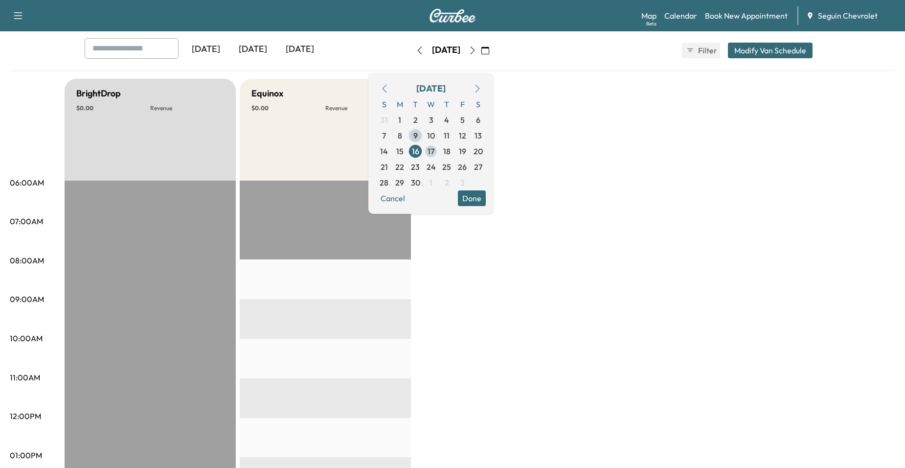
click at [434, 156] on span "17" at bounding box center [430, 151] width 7 height 12
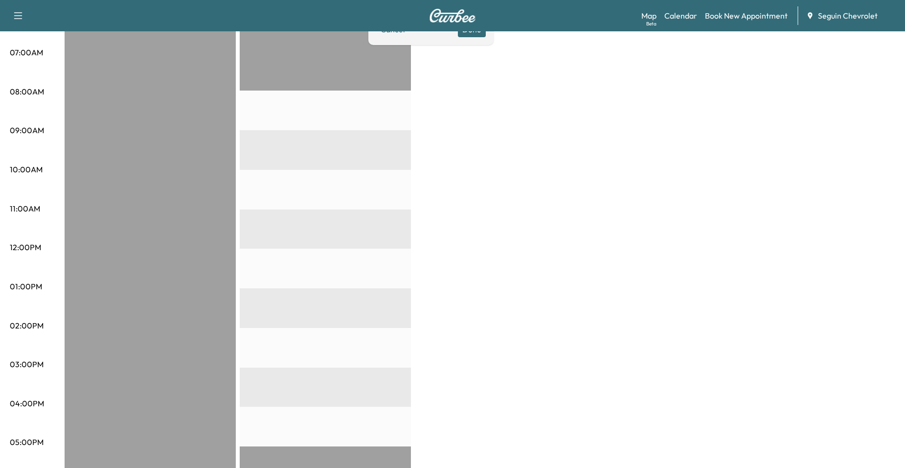
scroll to position [49, 0]
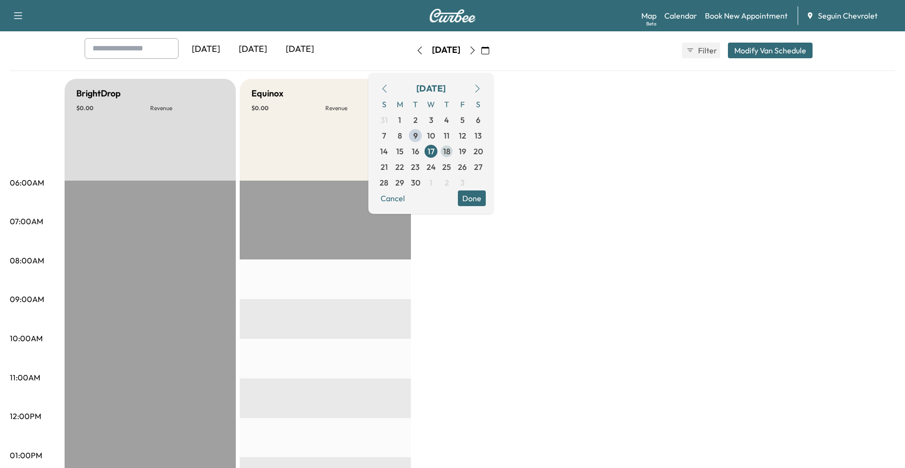
click at [454, 152] on span "18" at bounding box center [447, 151] width 16 height 16
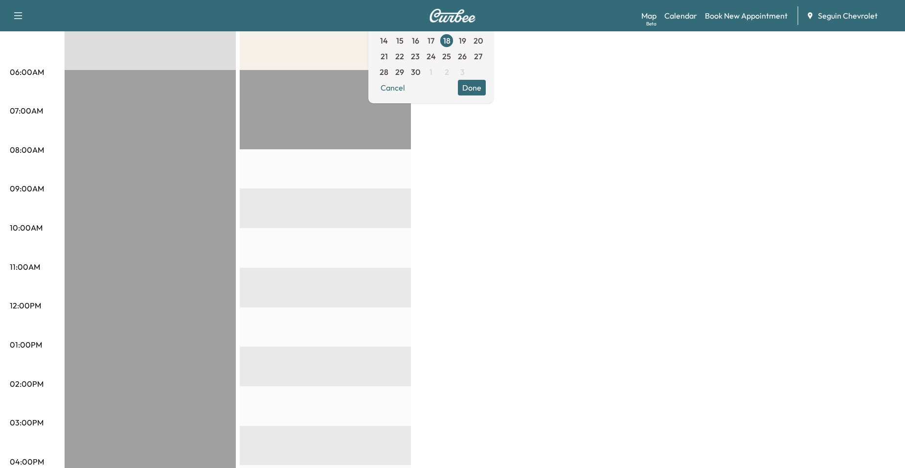
scroll to position [147, 0]
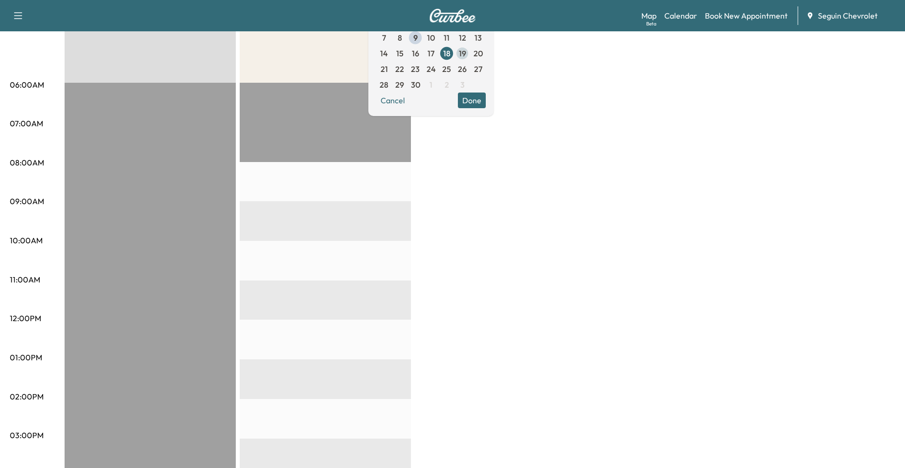
click at [466, 56] on span "19" at bounding box center [462, 53] width 7 height 12
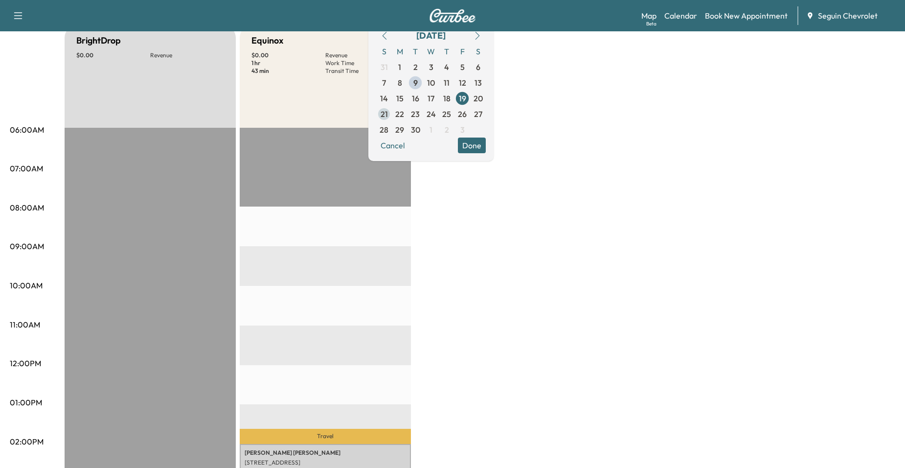
scroll to position [98, 0]
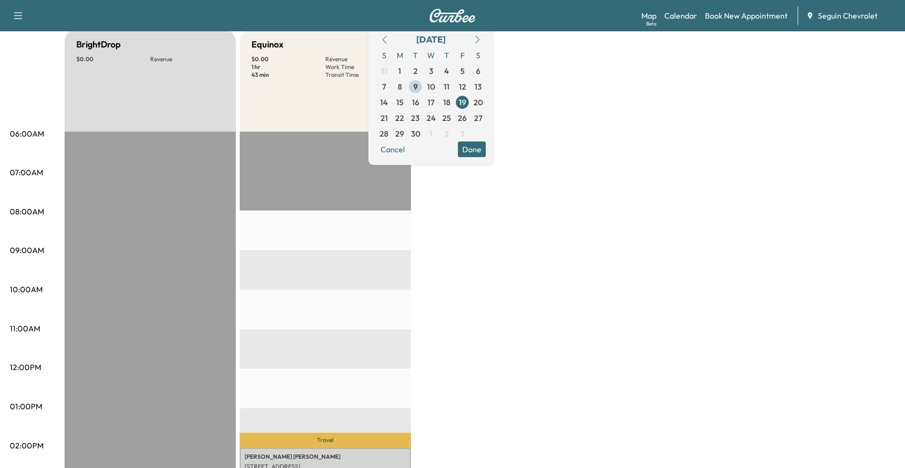
click at [404, 115] on span "22" at bounding box center [399, 118] width 9 height 12
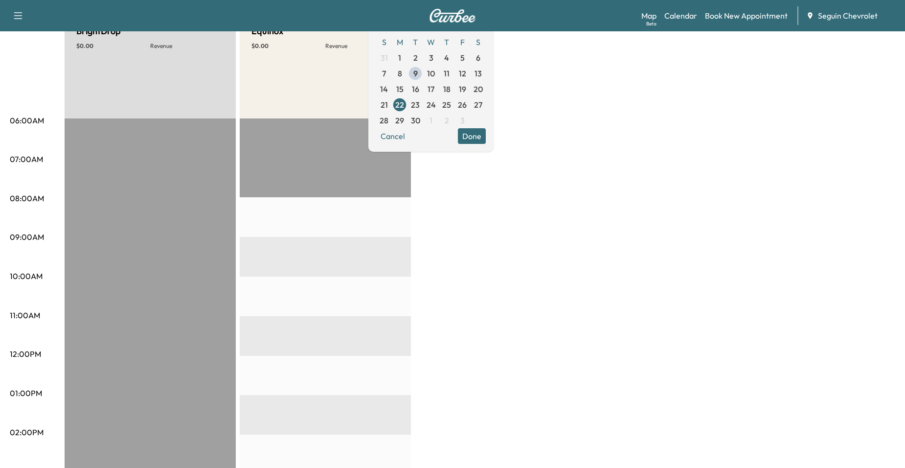
scroll to position [98, 0]
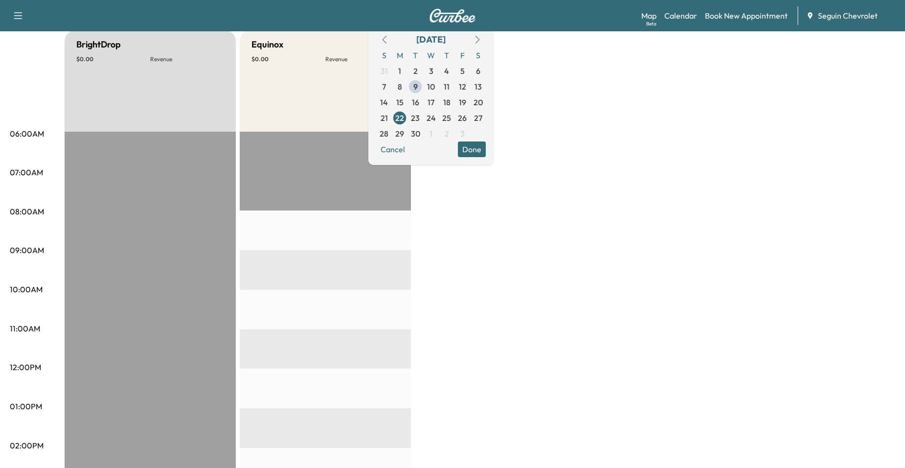
click at [486, 151] on button "Done" at bounding box center [472, 149] width 28 height 16
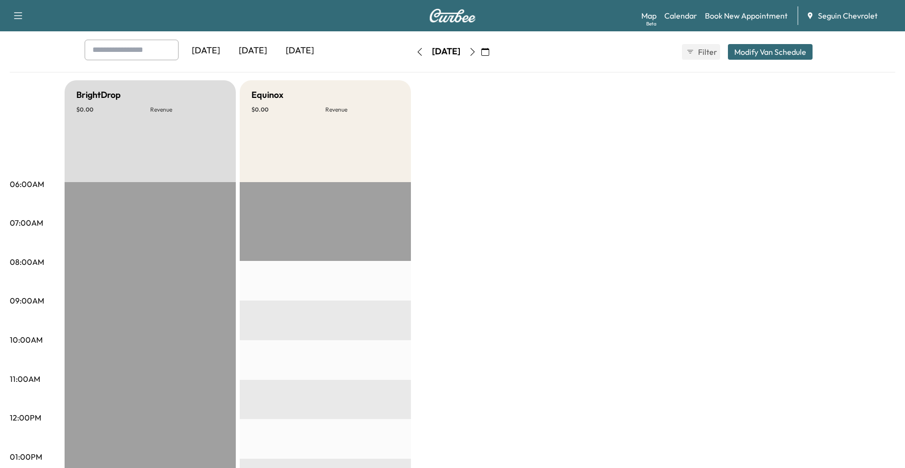
scroll to position [0, 0]
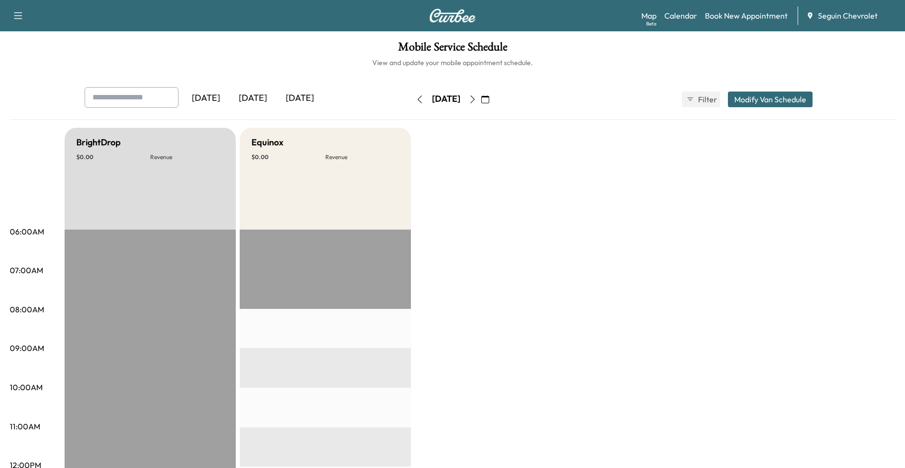
click at [246, 67] on h6 "View and update your mobile appointment schedule." at bounding box center [452, 63] width 885 height 10
